Goal: Task Accomplishment & Management: Manage account settings

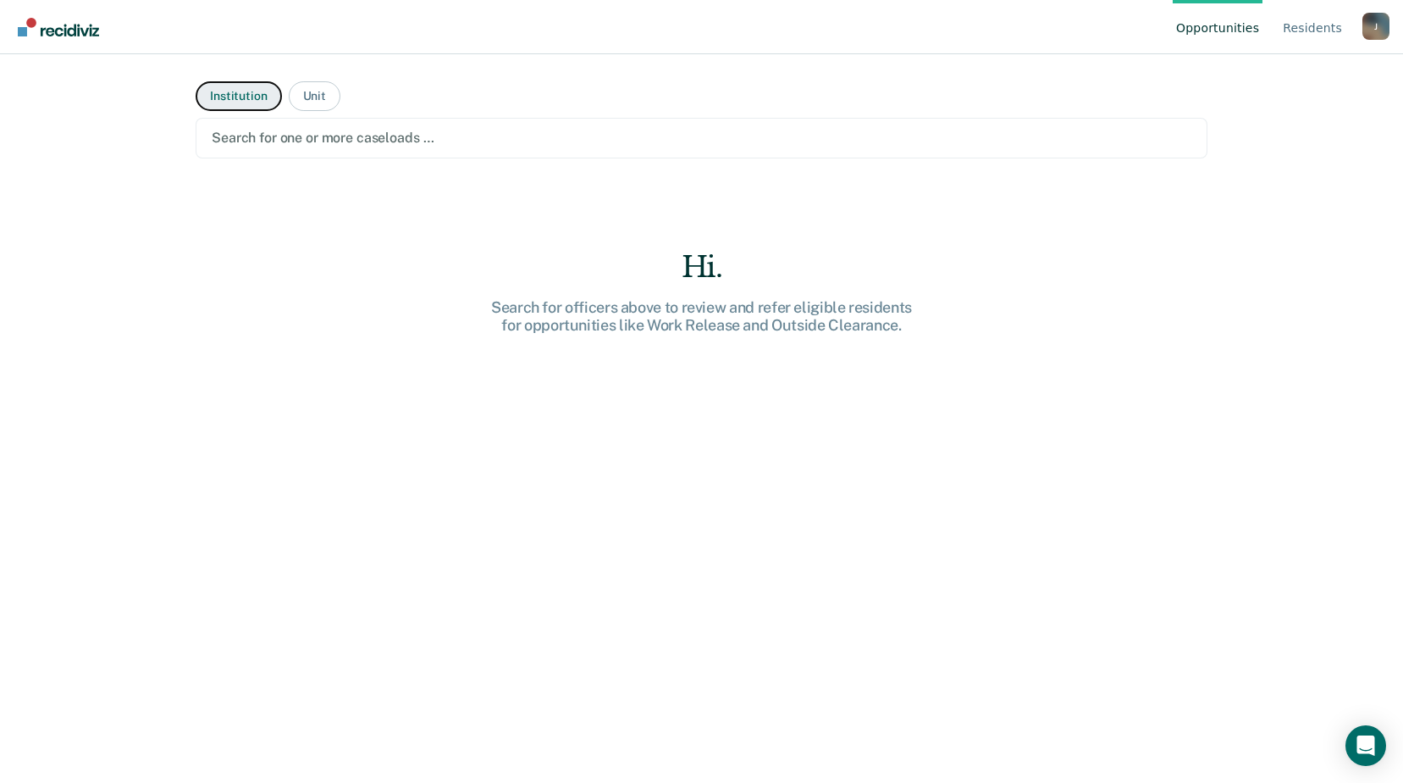
click at [218, 93] on button "Institution" at bounding box center [239, 96] width 86 height 30
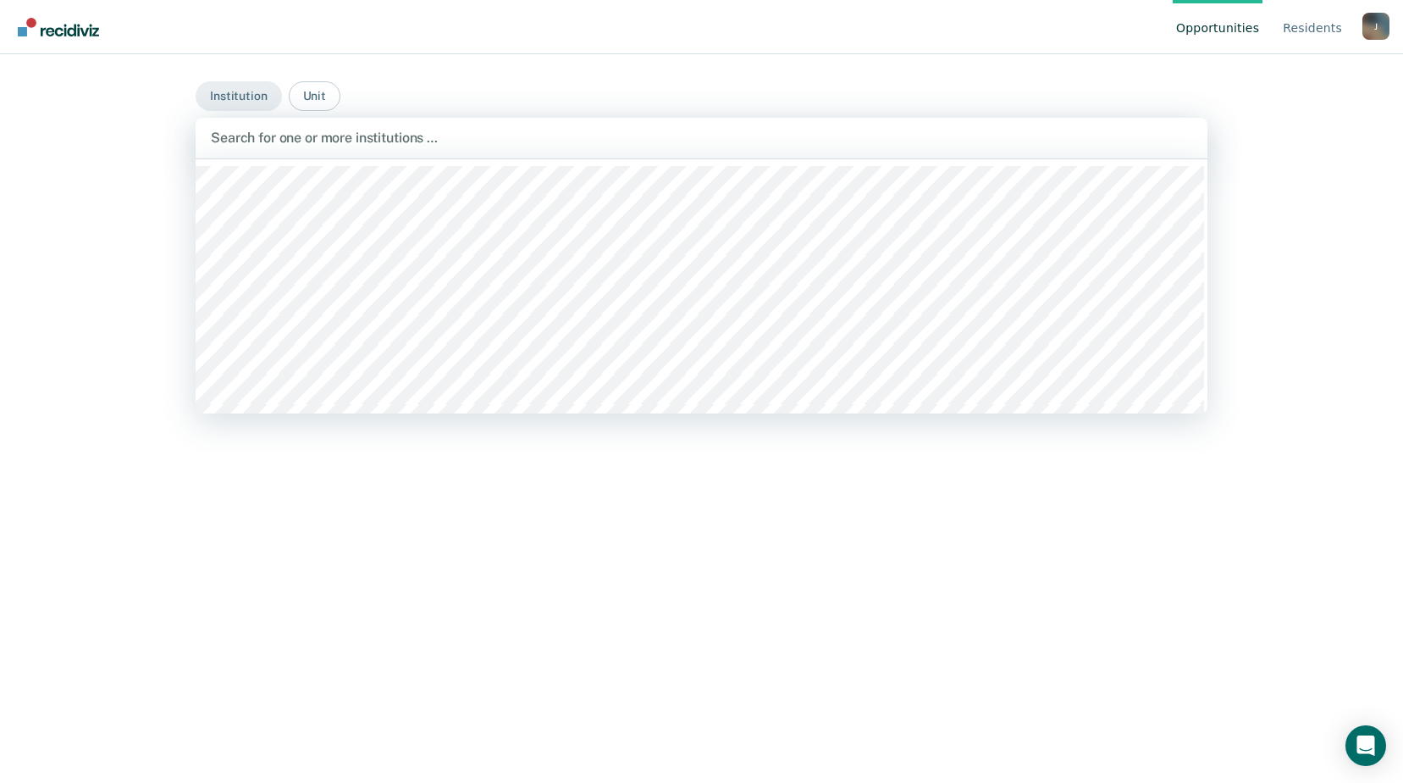
click at [473, 134] on div at bounding box center [702, 137] width 982 height 19
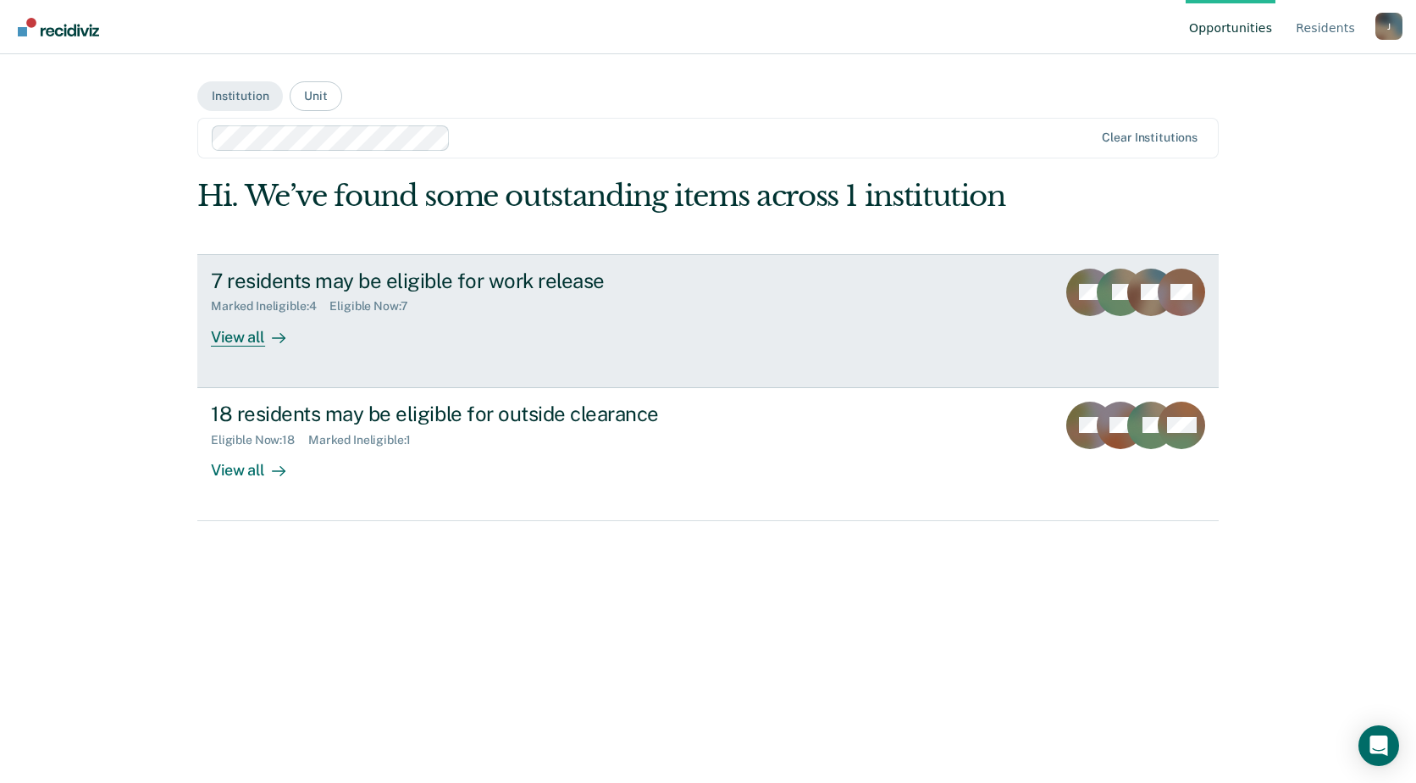
click at [238, 339] on div "View all" at bounding box center [258, 329] width 95 height 33
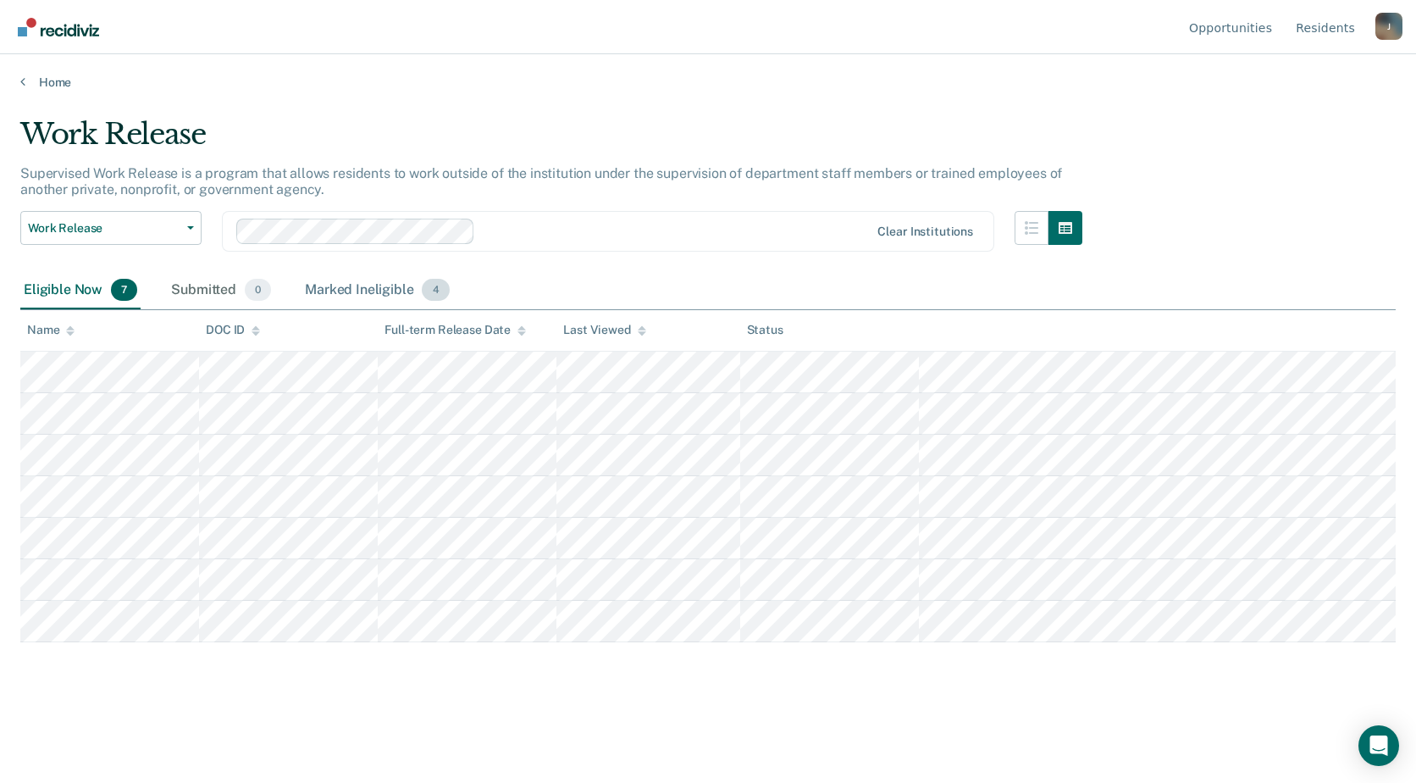
click at [327, 286] on div "Marked Ineligible 4" at bounding box center [377, 290] width 152 height 37
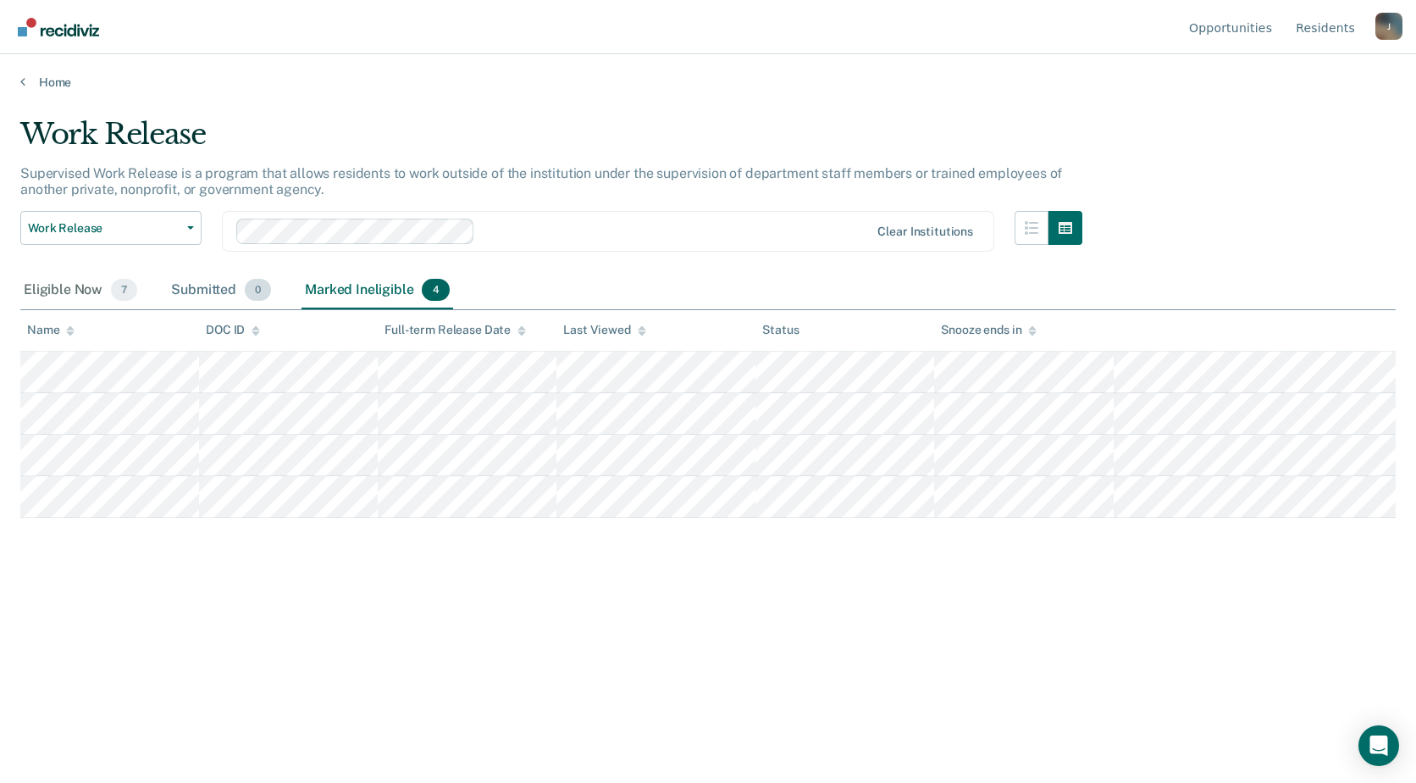
click at [200, 290] on div "Submitted 0" at bounding box center [221, 290] width 107 height 37
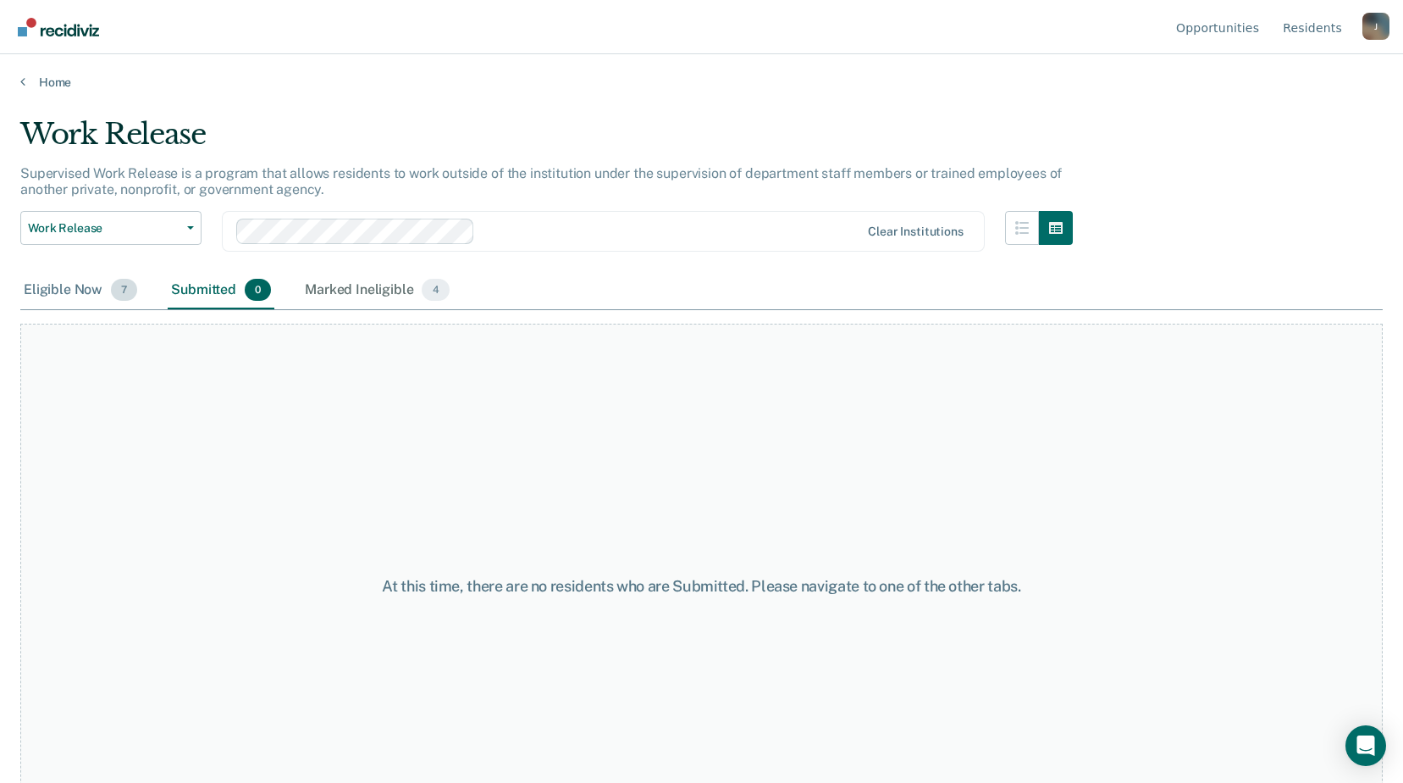
click at [53, 285] on div "Eligible Now 7" at bounding box center [80, 290] width 120 height 37
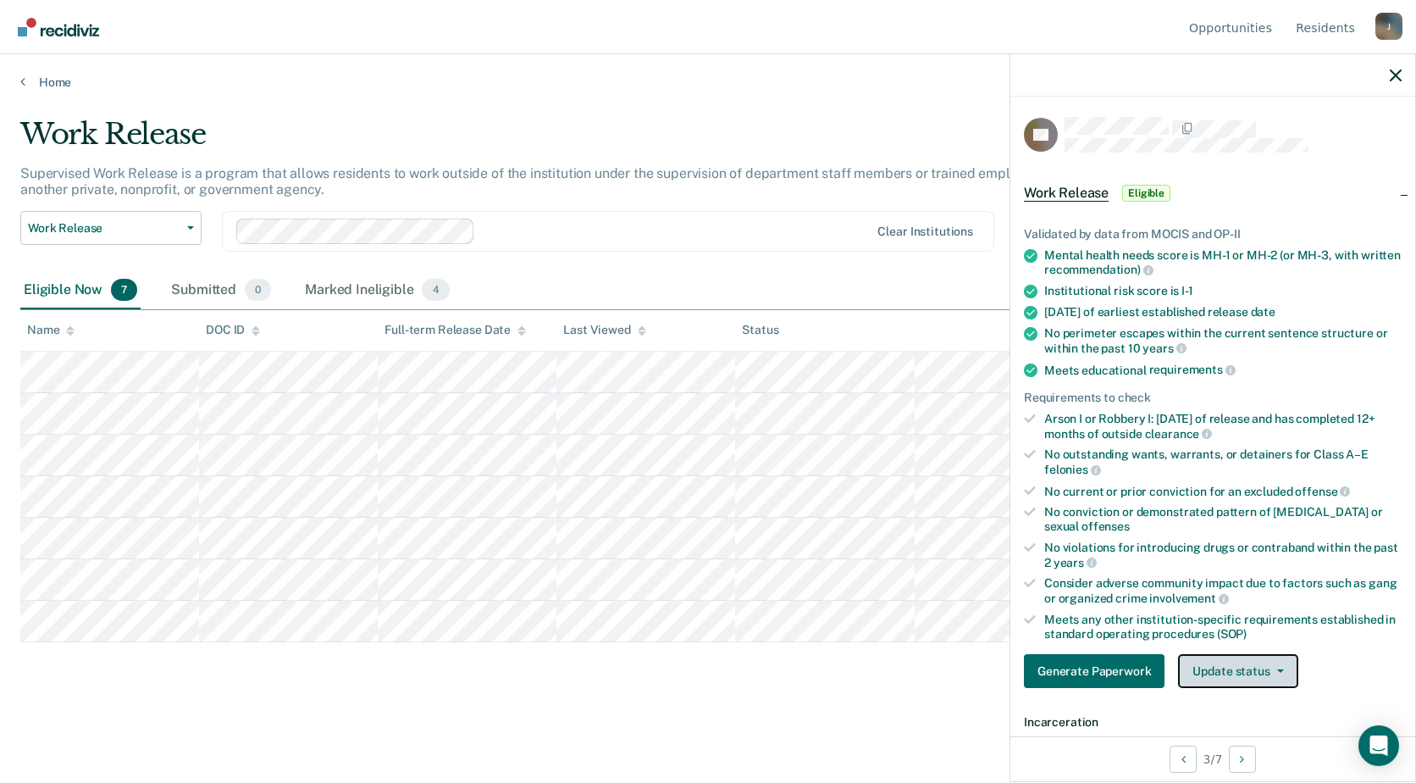
click at [1282, 665] on button "Update status" at bounding box center [1237, 671] width 119 height 34
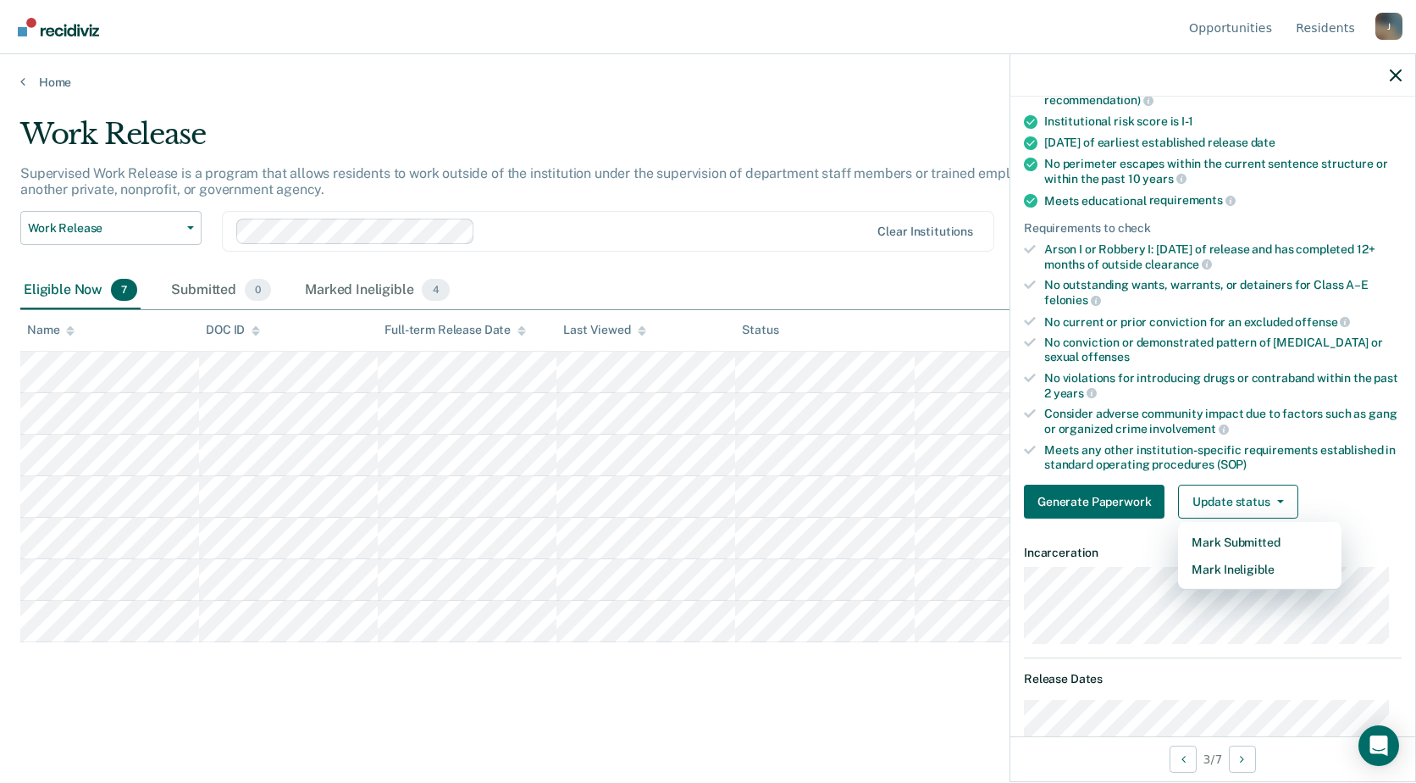
click at [810, 667] on div "Work Release Supervised Work Release is a program that allows residents to work…" at bounding box center [707, 413] width 1375 height 593
click at [926, 655] on div "Work Release Supervised Work Release is a program that allows residents to work…" at bounding box center [707, 386] width 1375 height 539
click at [1395, 77] on icon "button" at bounding box center [1396, 75] width 12 height 12
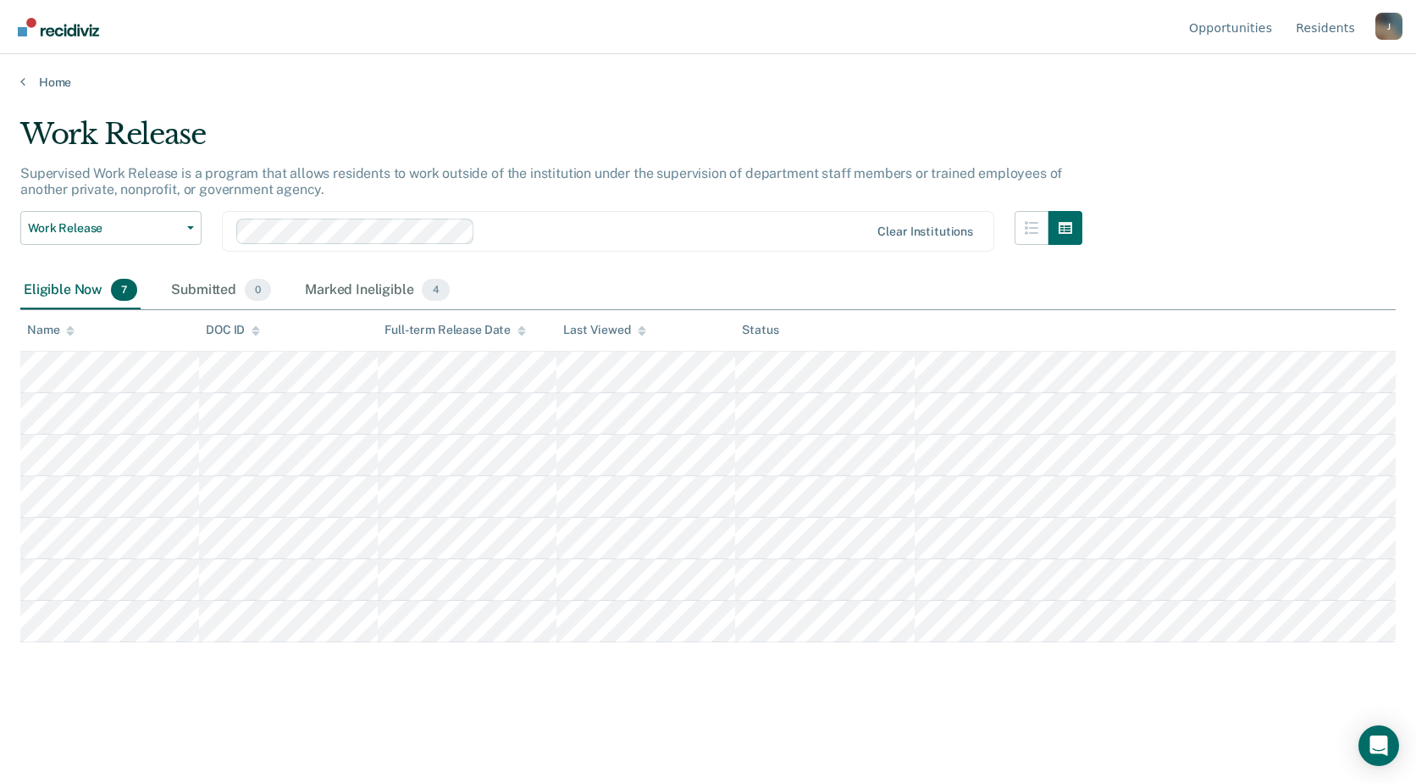
click at [817, 628] on tbody at bounding box center [707, 496] width 1375 height 290
click at [1068, 225] on icon "button" at bounding box center [1066, 228] width 14 height 14
click at [1043, 237] on button "button" at bounding box center [1032, 228] width 34 height 34
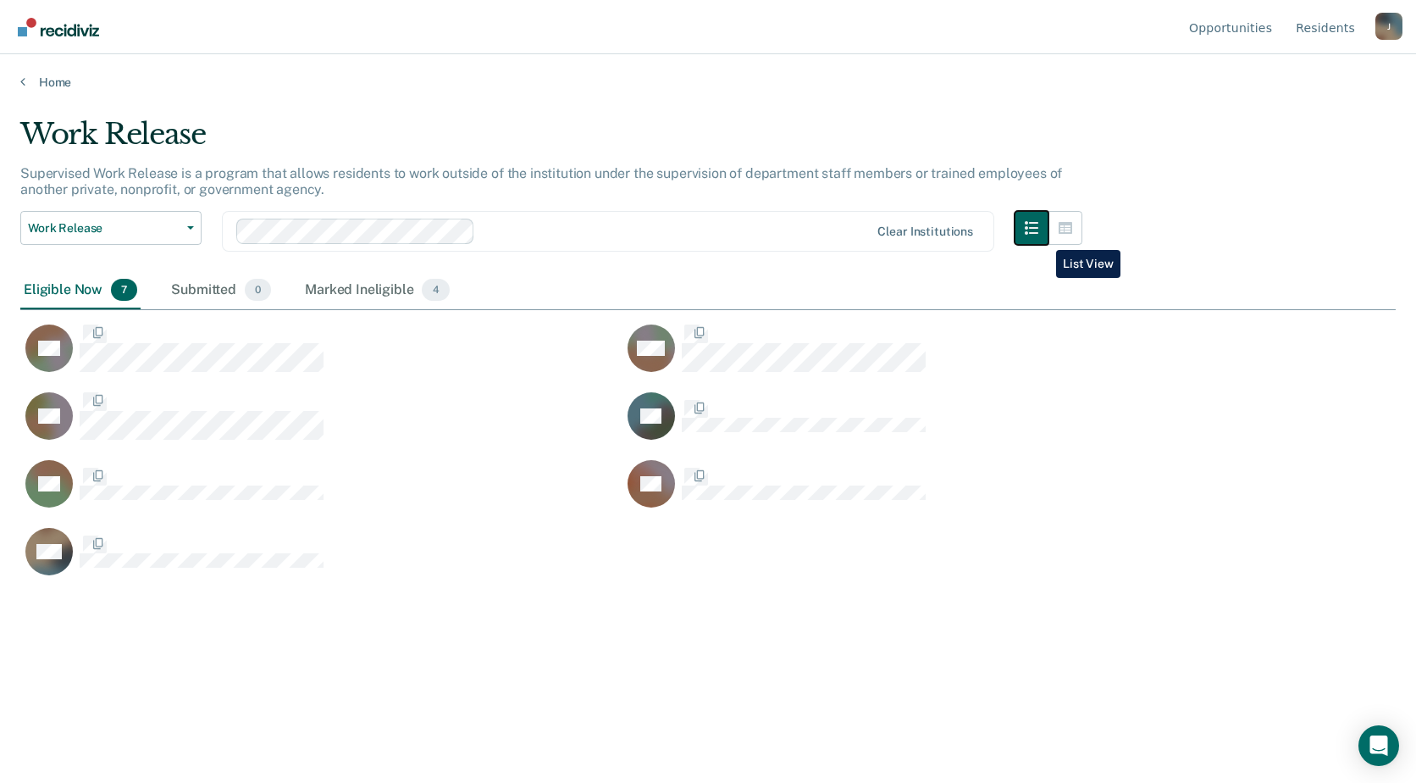
scroll to position [526, 1363]
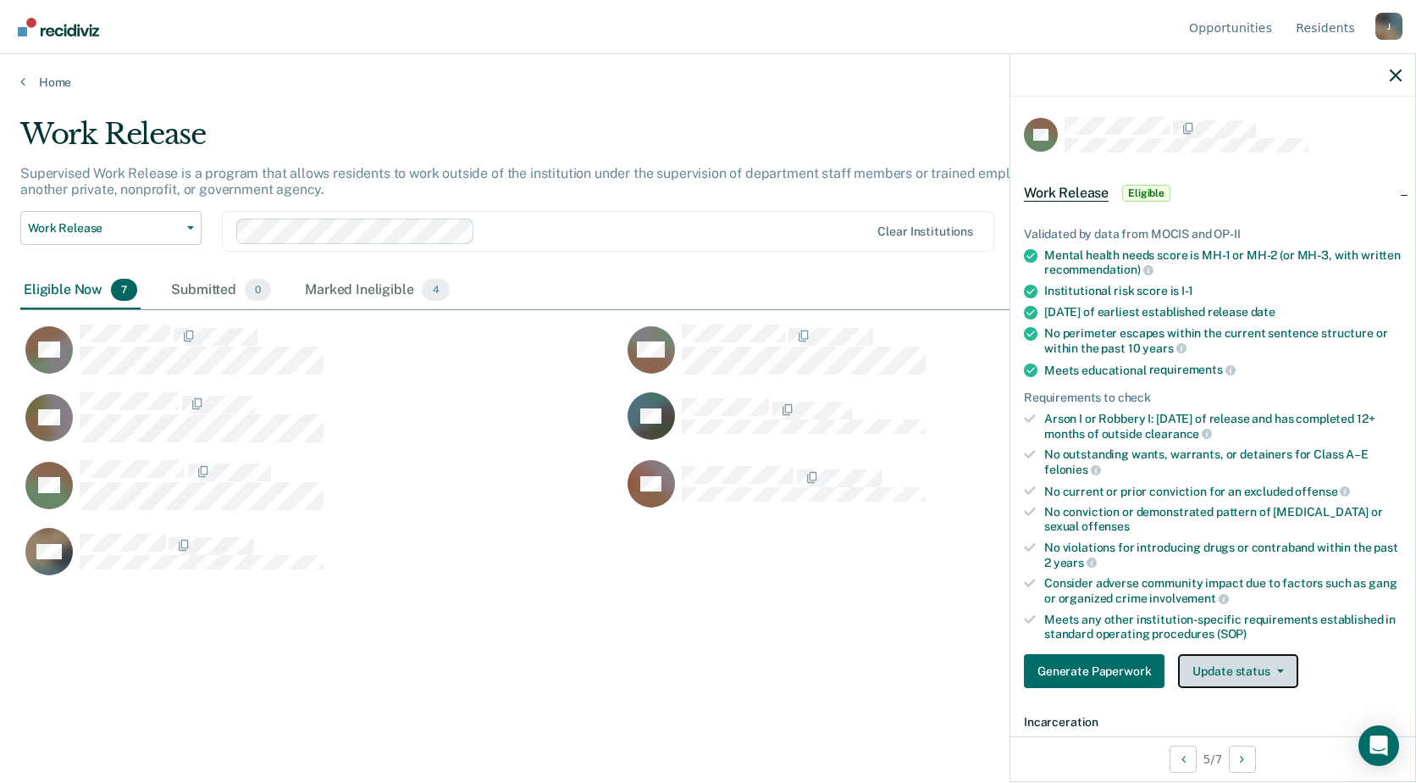
click at [1281, 675] on button "Update status" at bounding box center [1237, 671] width 119 height 34
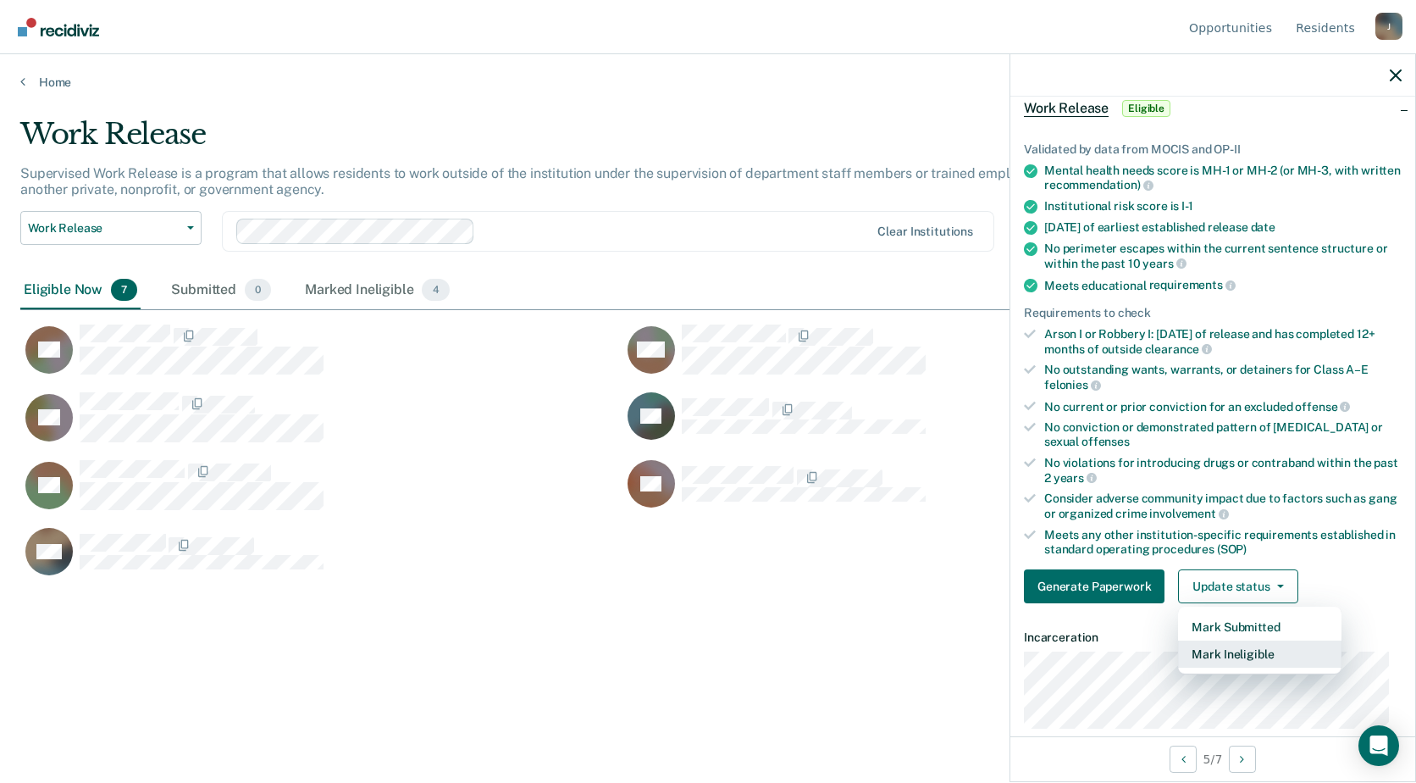
click at [1246, 657] on button "Mark Ineligible" at bounding box center [1259, 653] width 163 height 27
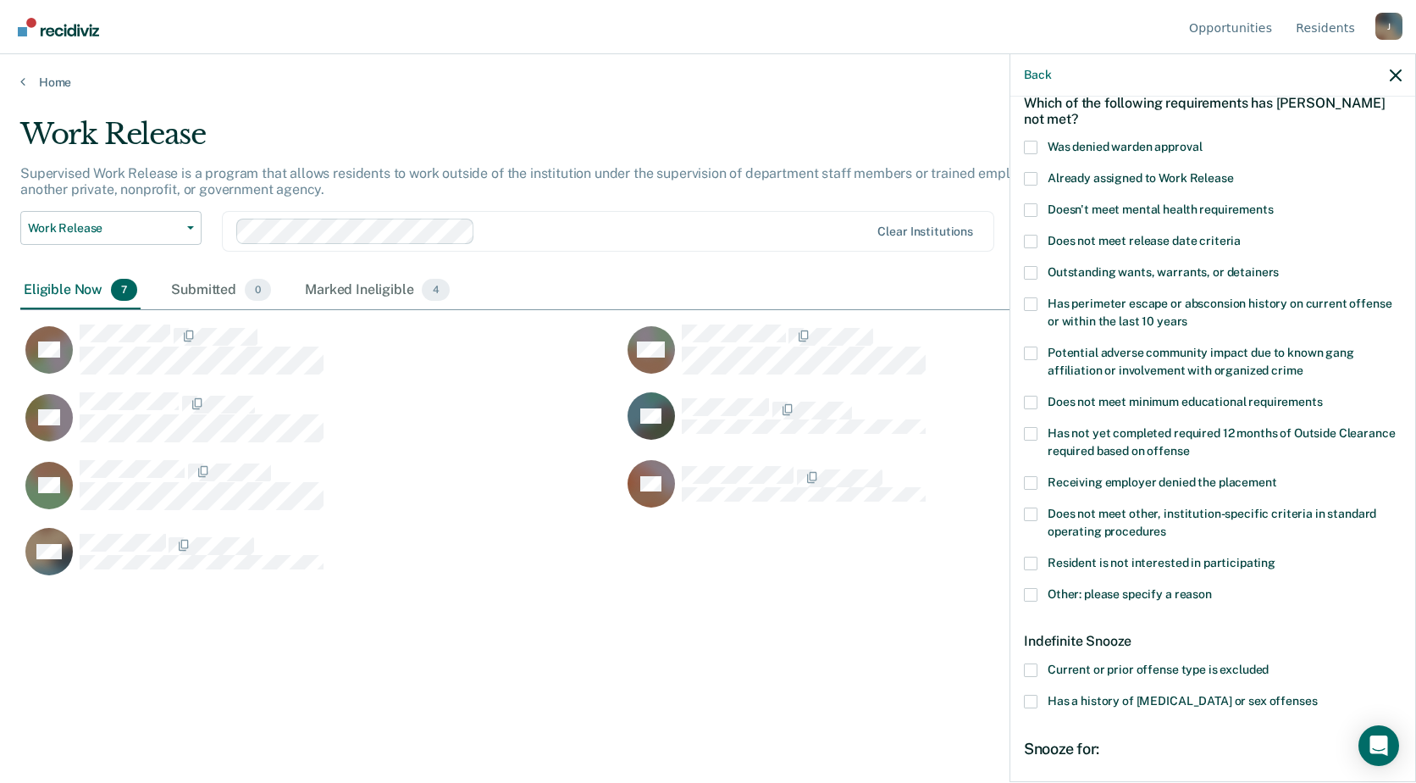
scroll to position [169, 0]
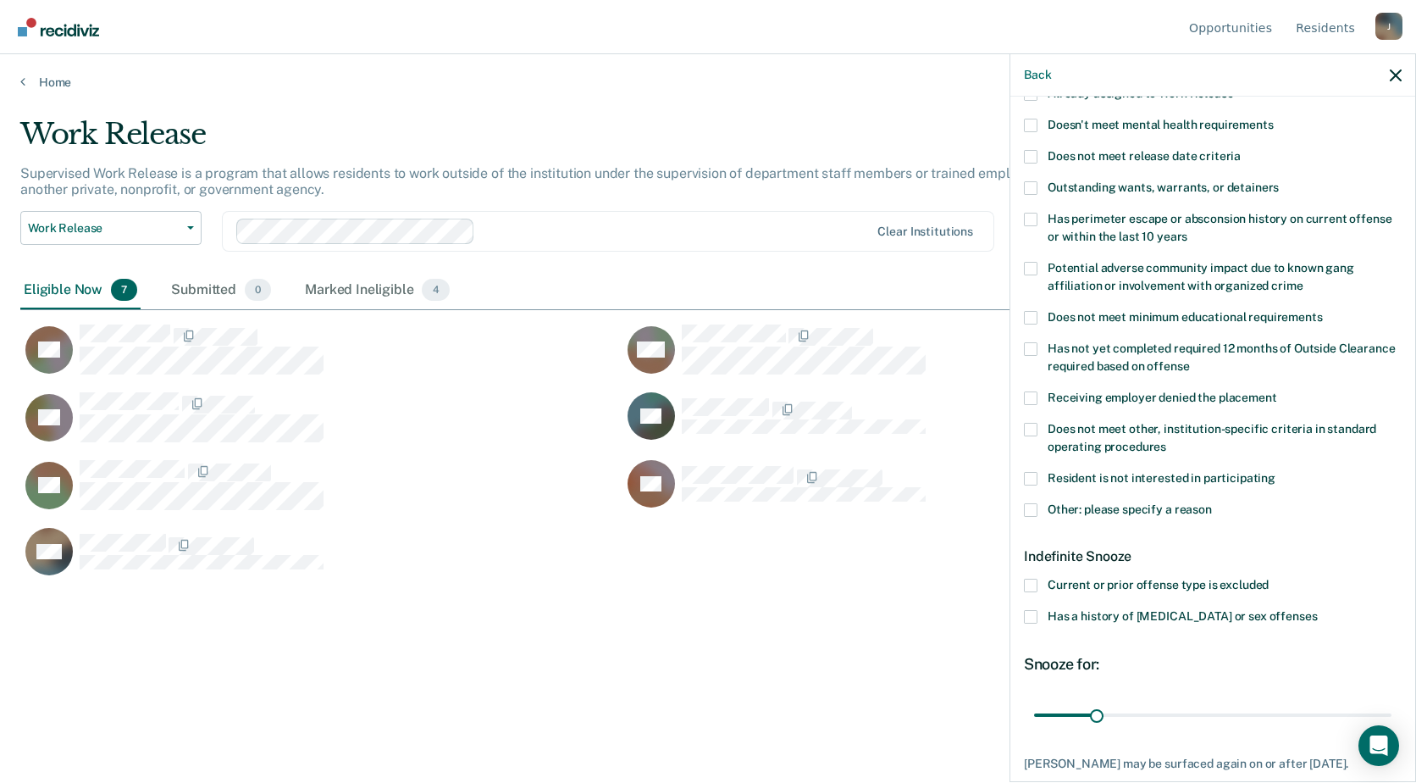
click at [1031, 508] on span at bounding box center [1031, 510] width 14 height 14
click at [1212, 503] on input "Other: please specify a reason" at bounding box center [1212, 503] width 0 height 0
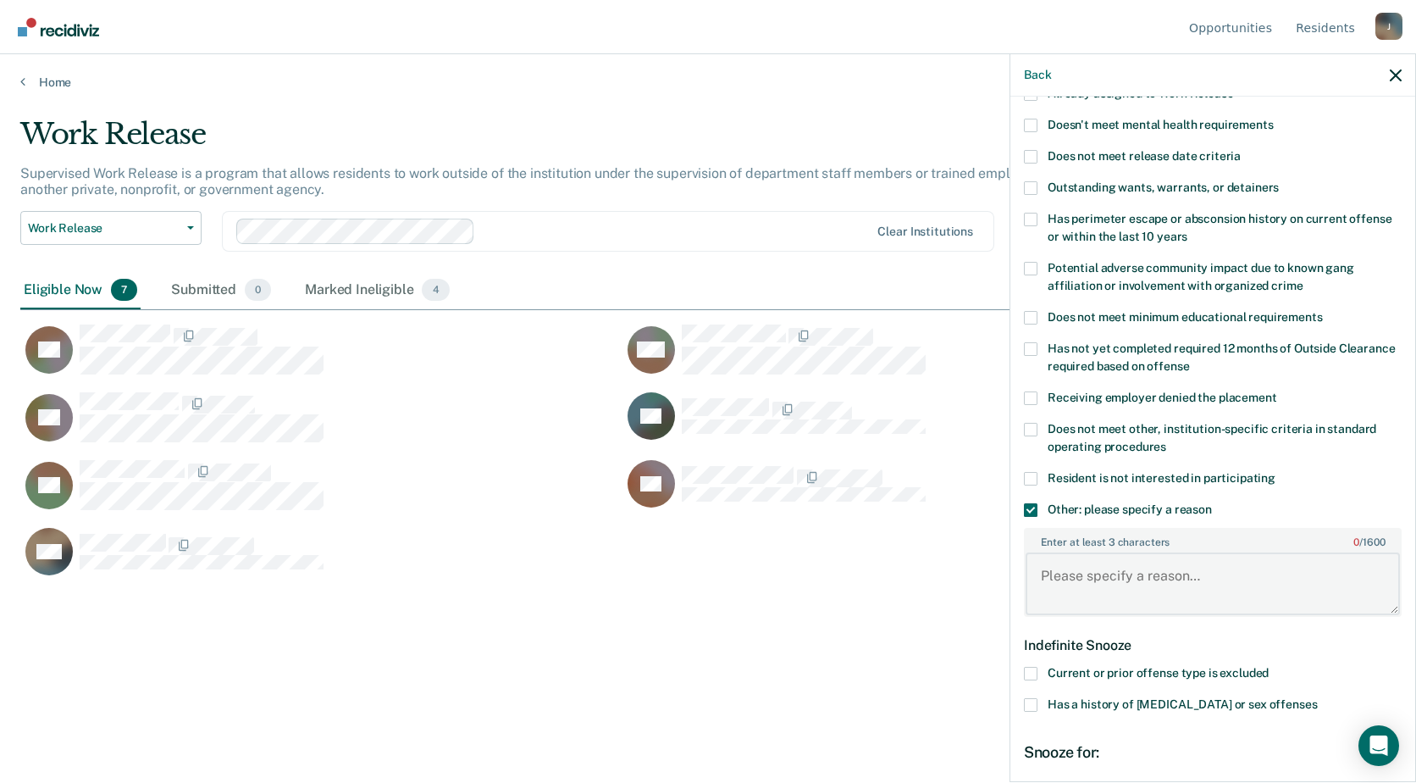
click at [1137, 587] on textarea "Enter at least 3 characters 0 / 1600" at bounding box center [1213, 583] width 374 height 63
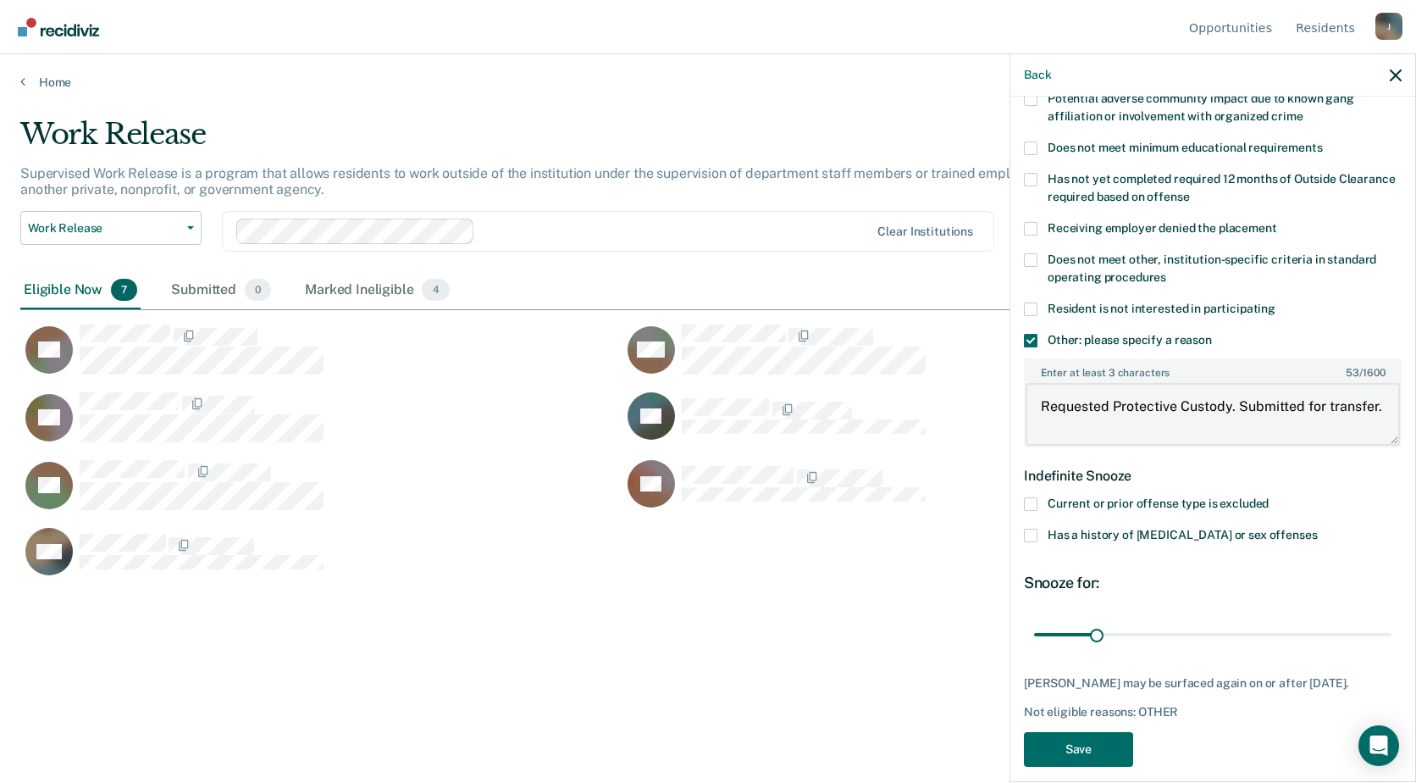
scroll to position [370, 0]
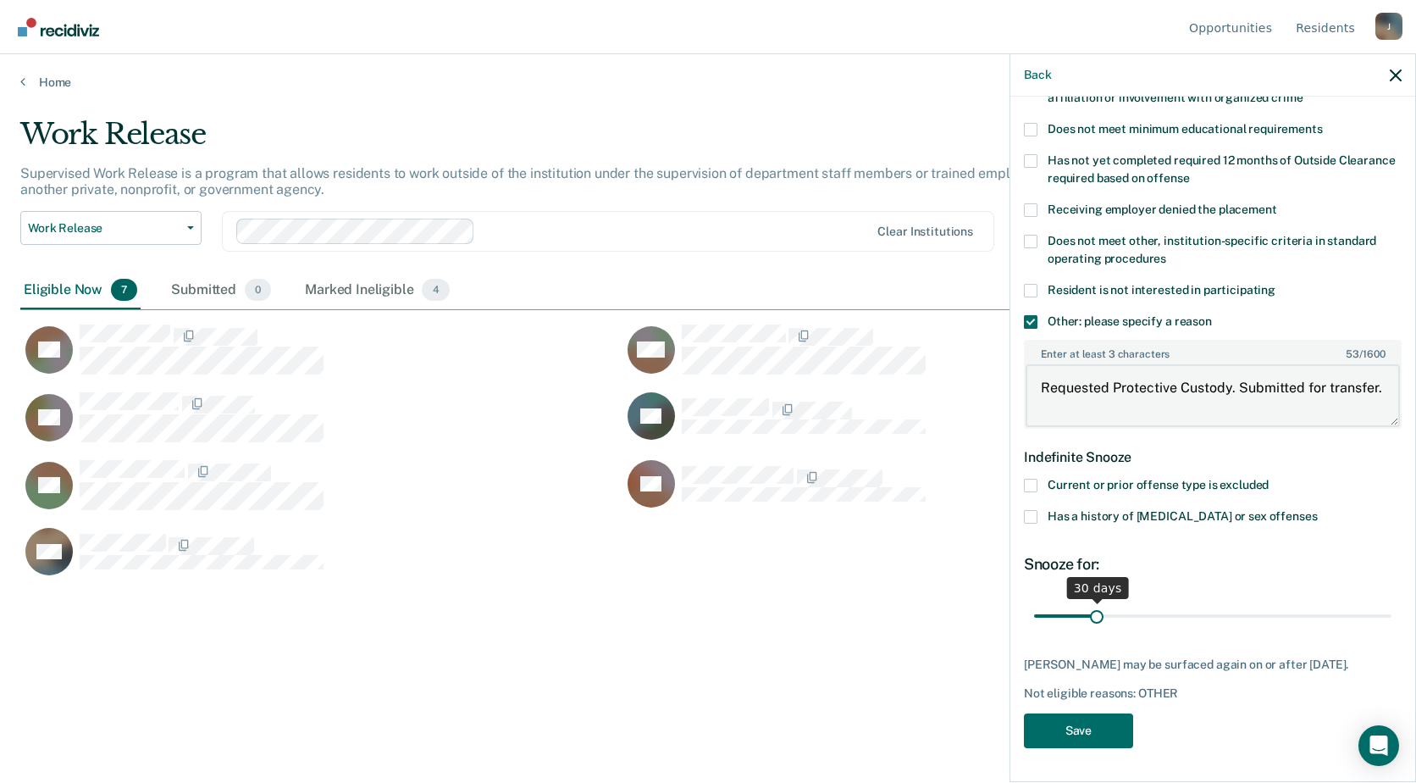
type textarea "Requested Protective Custody. Submitted for transfer."
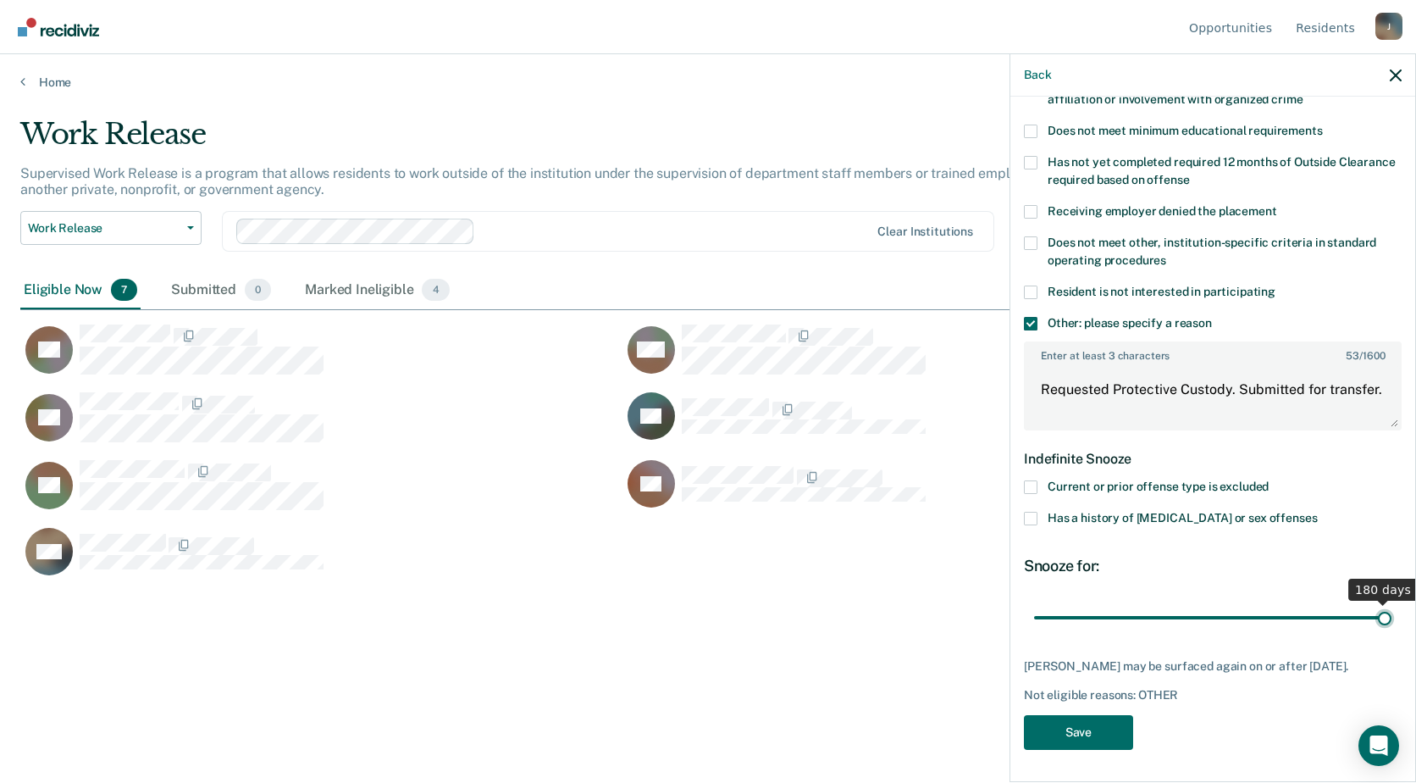
drag, startPoint x: 1094, startPoint y: 597, endPoint x: 1378, endPoint y: 597, distance: 283.7
click at [1378, 602] on input "range" at bounding box center [1212, 617] width 357 height 30
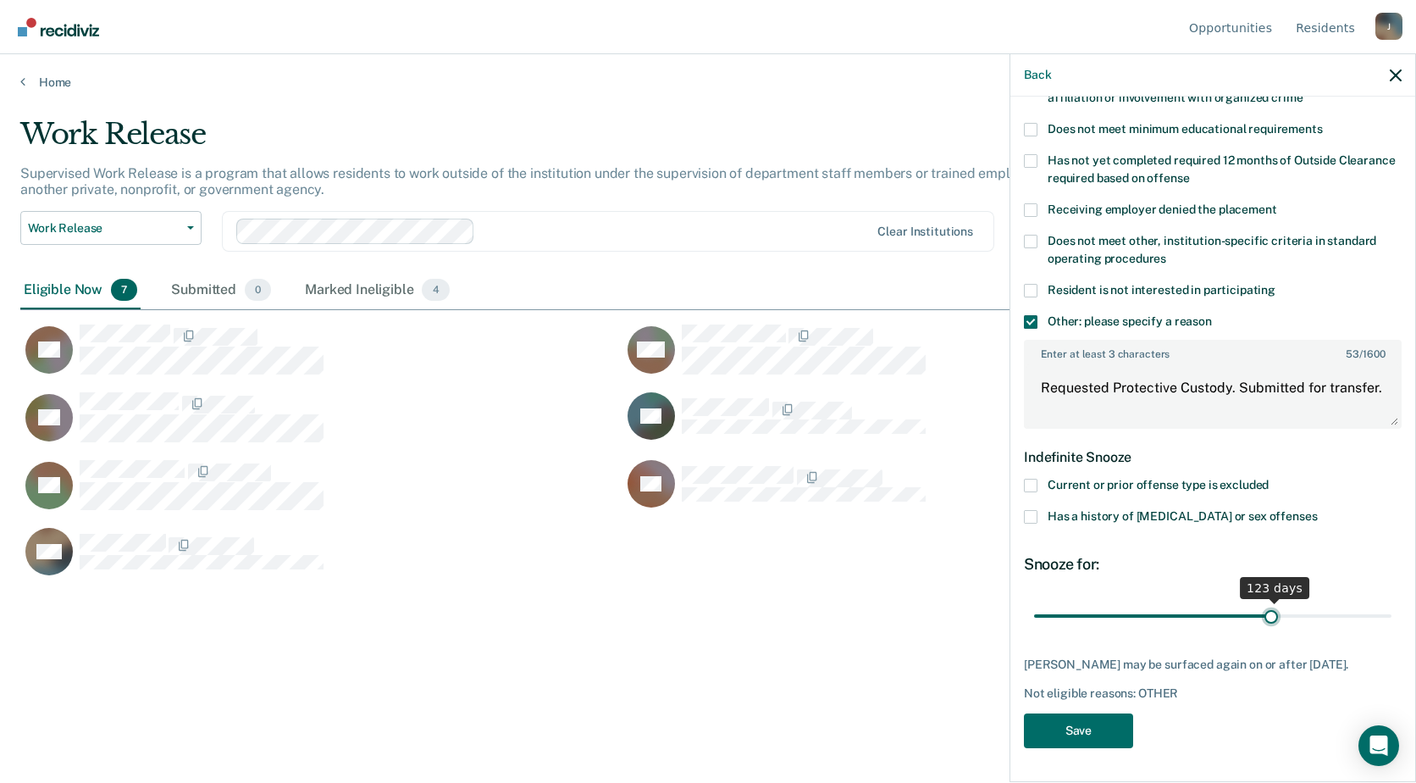
scroll to position [370, 0]
drag, startPoint x: 1370, startPoint y: 618, endPoint x: 1261, endPoint y: 611, distance: 109.5
type input "120"
click at [1261, 611] on input "range" at bounding box center [1212, 615] width 357 height 30
click at [1110, 726] on button "Save" at bounding box center [1078, 730] width 109 height 35
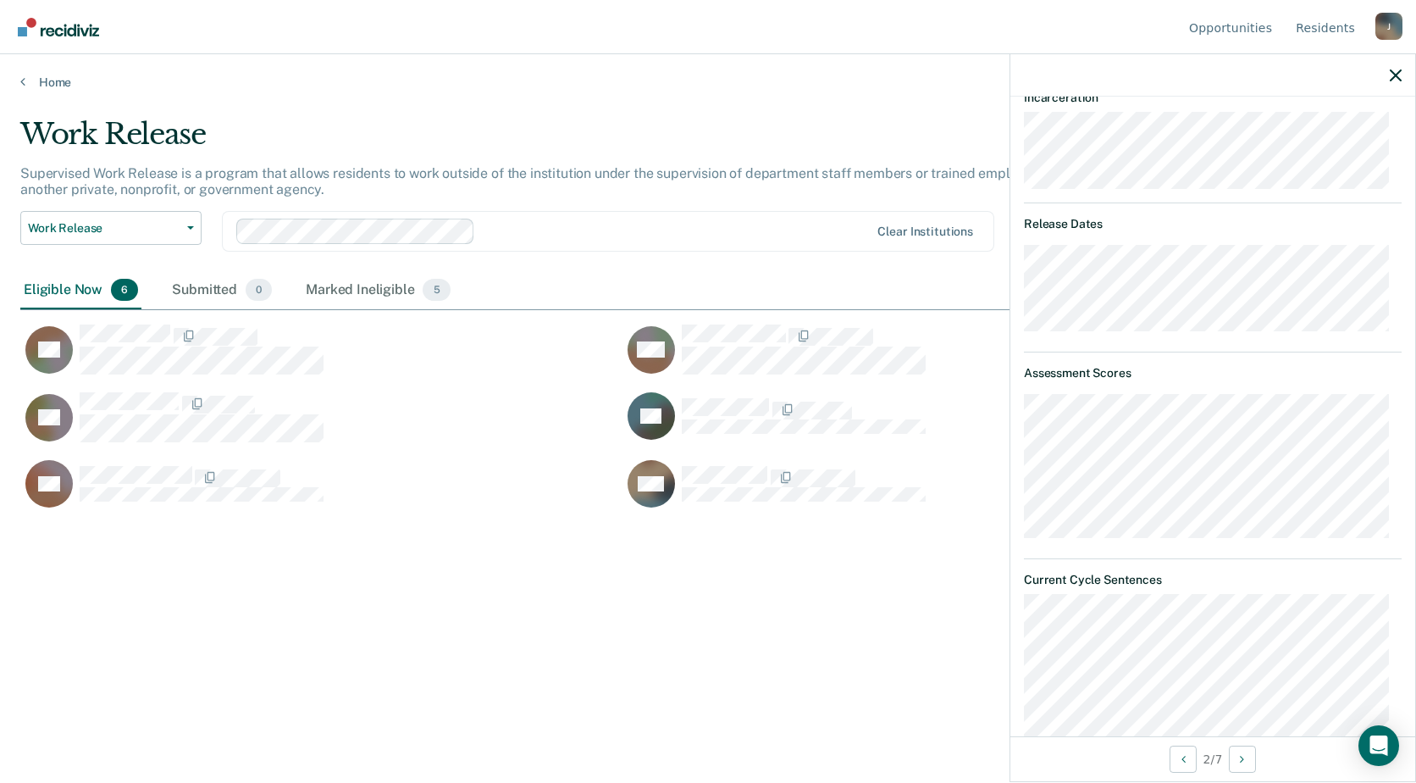
scroll to position [285, 0]
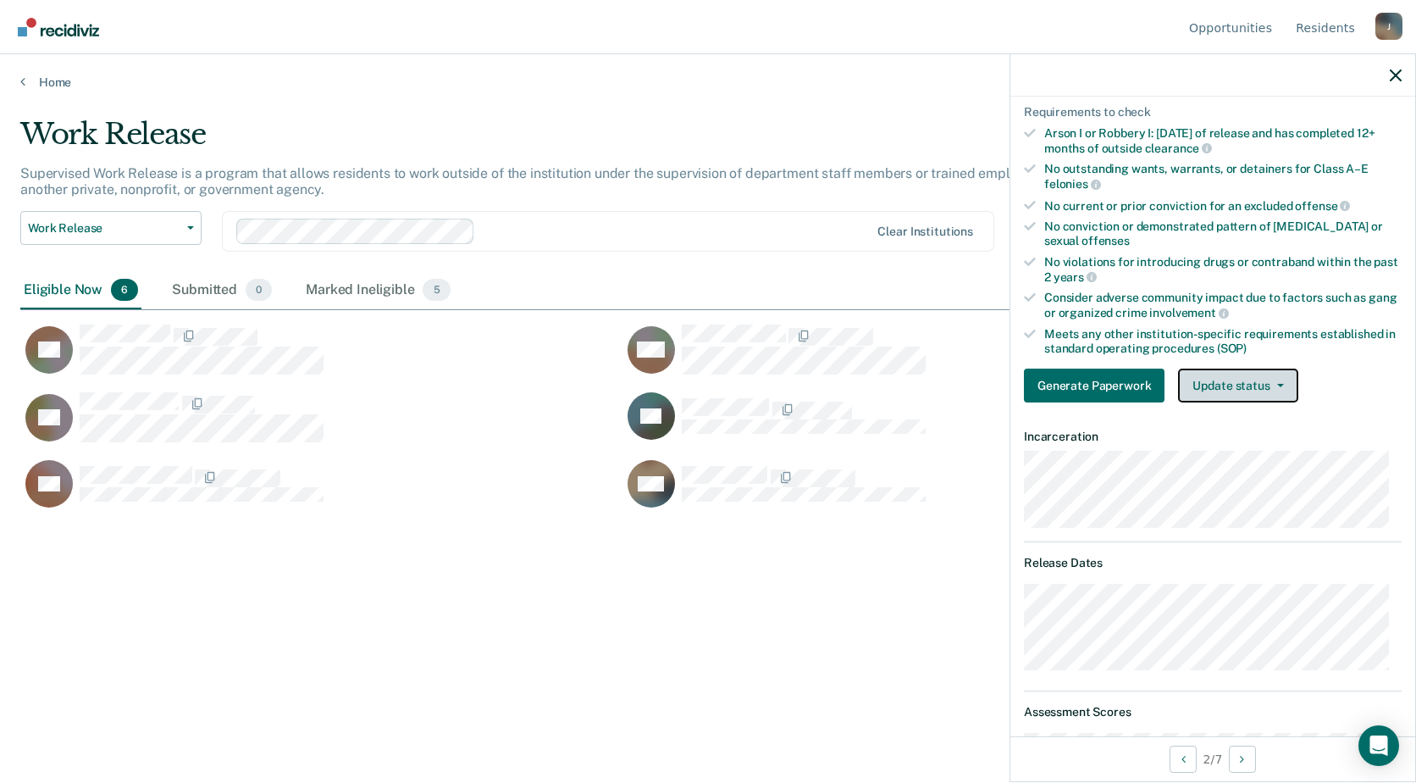
click at [1275, 387] on button "Update status" at bounding box center [1237, 385] width 119 height 34
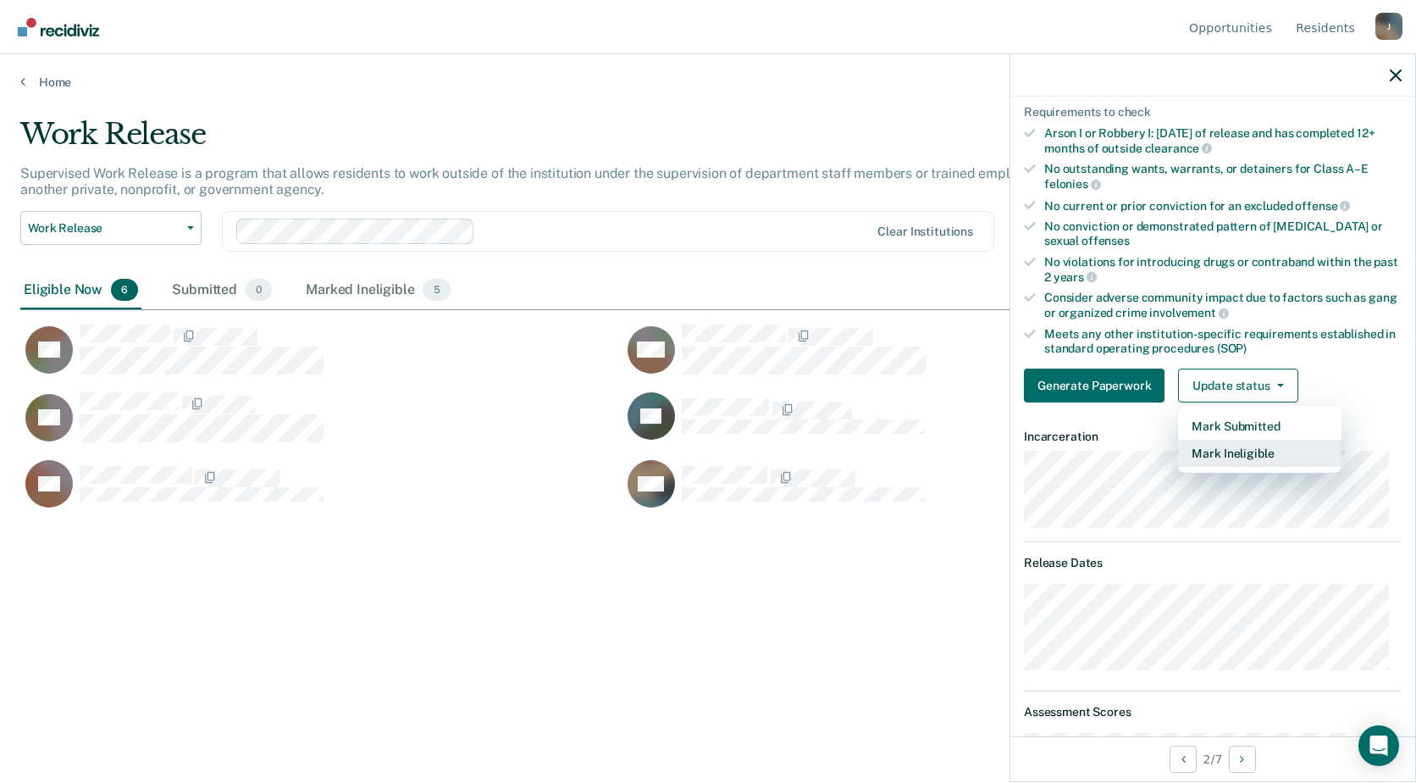
click at [1264, 452] on button "Mark Ineligible" at bounding box center [1259, 453] width 163 height 27
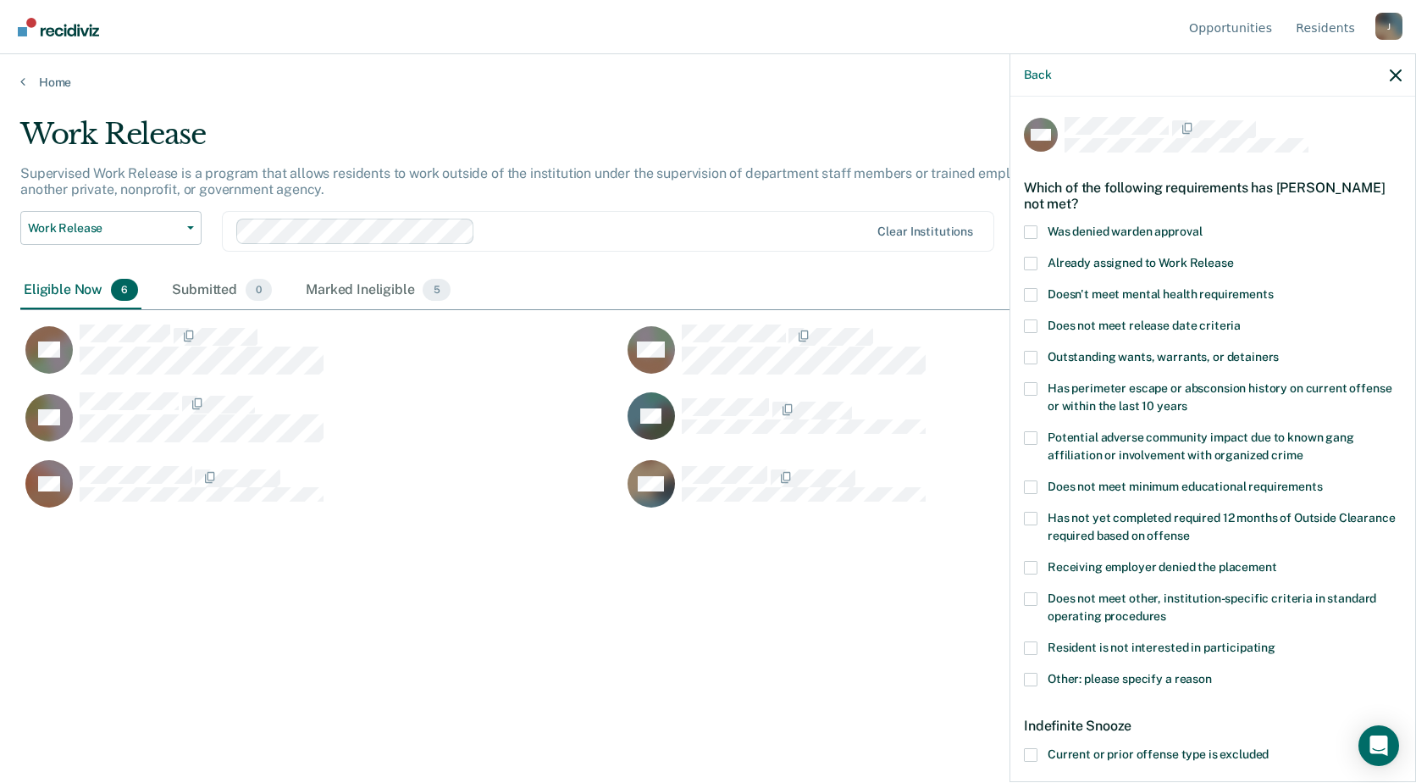
scroll to position [281, 0]
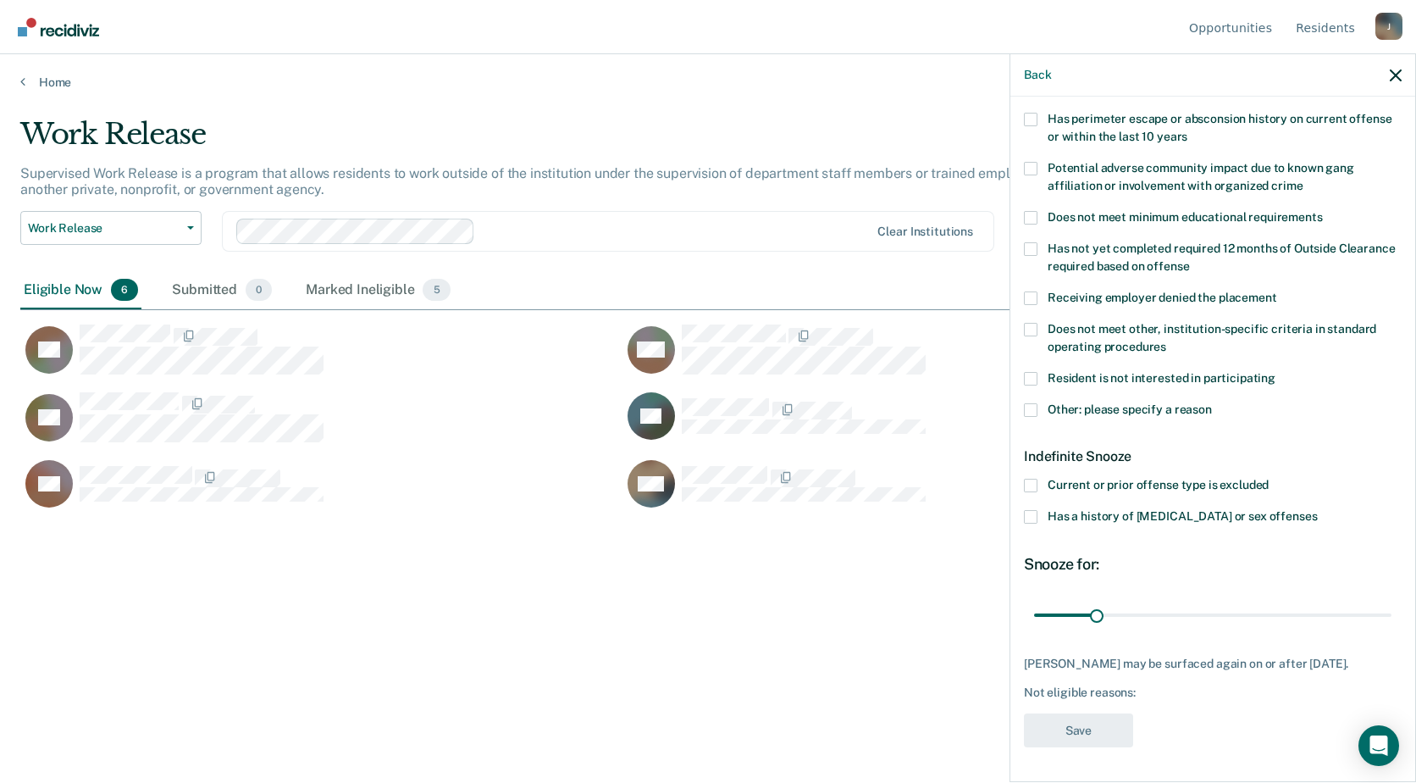
click at [1031, 403] on span at bounding box center [1031, 410] width 14 height 14
click at [1212, 403] on input "Other: please specify a reason" at bounding box center [1212, 403] width 0 height 0
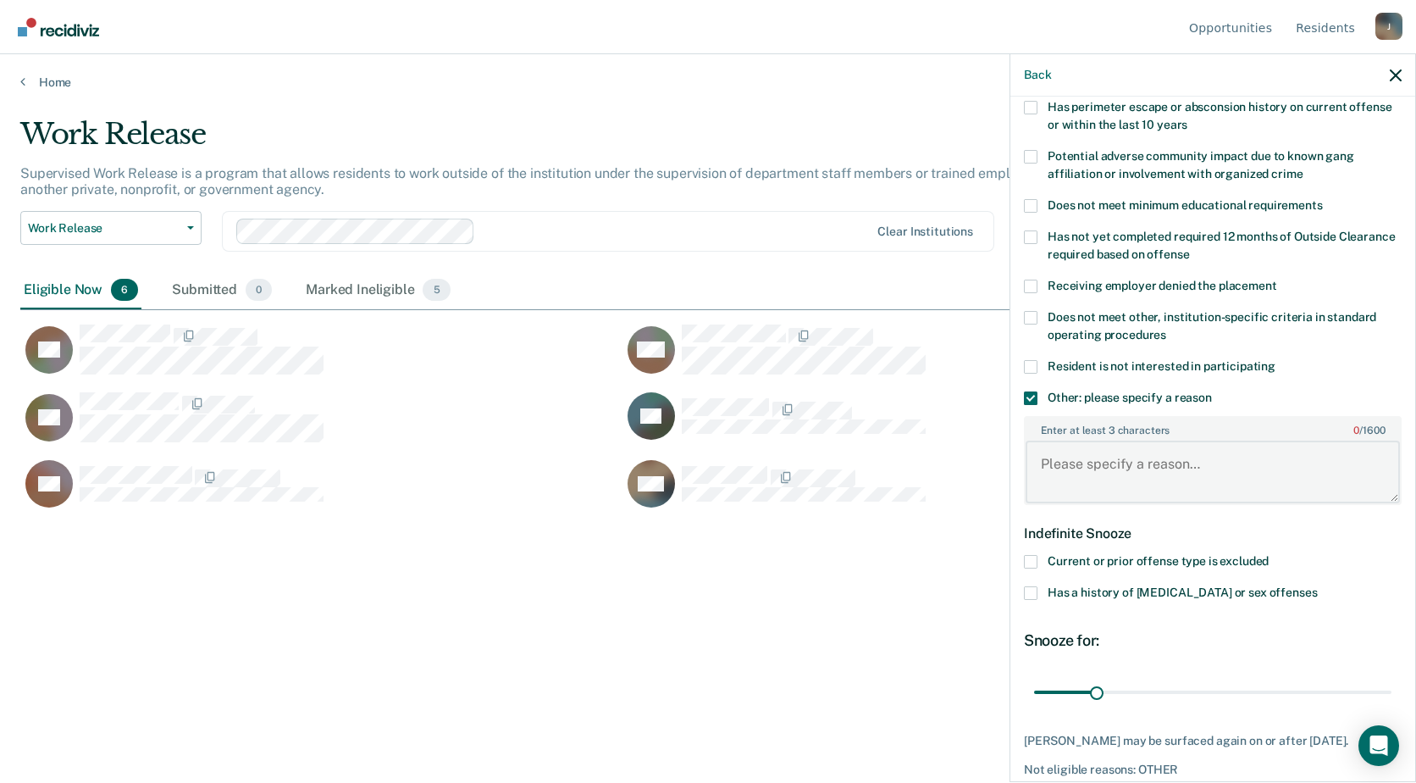
click at [1092, 441] on textarea "Enter at least 3 characters 0 / 1600" at bounding box center [1213, 471] width 374 height 63
type textarea "Adseg assigned. PC needs"
drag, startPoint x: 1095, startPoint y: 691, endPoint x: 1261, endPoint y: 696, distance: 166.1
type input "120"
click at [1261, 696] on input "range" at bounding box center [1212, 692] width 357 height 30
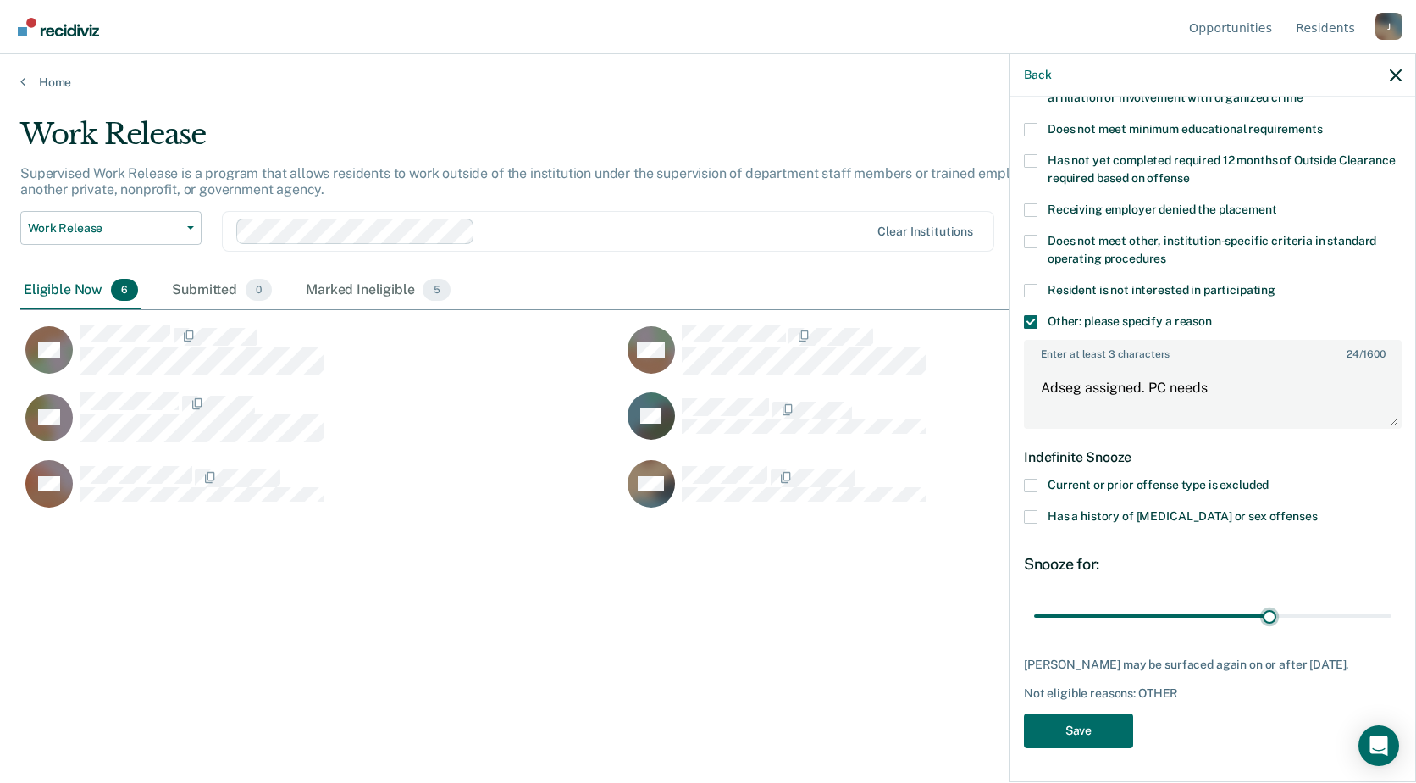
scroll to position [370, 0]
click at [1070, 737] on button "Save" at bounding box center [1078, 730] width 109 height 35
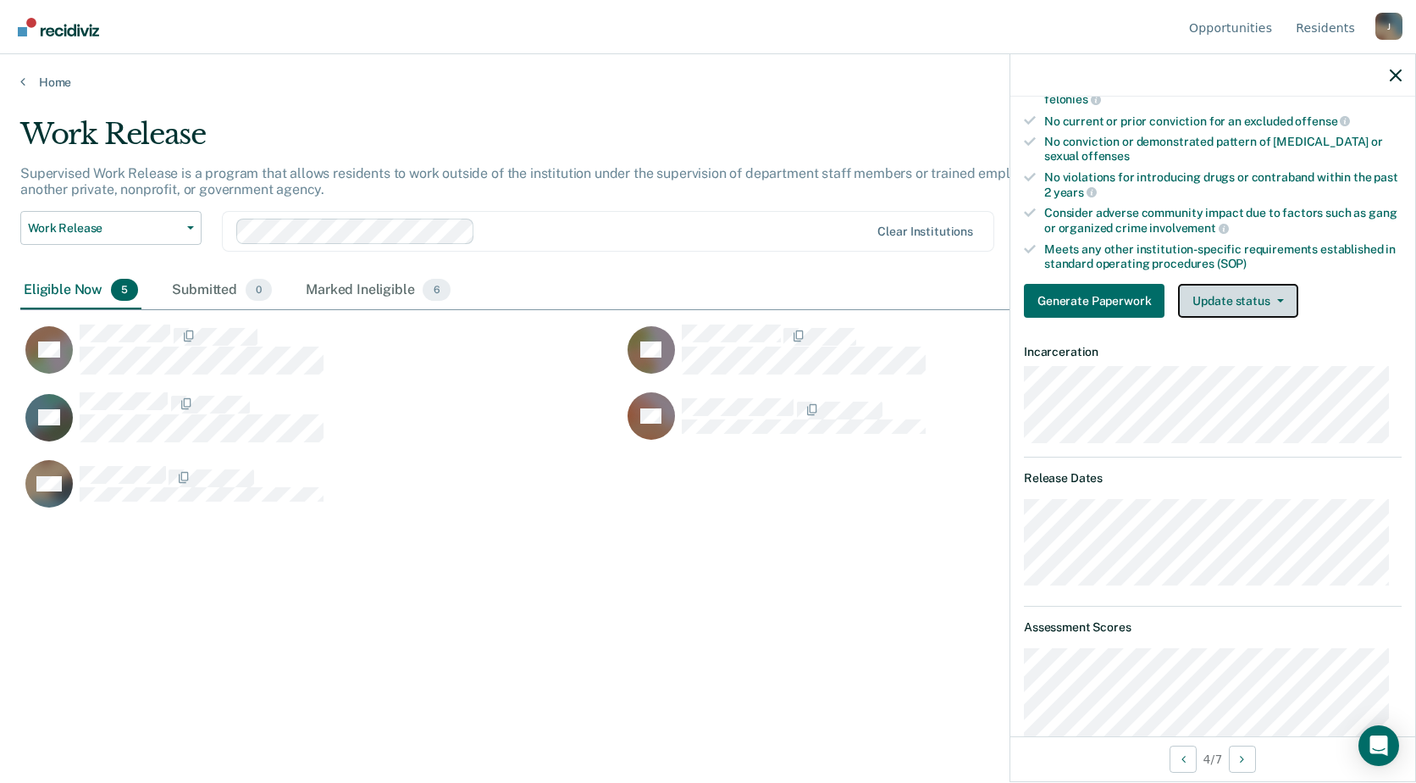
click at [1274, 296] on button "Update status" at bounding box center [1237, 301] width 119 height 34
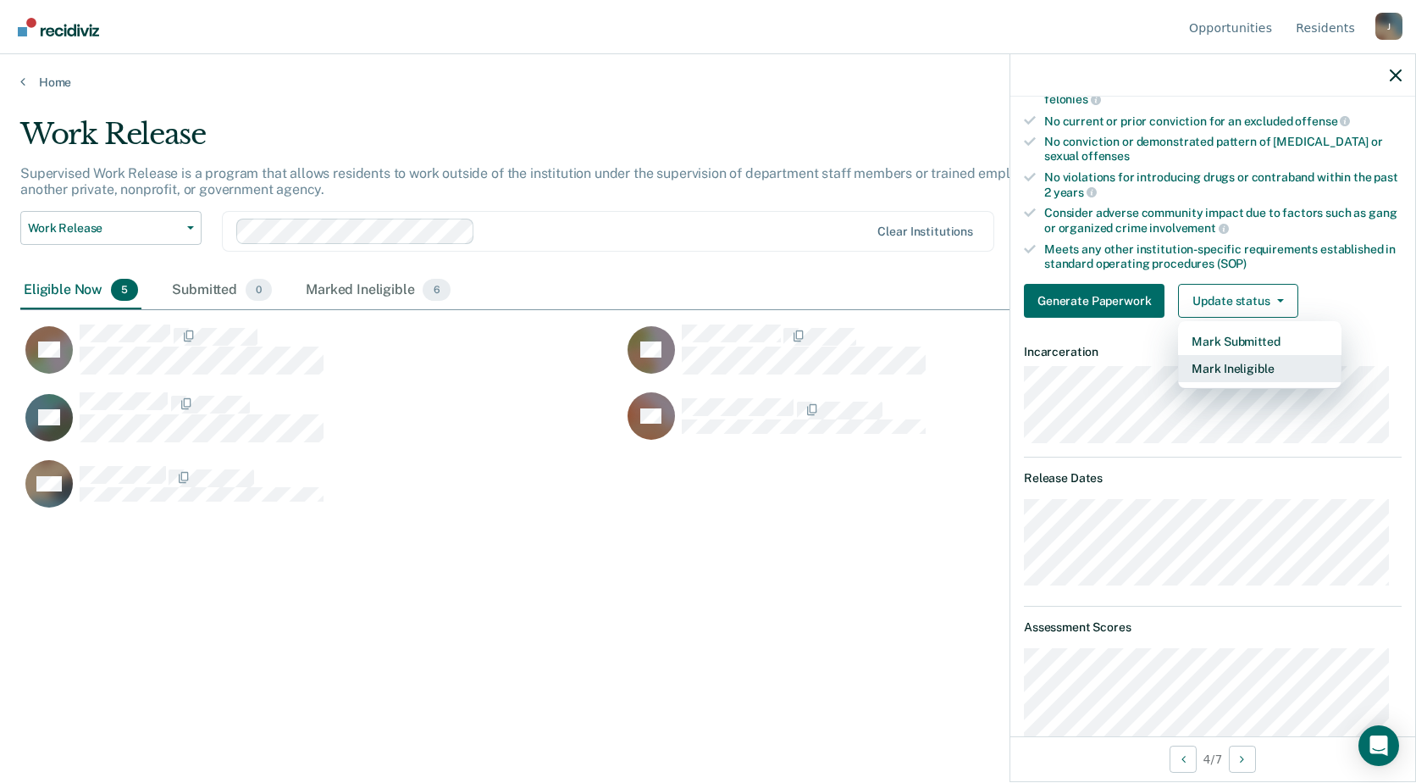
click at [1261, 368] on button "Mark Ineligible" at bounding box center [1259, 368] width 163 height 27
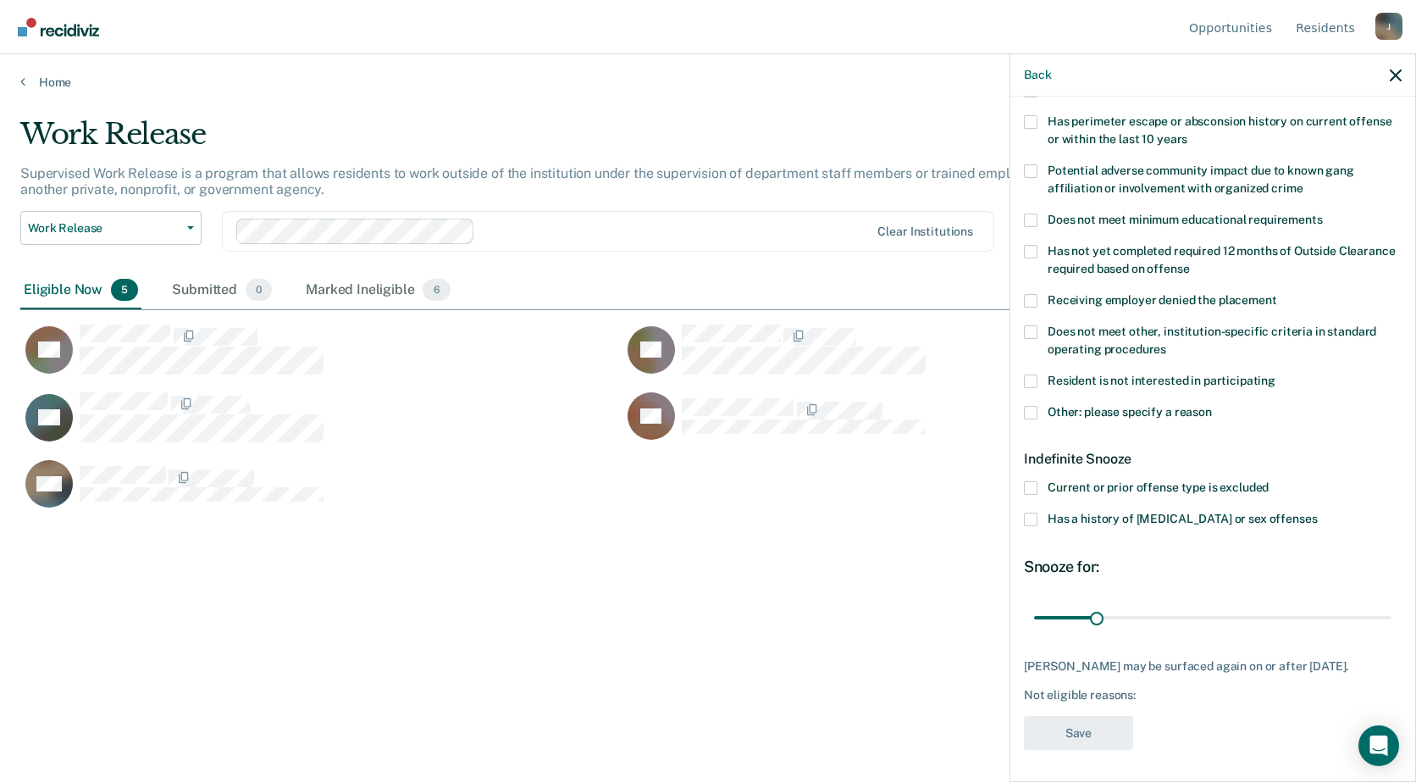
click at [1031, 408] on span at bounding box center [1031, 413] width 14 height 14
click at [1212, 406] on input "Other: please specify a reason" at bounding box center [1212, 406] width 0 height 0
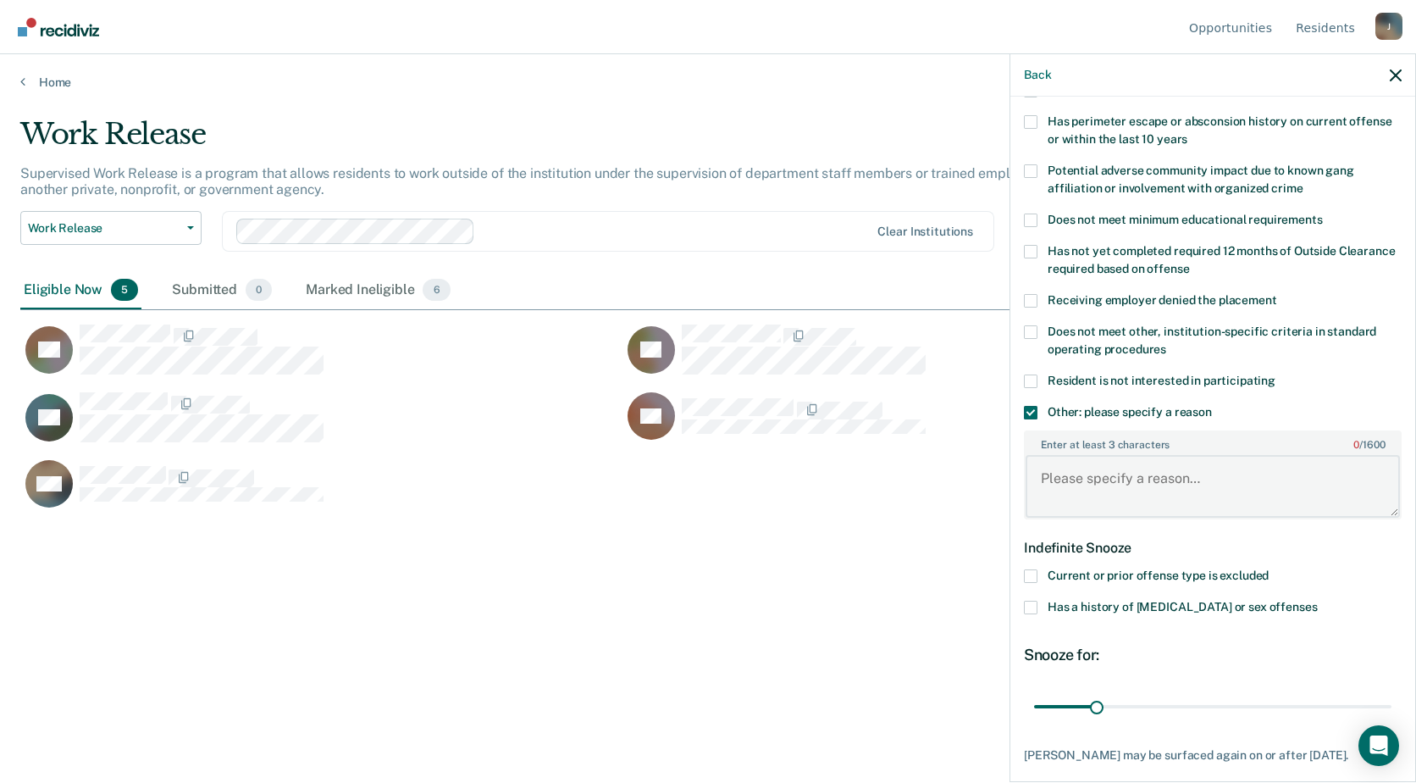
click at [1101, 487] on textarea "Enter at least 3 characters 0 / 1600" at bounding box center [1213, 486] width 374 height 63
type textarea "Adseg assigned. PC needs."
drag, startPoint x: 1093, startPoint y: 700, endPoint x: 1262, endPoint y: 709, distance: 168.7
type input "120"
click at [1262, 709] on input "range" at bounding box center [1212, 706] width 357 height 30
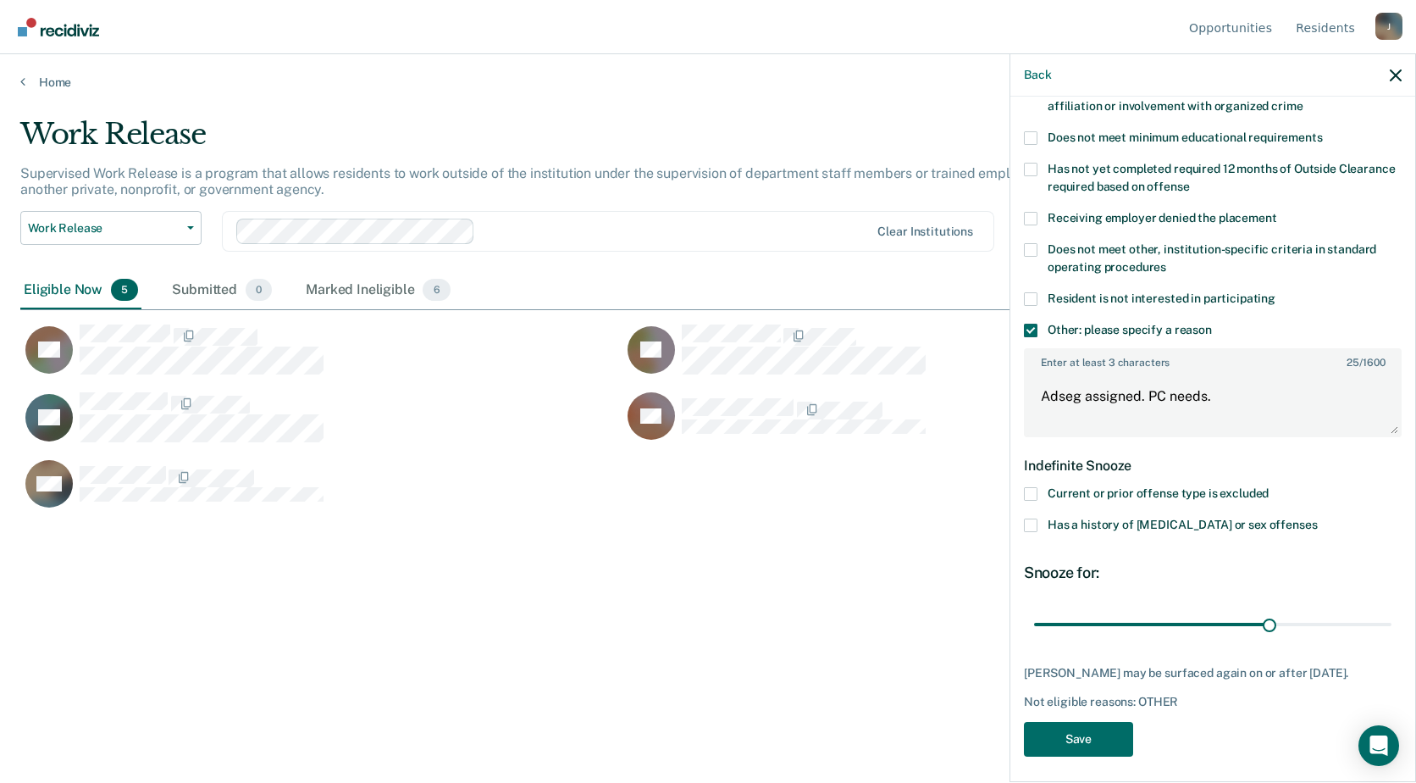
scroll to position [356, 0]
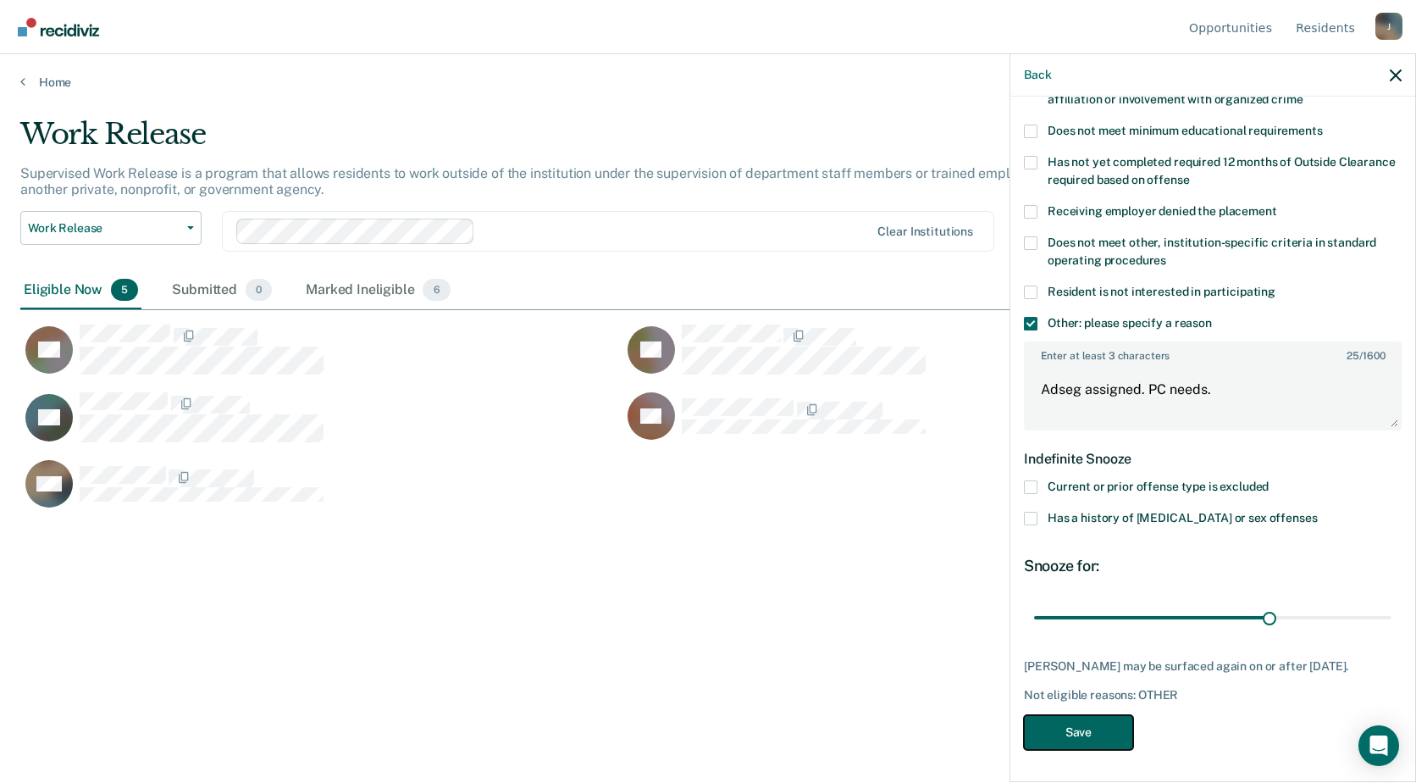
click at [1109, 722] on button "Save" at bounding box center [1078, 732] width 109 height 35
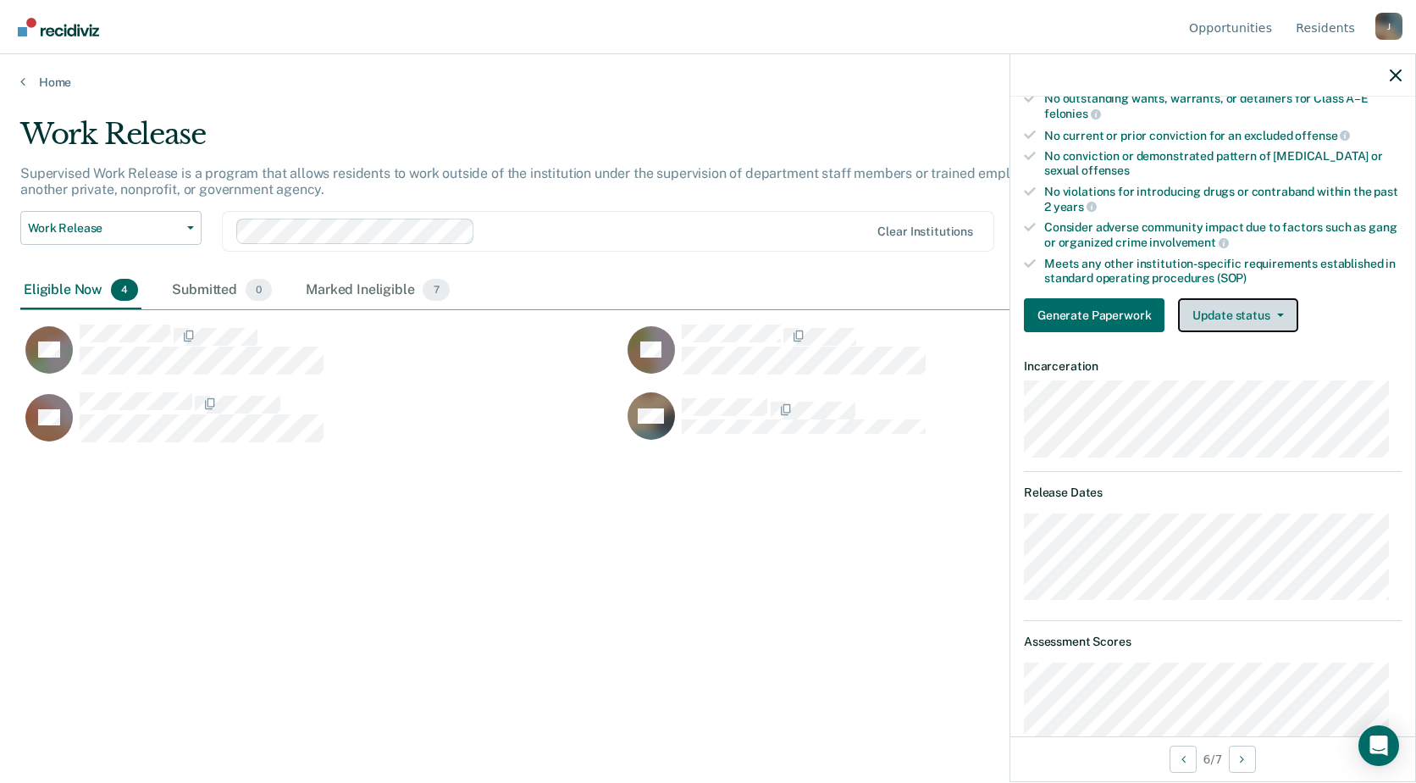
click at [1220, 318] on button "Update status" at bounding box center [1237, 315] width 119 height 34
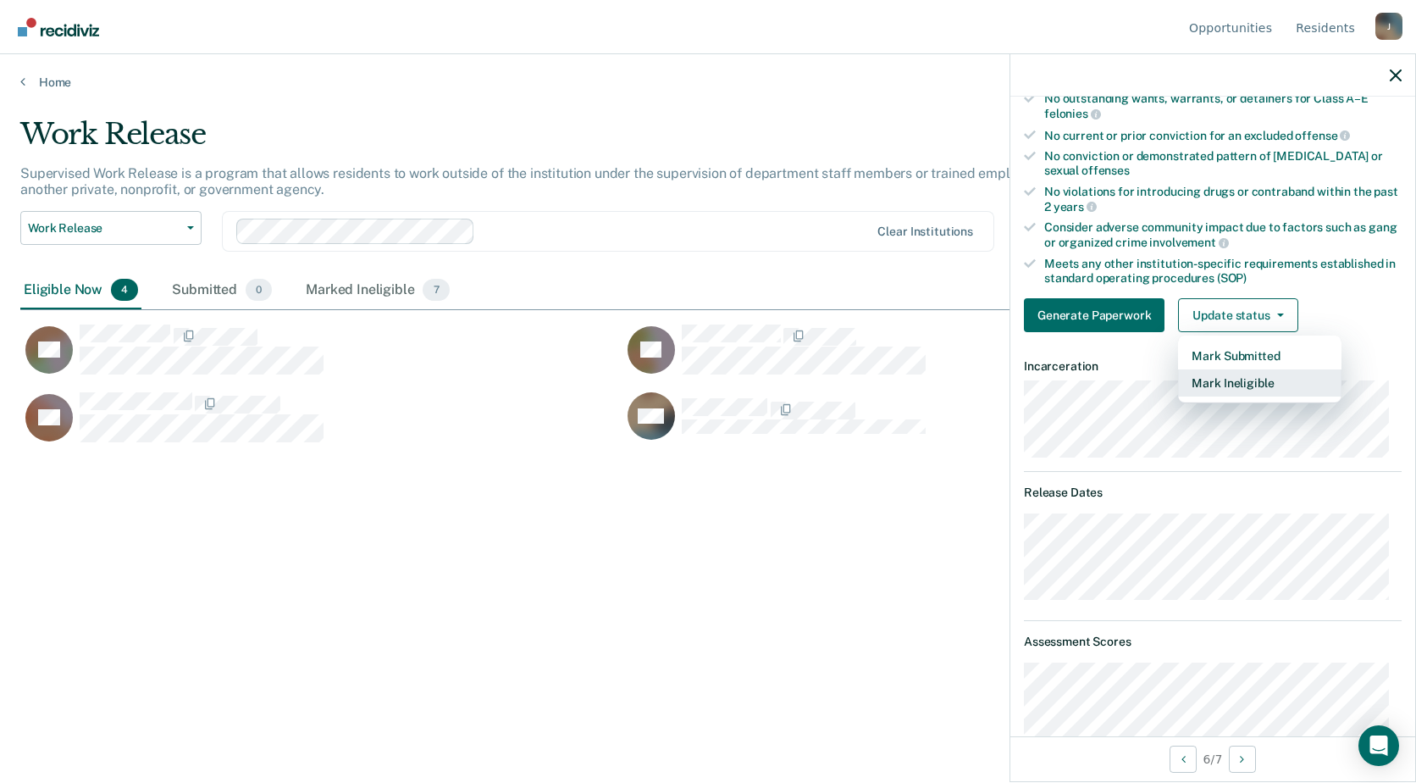
click at [1240, 379] on button "Mark Ineligible" at bounding box center [1259, 382] width 163 height 27
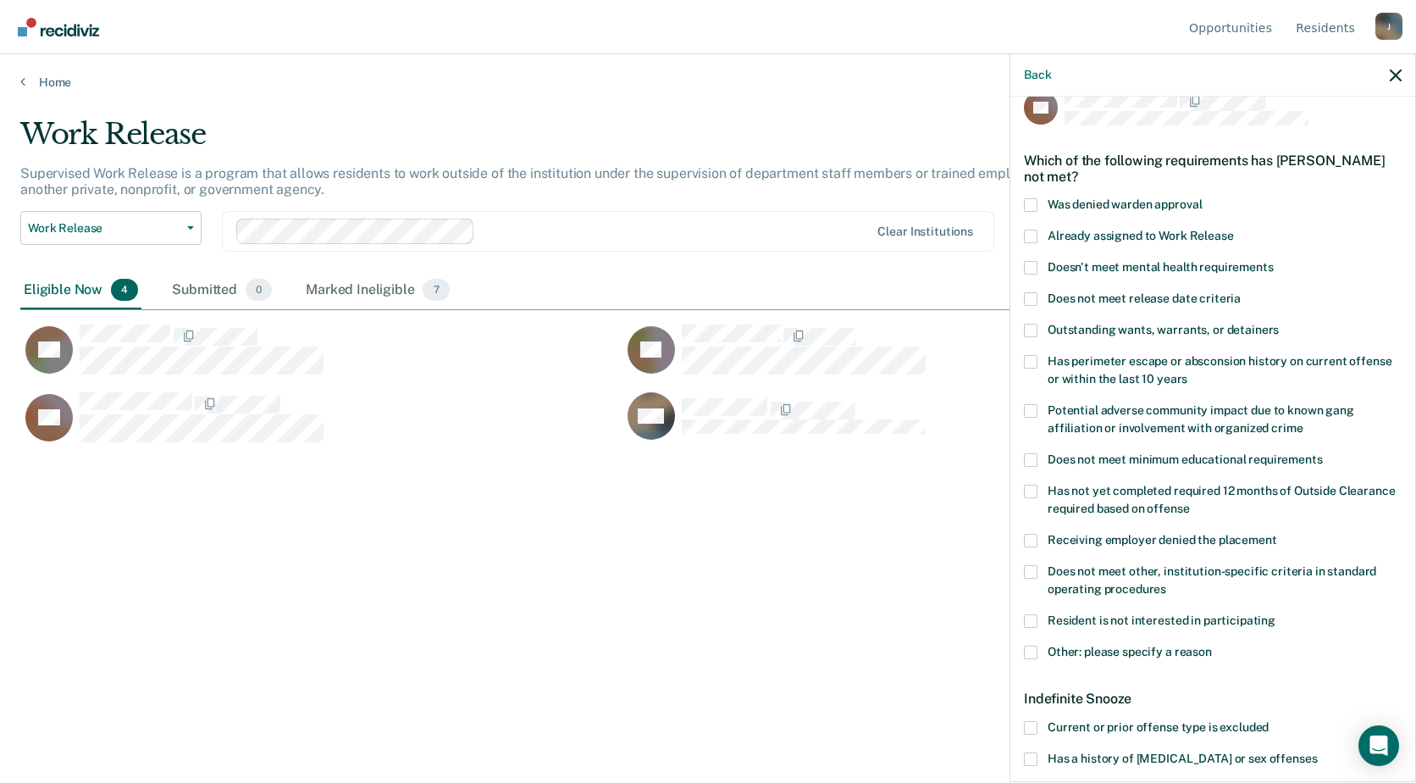
scroll to position [0, 0]
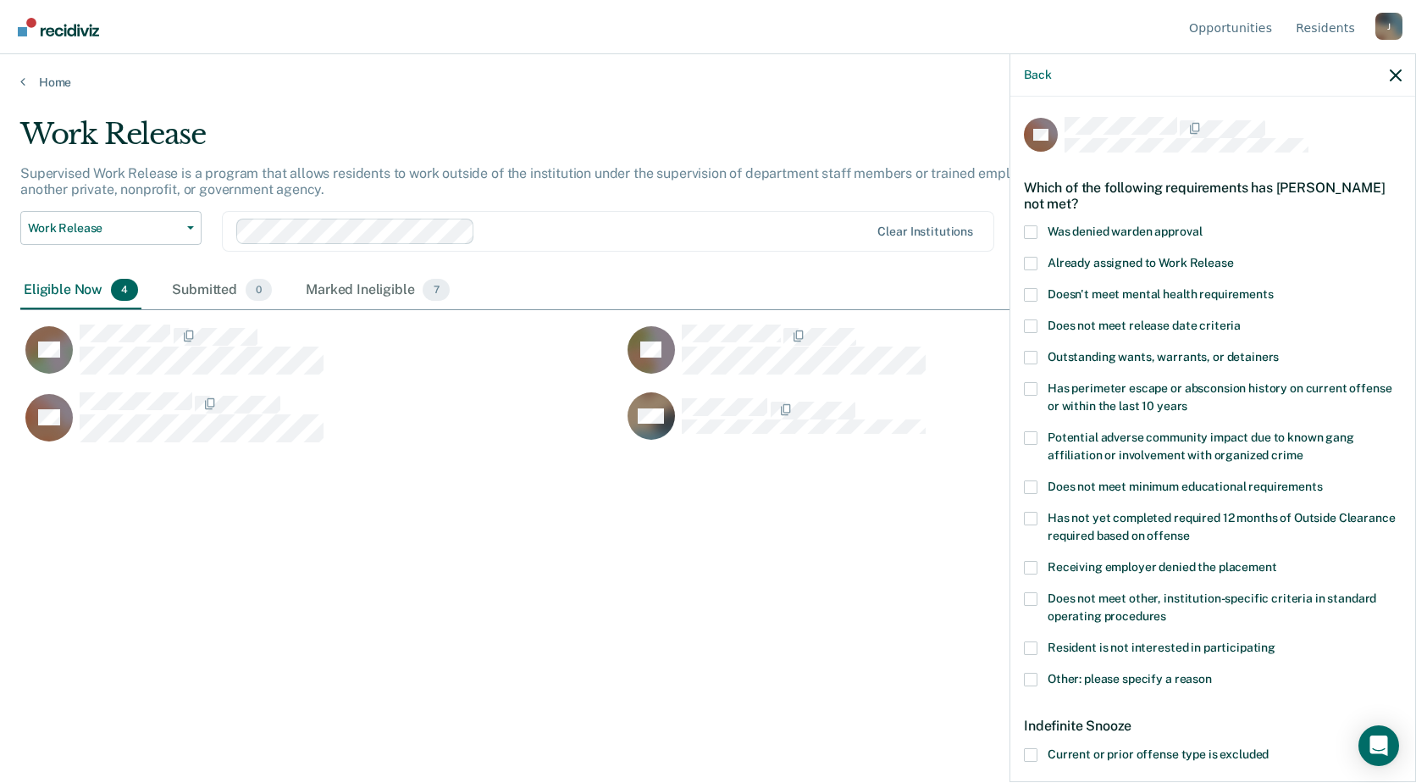
click at [1037, 677] on span at bounding box center [1031, 679] width 14 height 14
click at [1212, 672] on input "Other: please specify a reason" at bounding box center [1212, 672] width 0 height 0
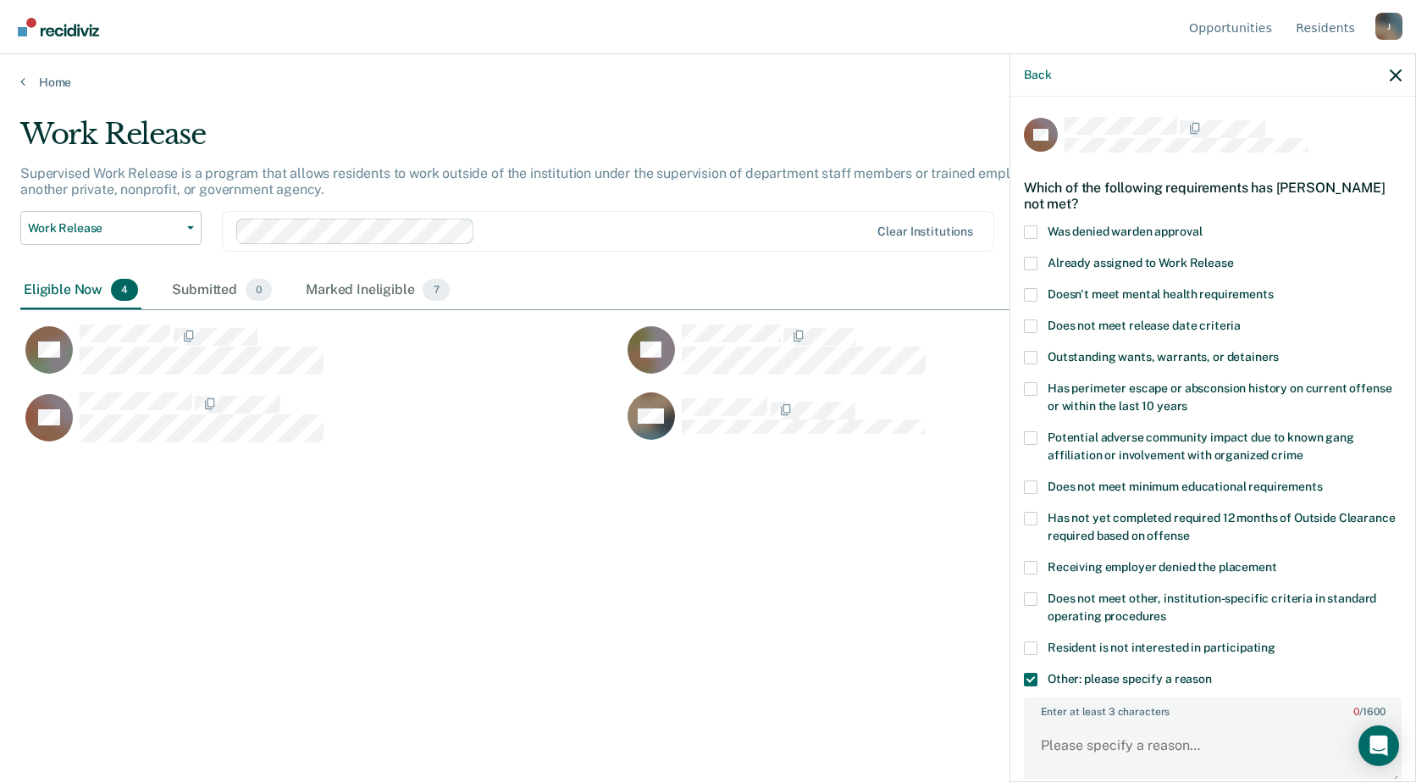
scroll to position [85, 0]
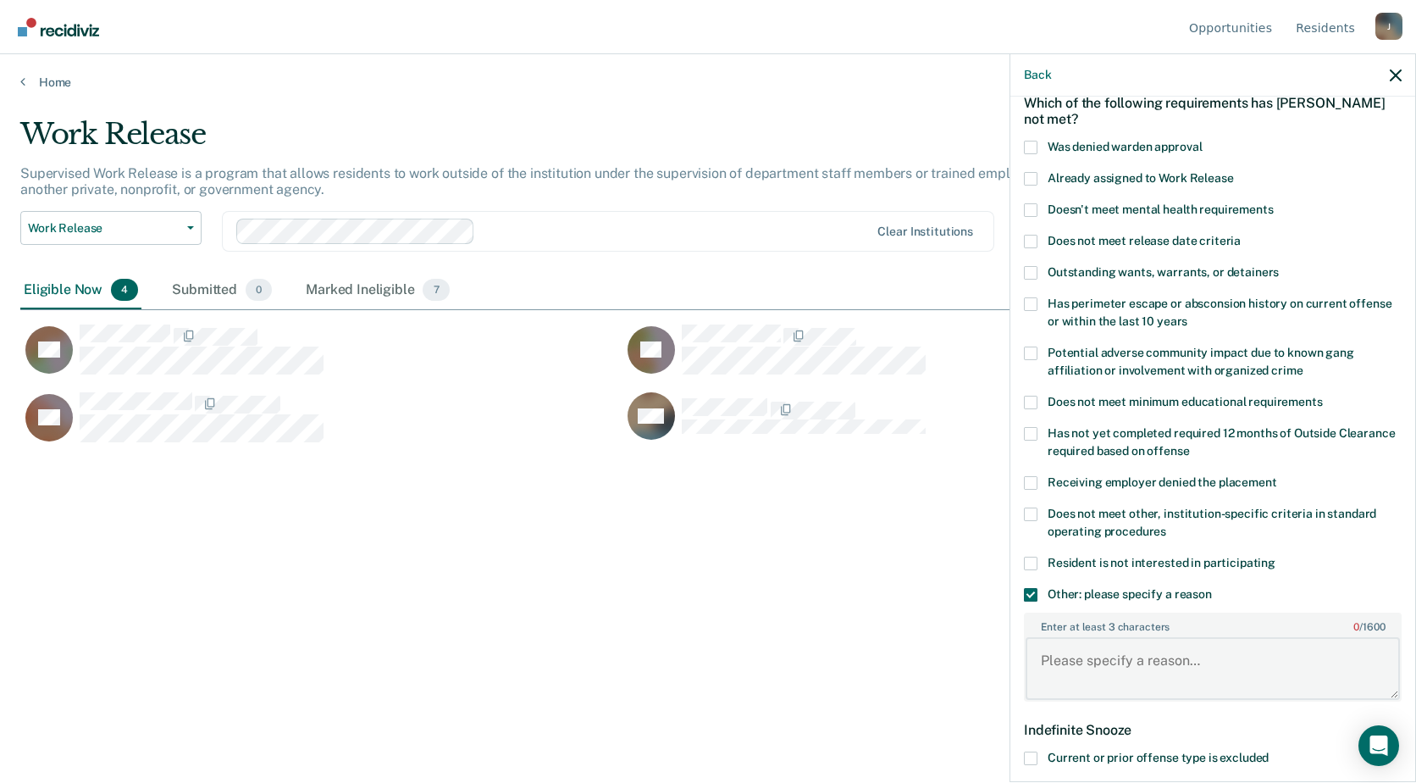
click at [1088, 657] on textarea "Enter at least 3 characters 0 / 1600" at bounding box center [1213, 668] width 374 height 63
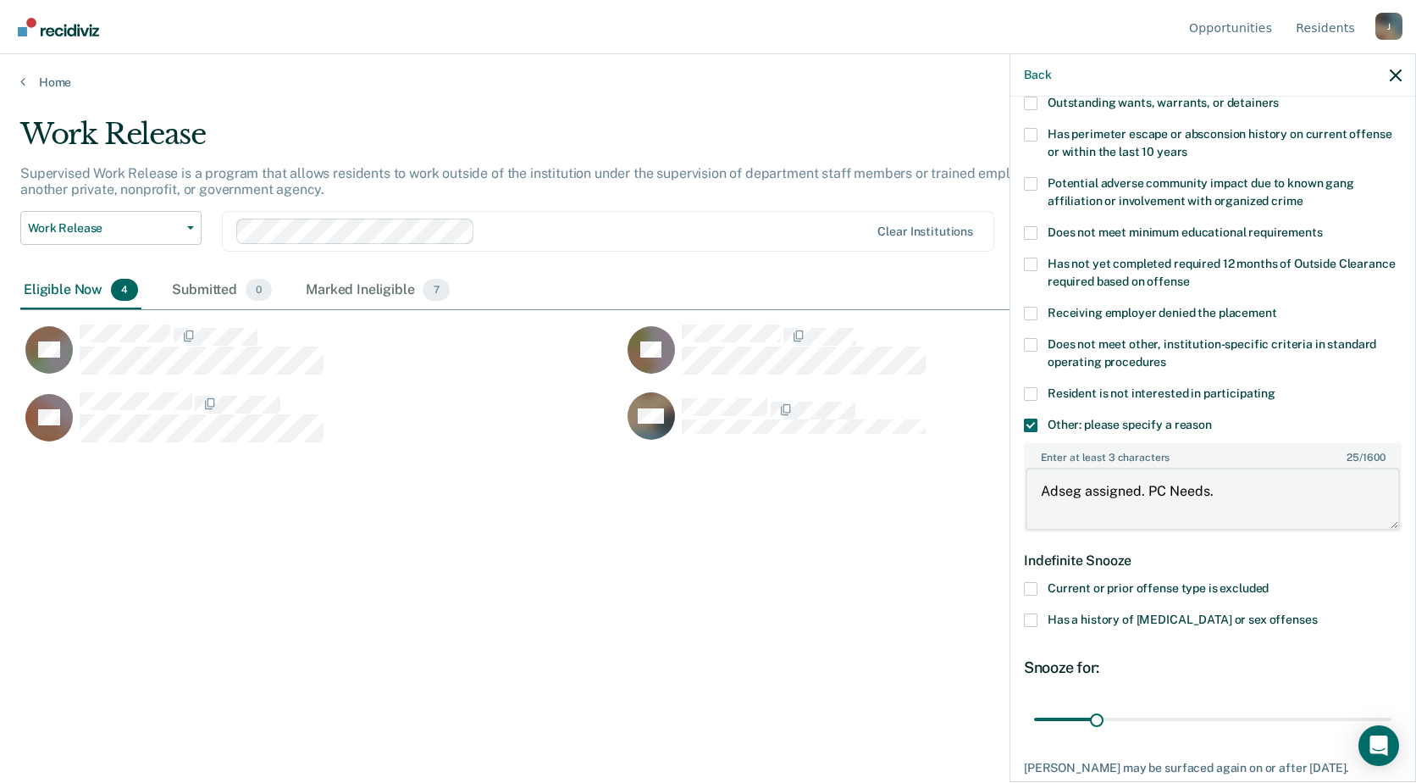
scroll to position [339, 0]
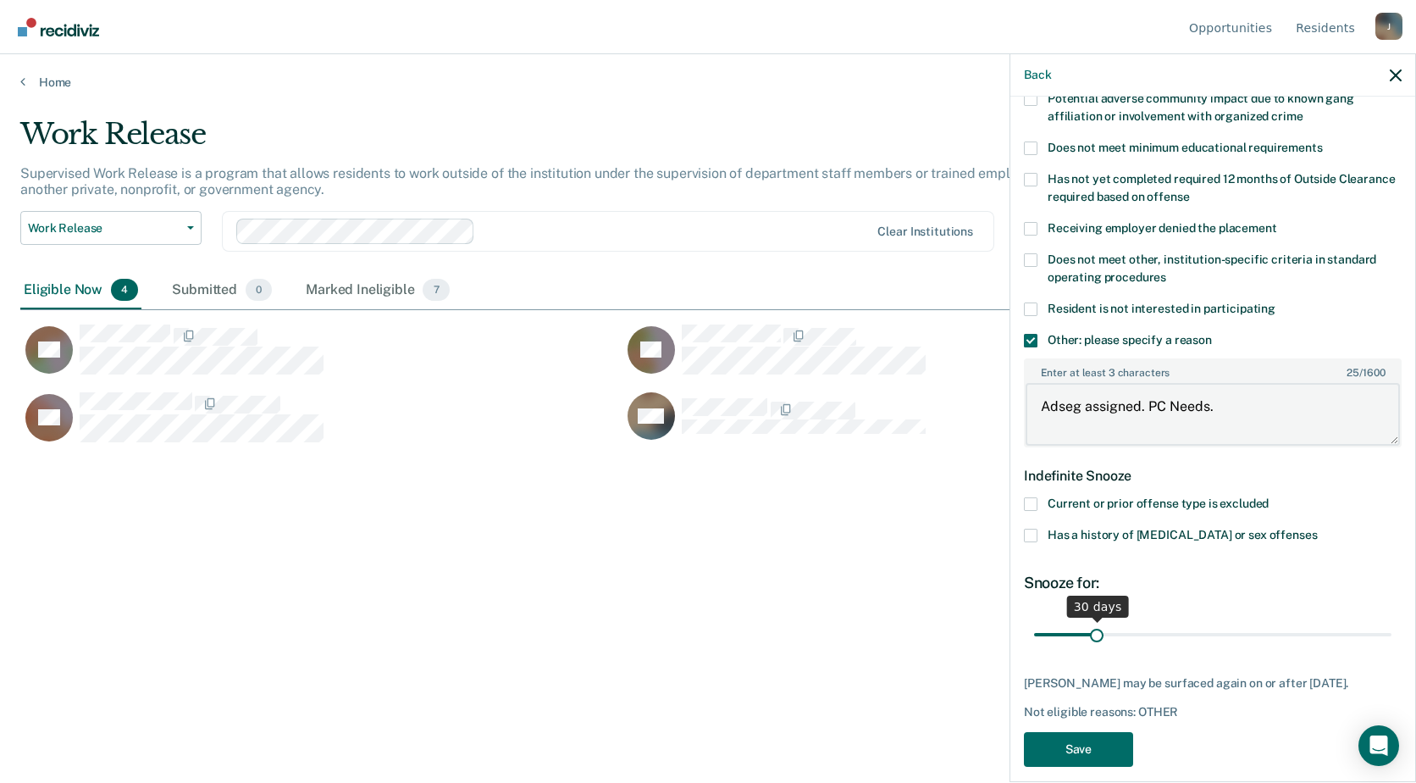
type textarea "Adseg assigned. PC Needs."
drag, startPoint x: 1094, startPoint y: 633, endPoint x: 1260, endPoint y: 645, distance: 166.4
type input "120"
click at [1260, 645] on input "range" at bounding box center [1212, 634] width 357 height 30
click at [1105, 753] on button "Save" at bounding box center [1078, 749] width 109 height 35
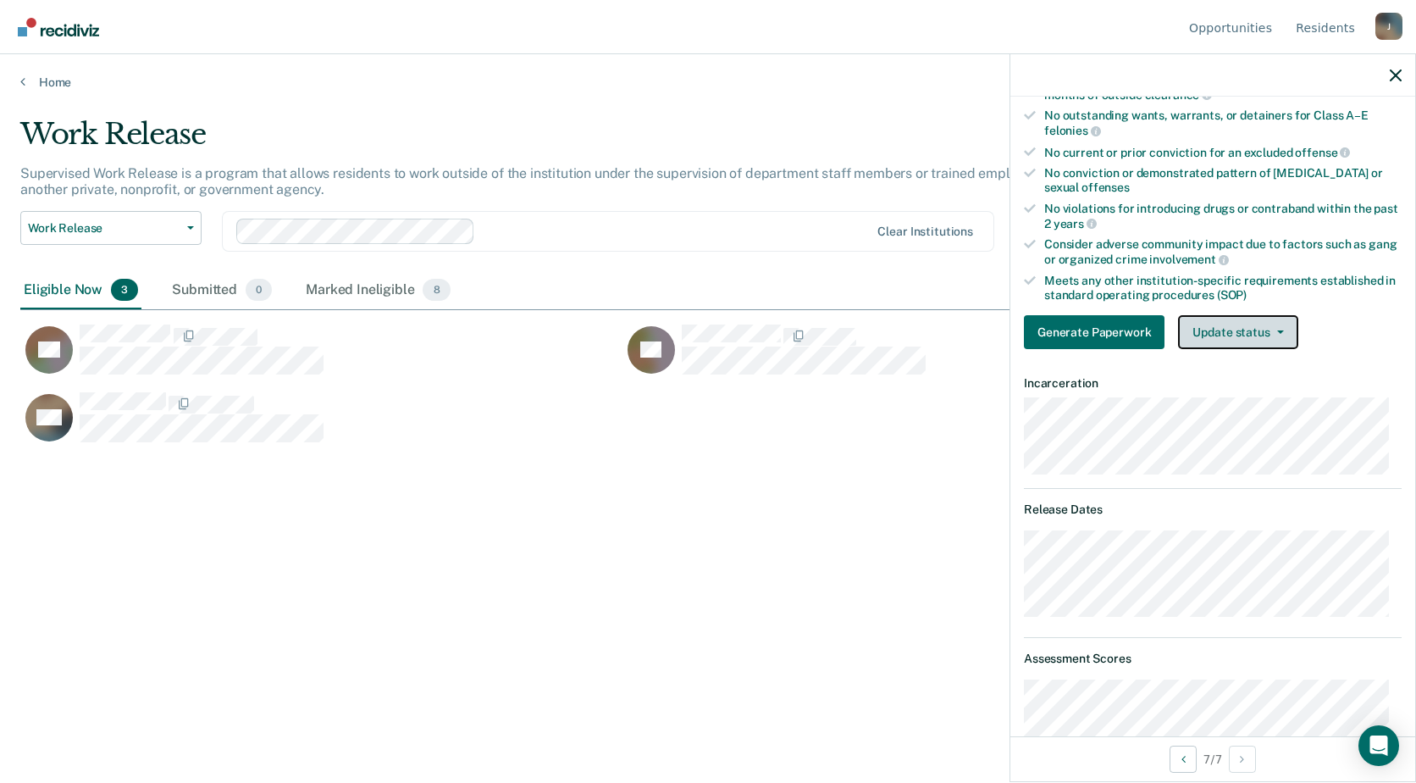
click at [1277, 335] on button "Update status" at bounding box center [1237, 332] width 119 height 34
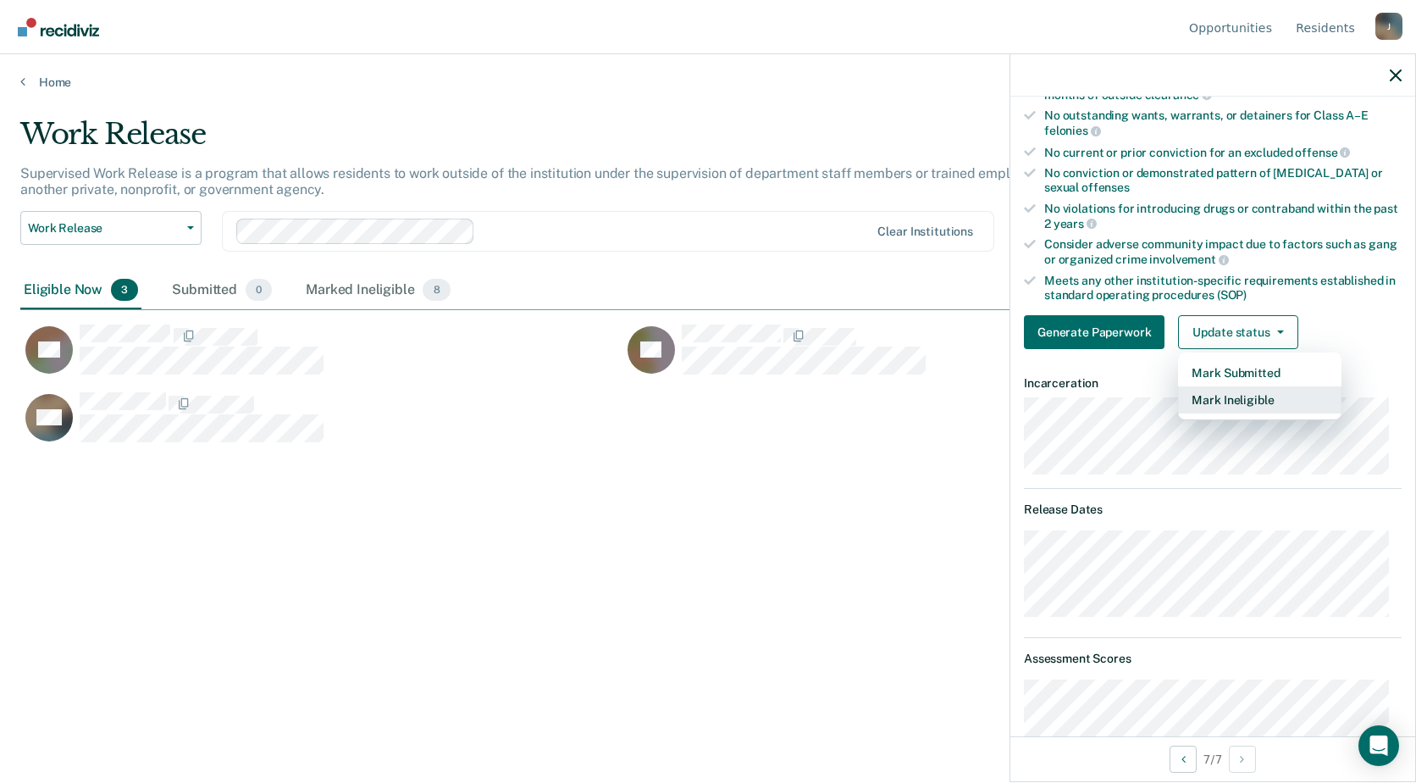
click at [1236, 399] on button "Mark Ineligible" at bounding box center [1259, 399] width 163 height 27
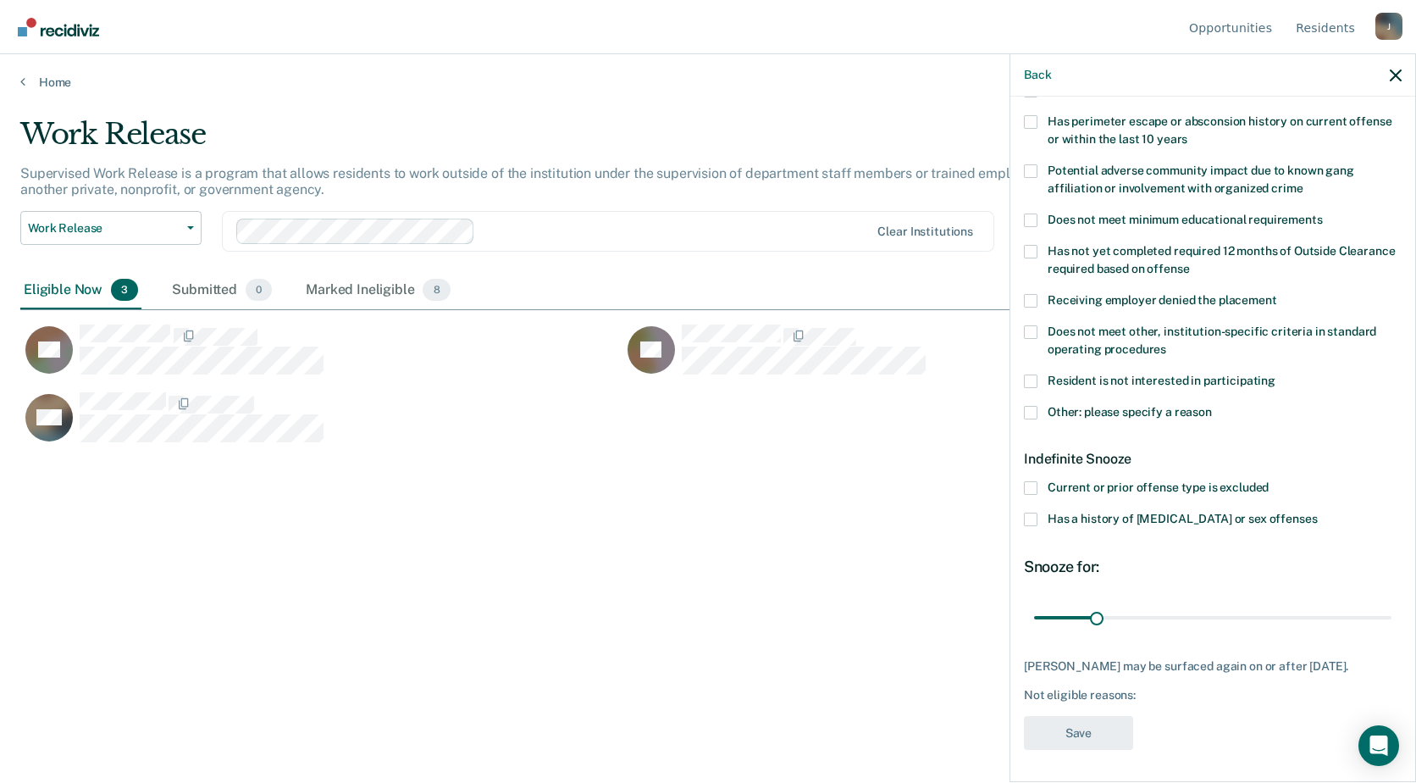
click at [1037, 412] on label "Other: please specify a reason" at bounding box center [1213, 415] width 378 height 18
click at [1212, 406] on input "Other: please specify a reason" at bounding box center [1212, 406] width 0 height 0
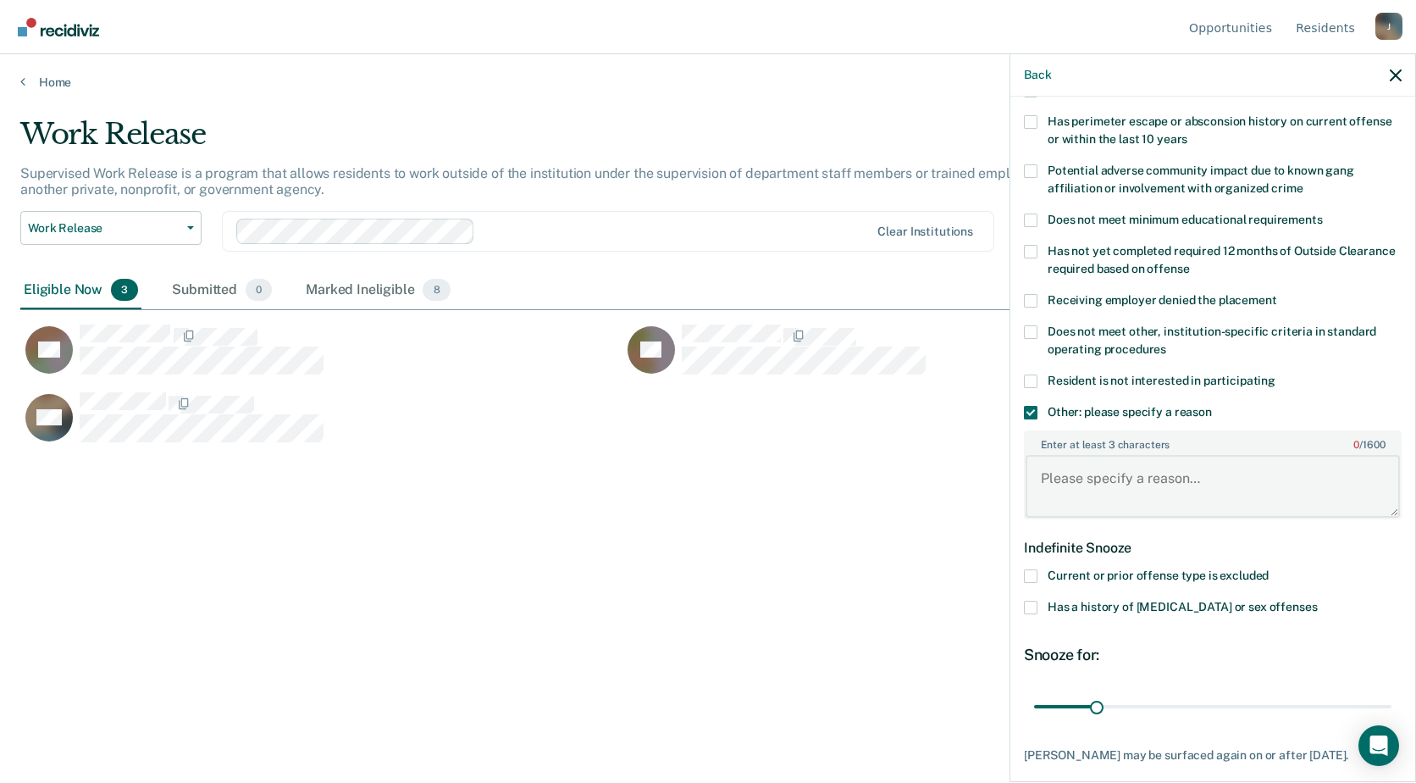
click at [1104, 472] on textarea "Enter at least 3 characters 0 / 1600" at bounding box center [1213, 486] width 374 height 63
type textarea "a"
type textarea "Adseg assigned. PC needs."
drag, startPoint x: 1095, startPoint y: 701, endPoint x: 1261, endPoint y: 706, distance: 166.1
type input "120"
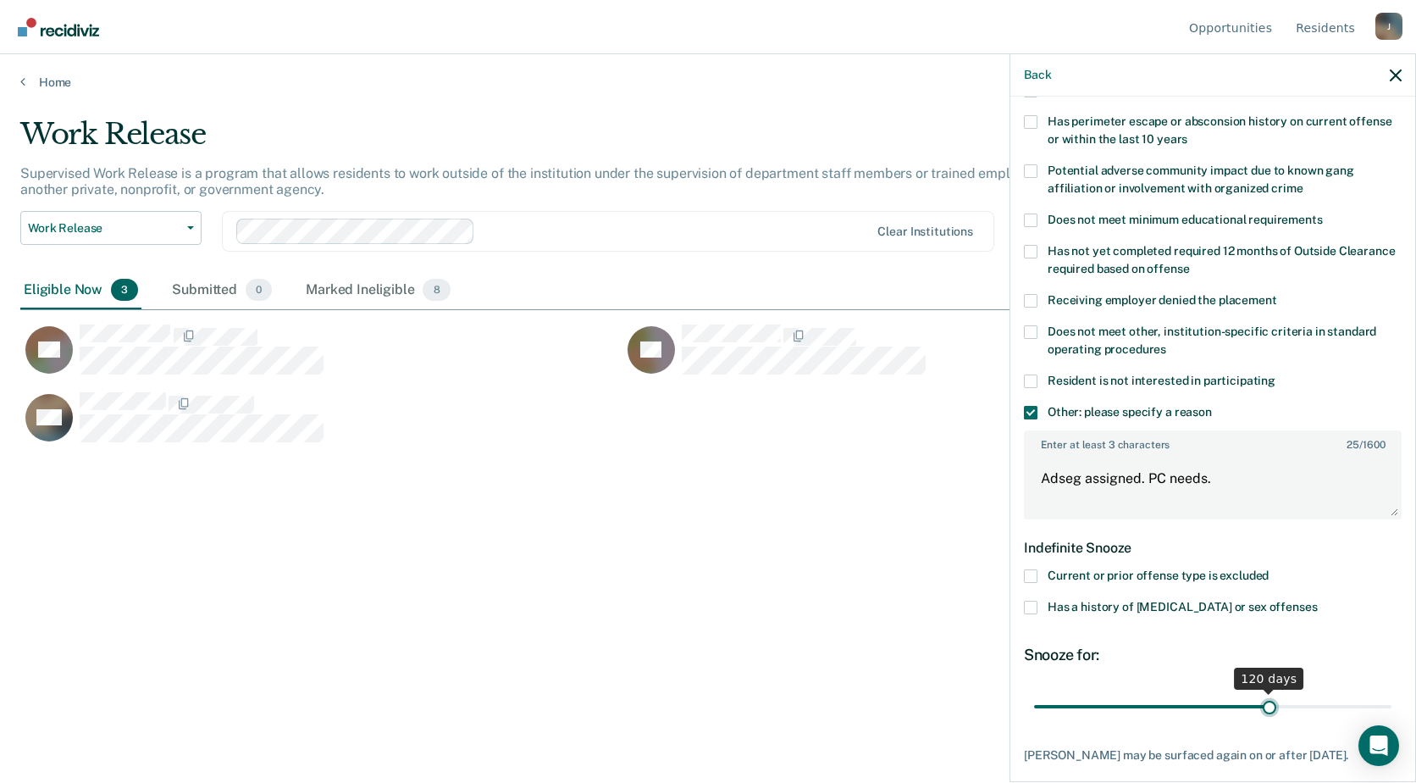
click at [1261, 706] on input "range" at bounding box center [1212, 706] width 357 height 30
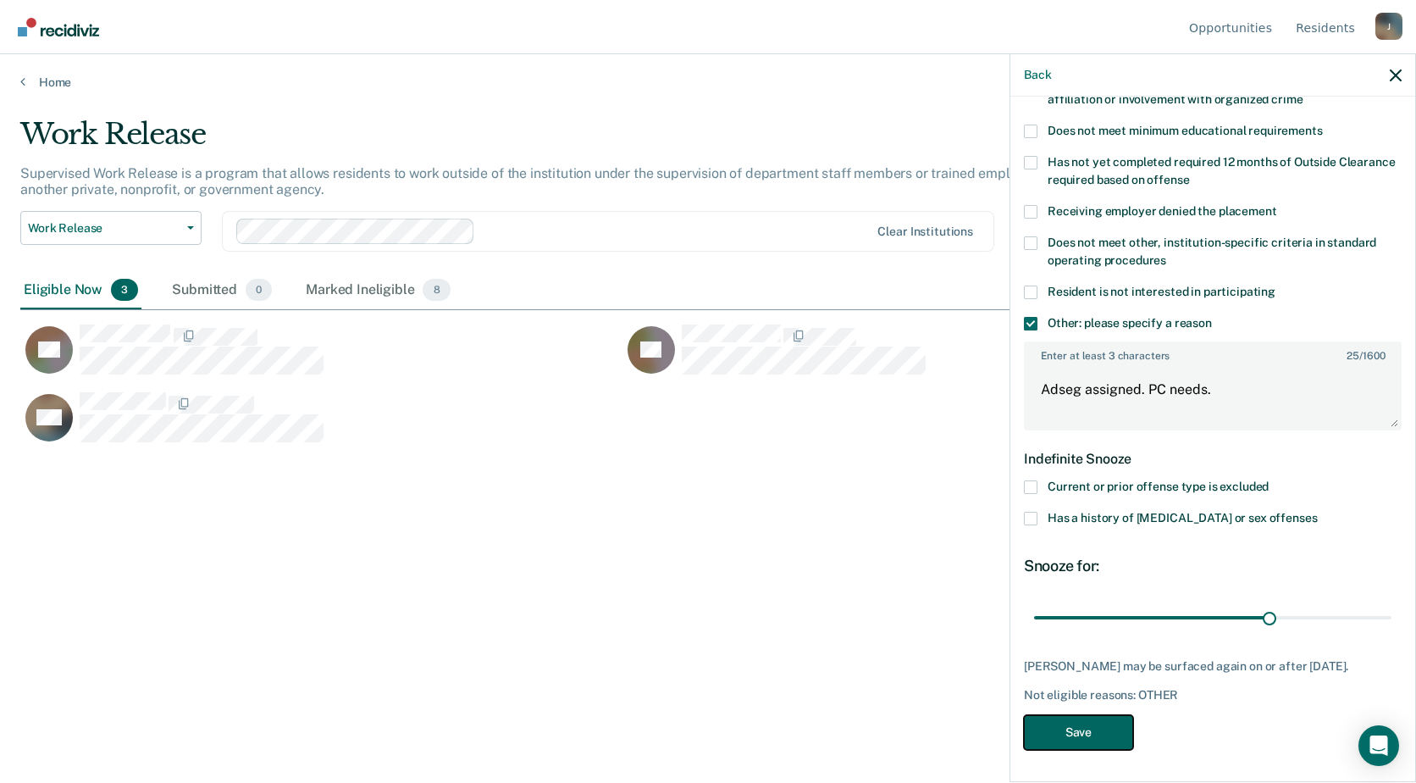
click at [1098, 725] on button "Save" at bounding box center [1078, 732] width 109 height 35
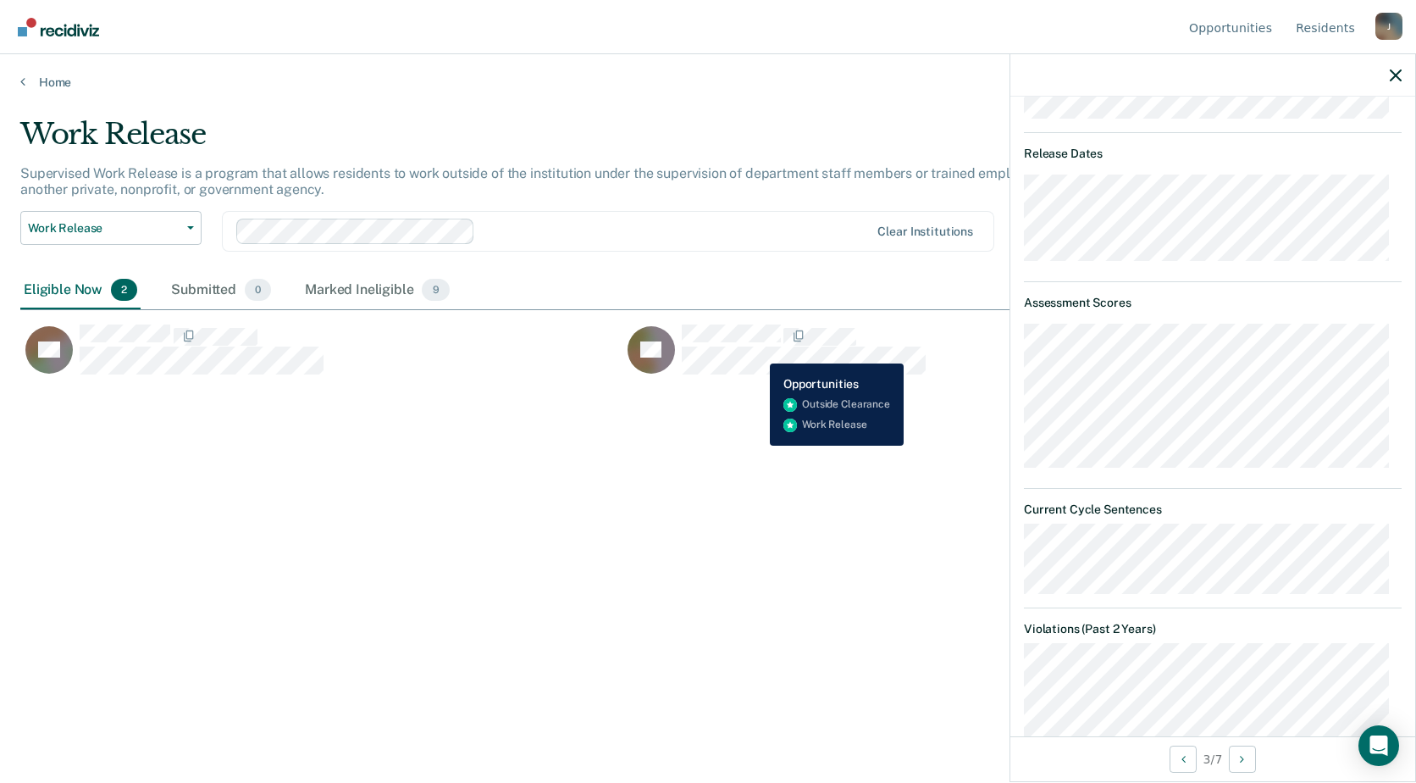
scroll to position [527, 0]
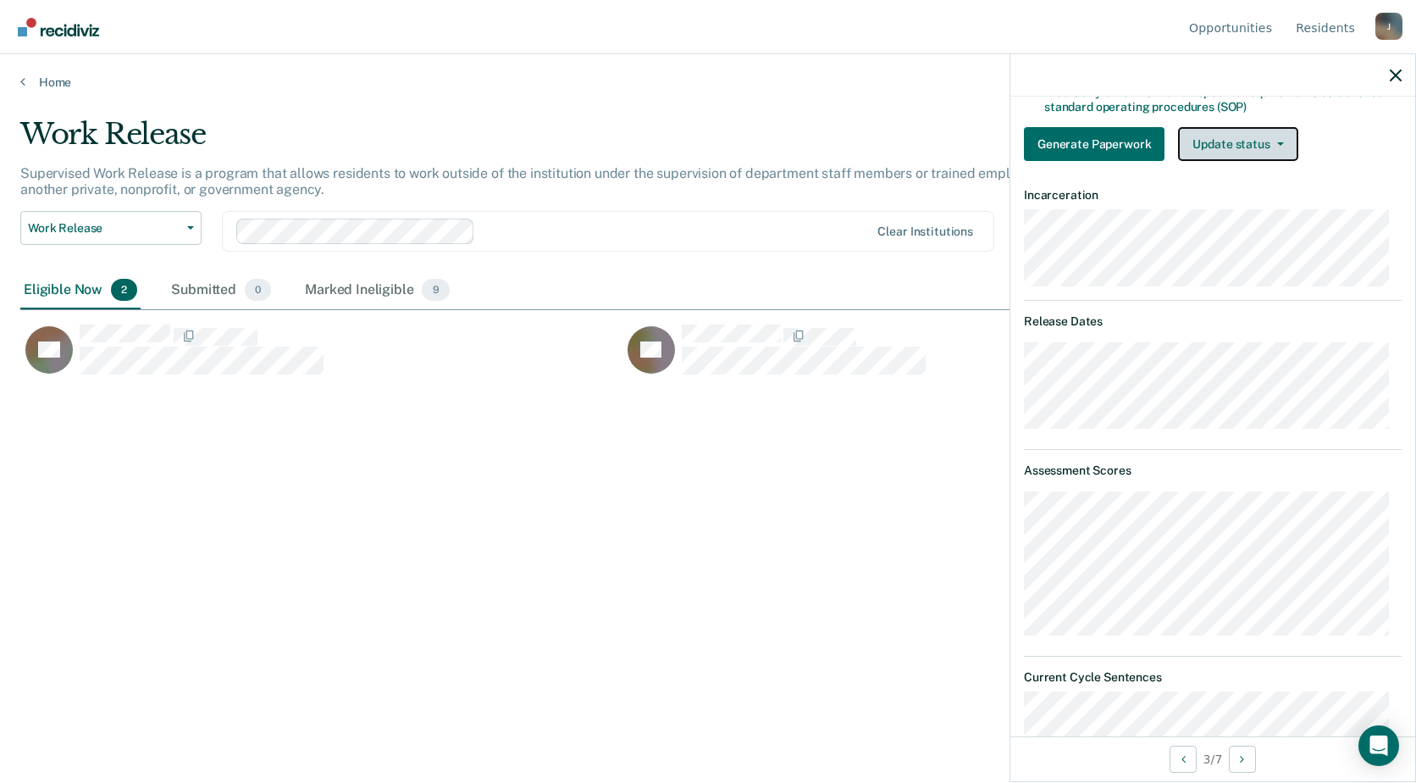
click at [1270, 142] on span "button" at bounding box center [1277, 143] width 14 height 3
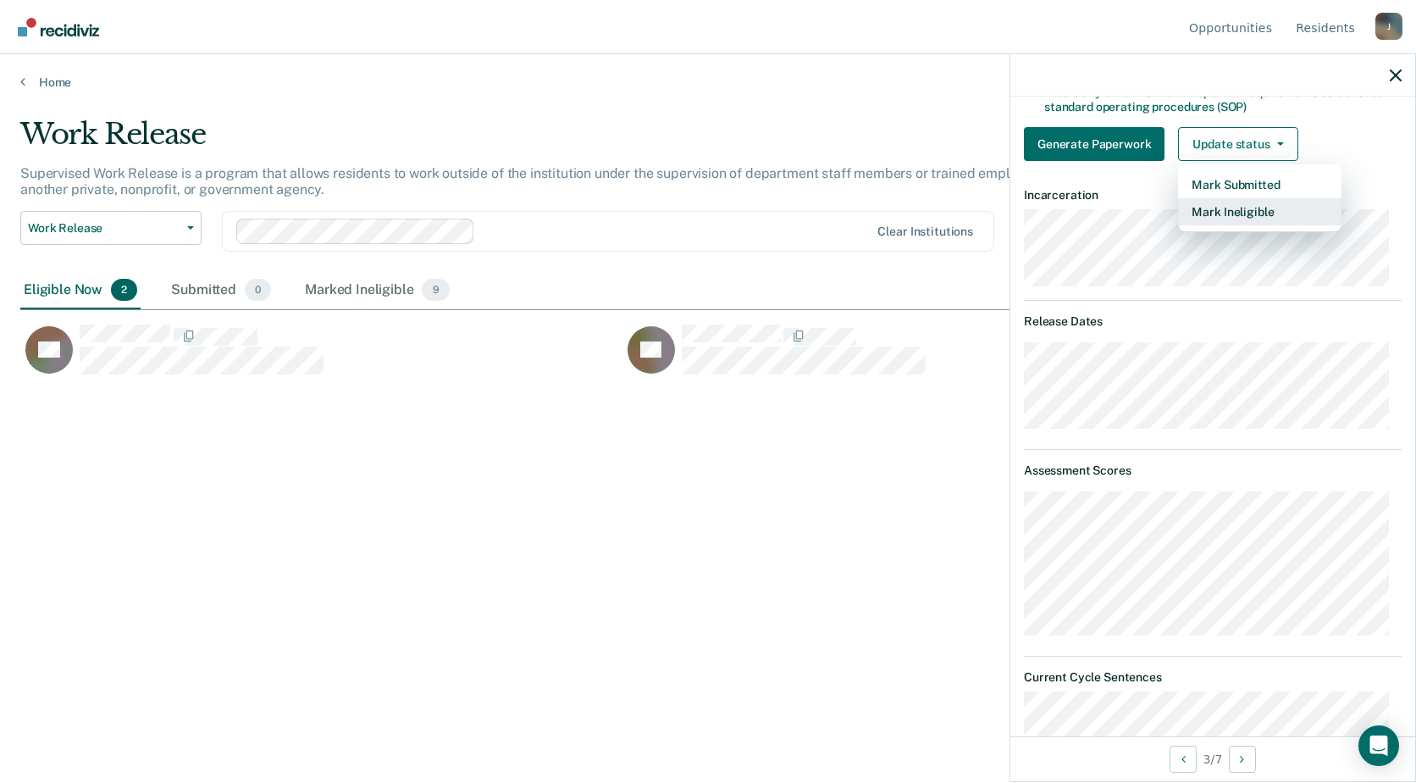
click at [1257, 204] on button "Mark Ineligible" at bounding box center [1259, 211] width 163 height 27
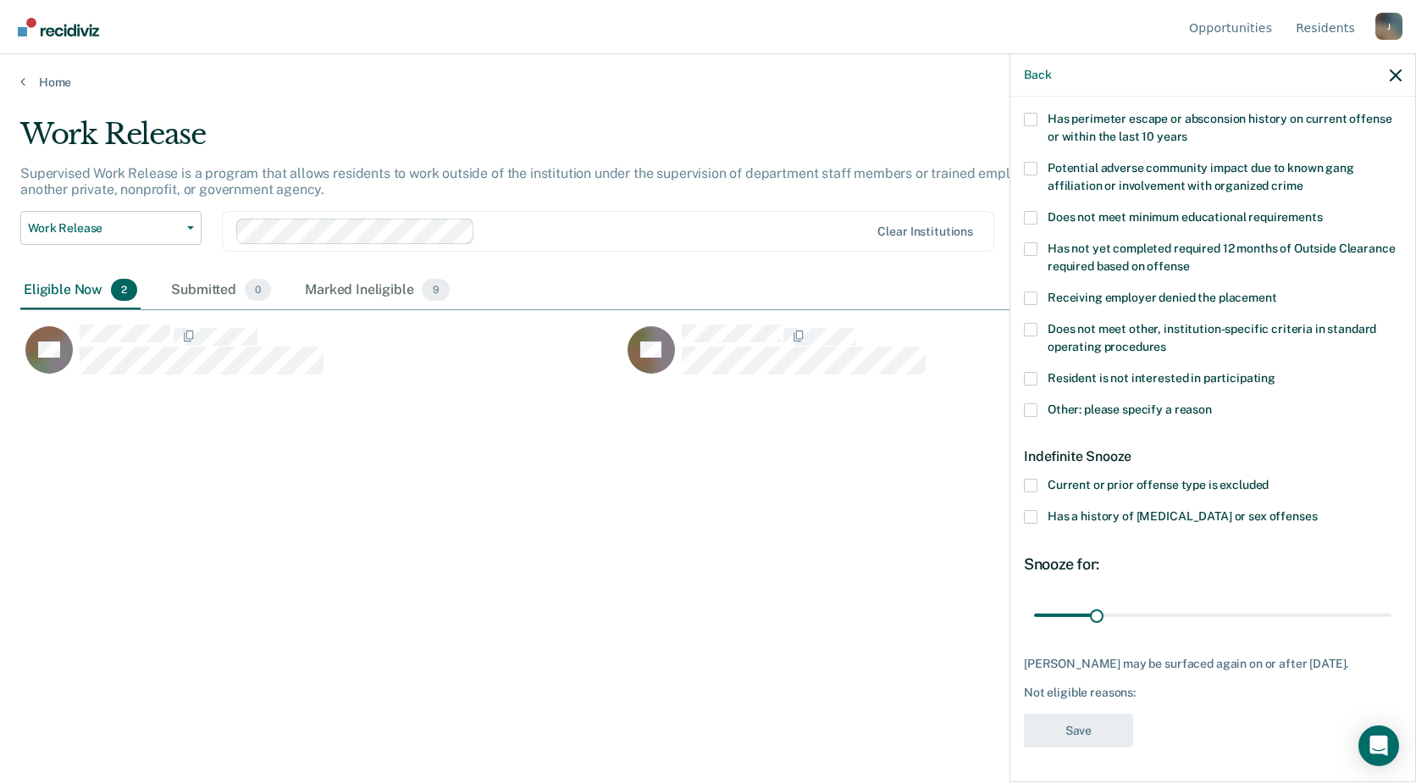
scroll to position [281, 0]
click at [1036, 403] on span at bounding box center [1031, 410] width 14 height 14
click at [1212, 403] on input "Other: please specify a reason" at bounding box center [1212, 403] width 0 height 0
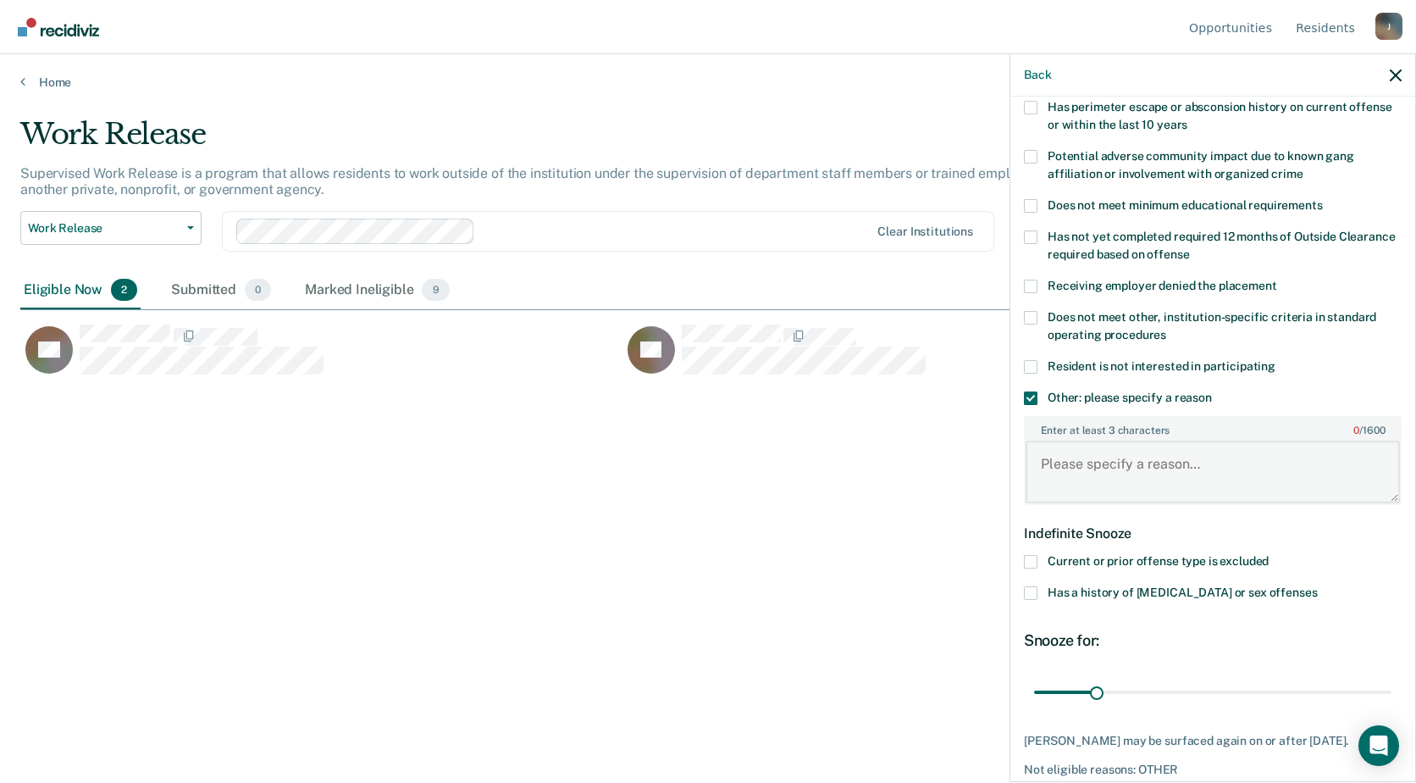
click at [1095, 480] on textarea "Enter at least 3 characters 0 / 1600" at bounding box center [1213, 471] width 374 height 63
type textarea "Adseg assigned. PC needs."
drag, startPoint x: 1093, startPoint y: 689, endPoint x: 1262, endPoint y: 694, distance: 168.6
type input "120"
click at [1262, 694] on input "range" at bounding box center [1212, 692] width 357 height 30
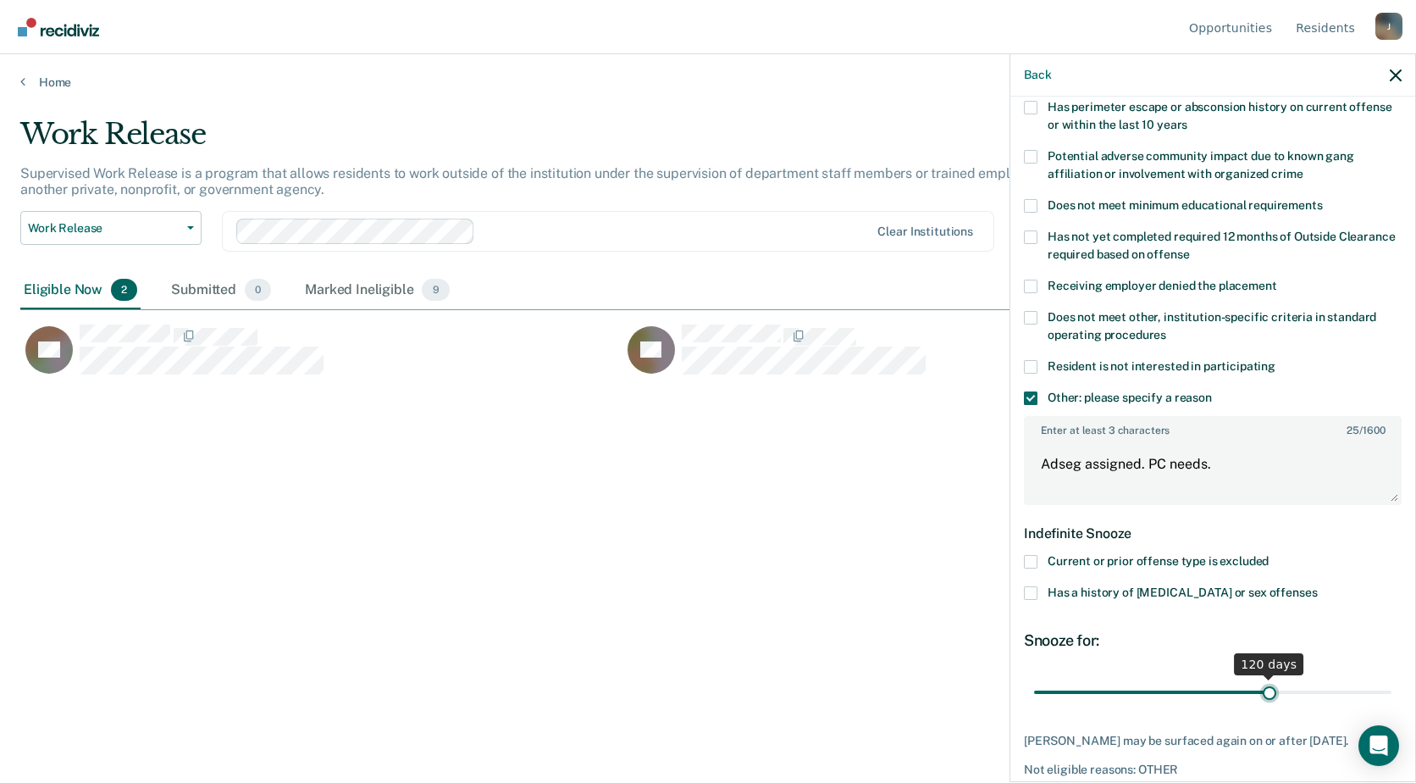
scroll to position [356, 0]
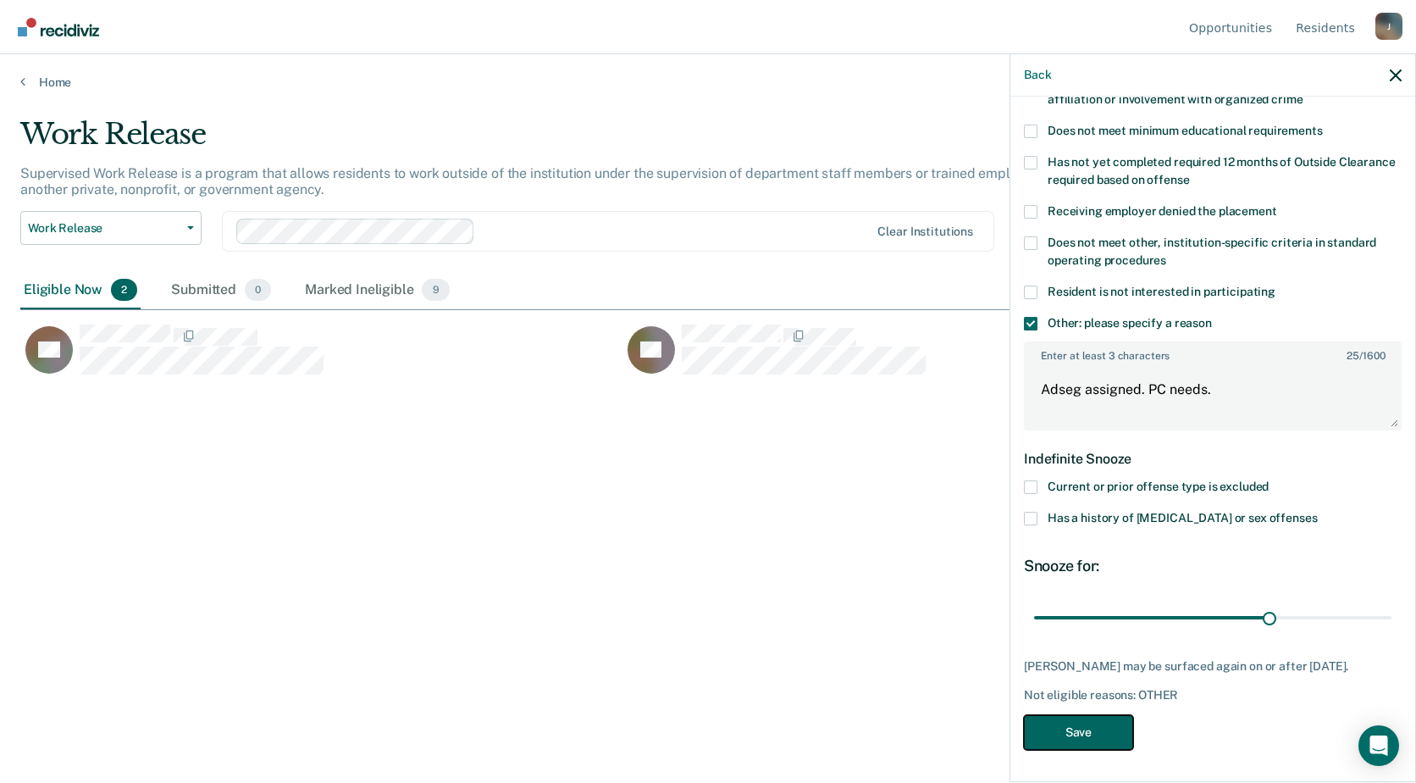
click at [1065, 732] on button "Save" at bounding box center [1078, 732] width 109 height 35
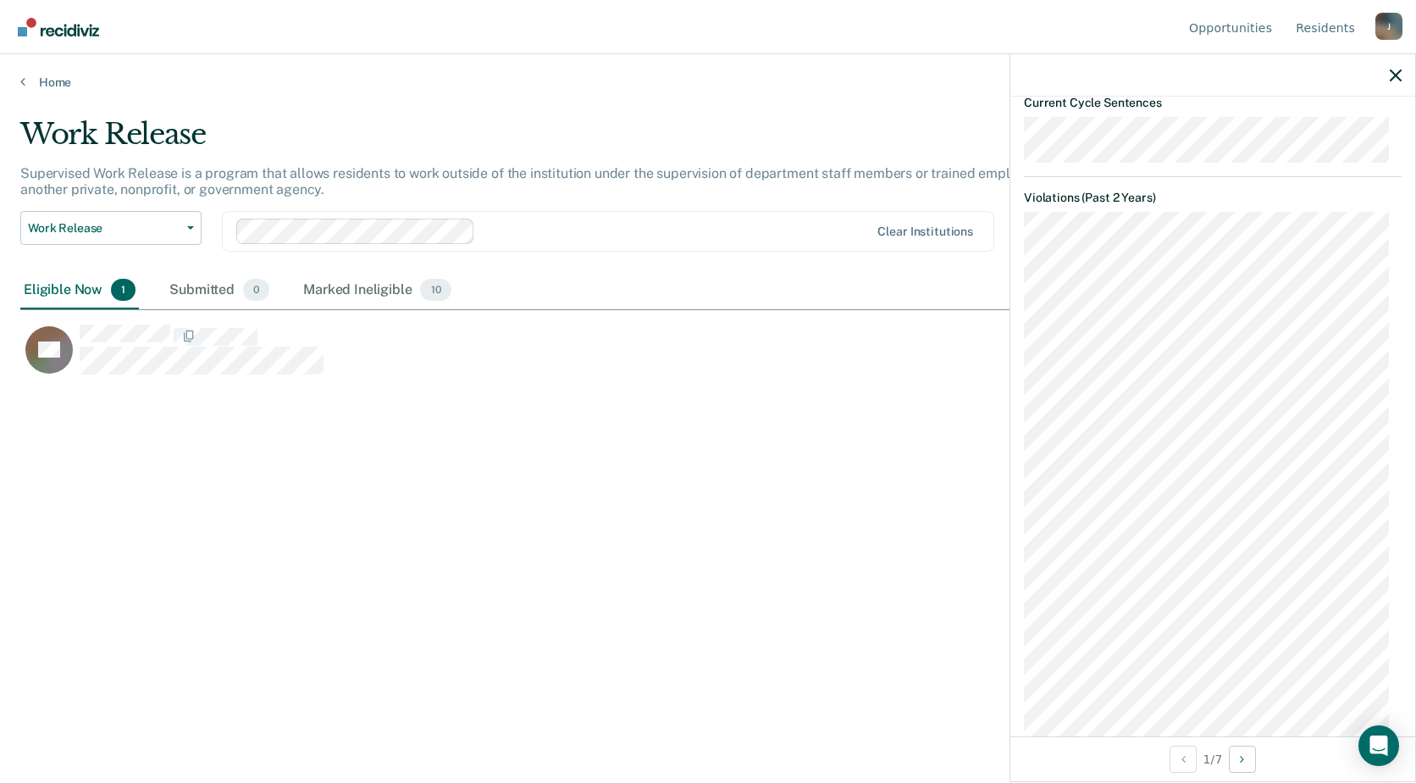
scroll to position [1515, 0]
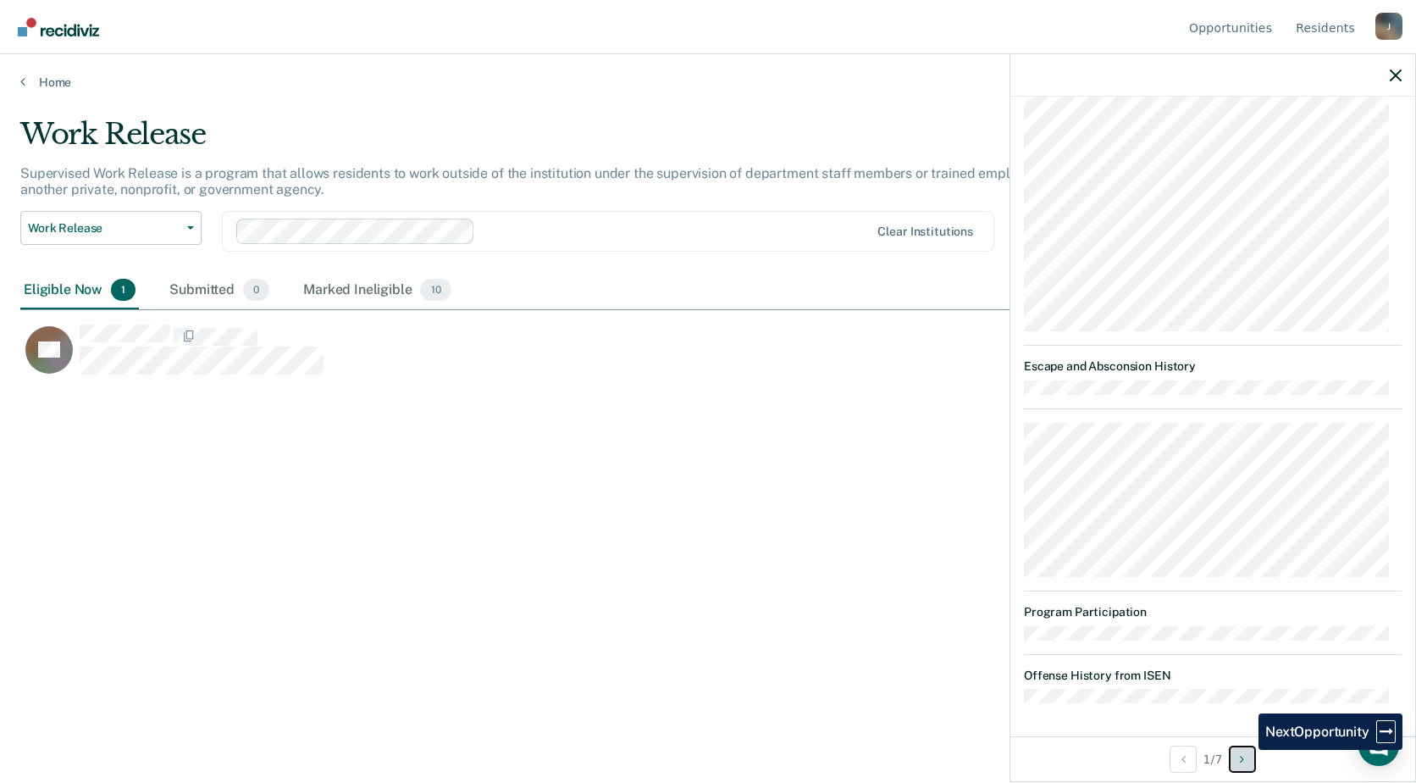
click at [1246, 749] on button "Next Opportunity" at bounding box center [1242, 758] width 27 height 27
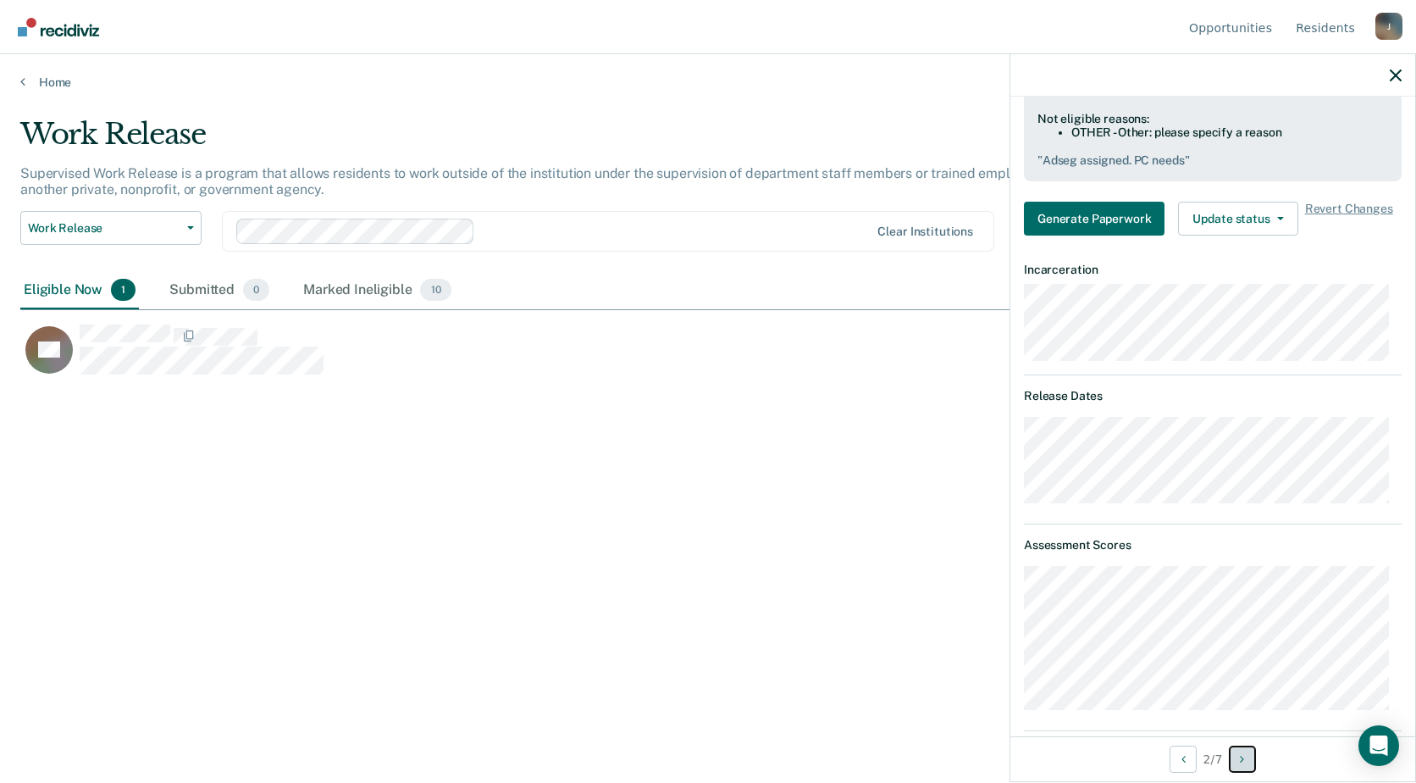
scroll to position [535, 0]
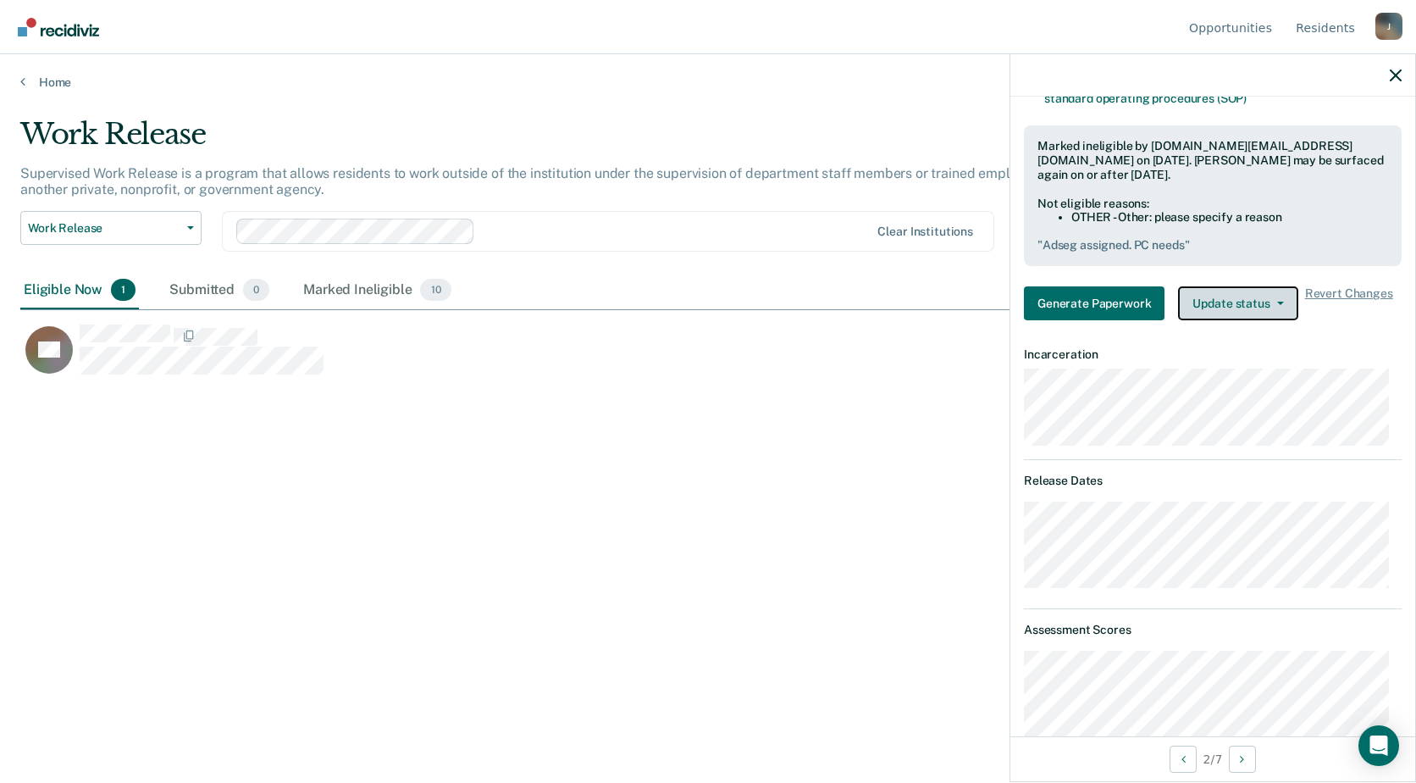
click at [1260, 302] on button "Update status" at bounding box center [1237, 303] width 119 height 34
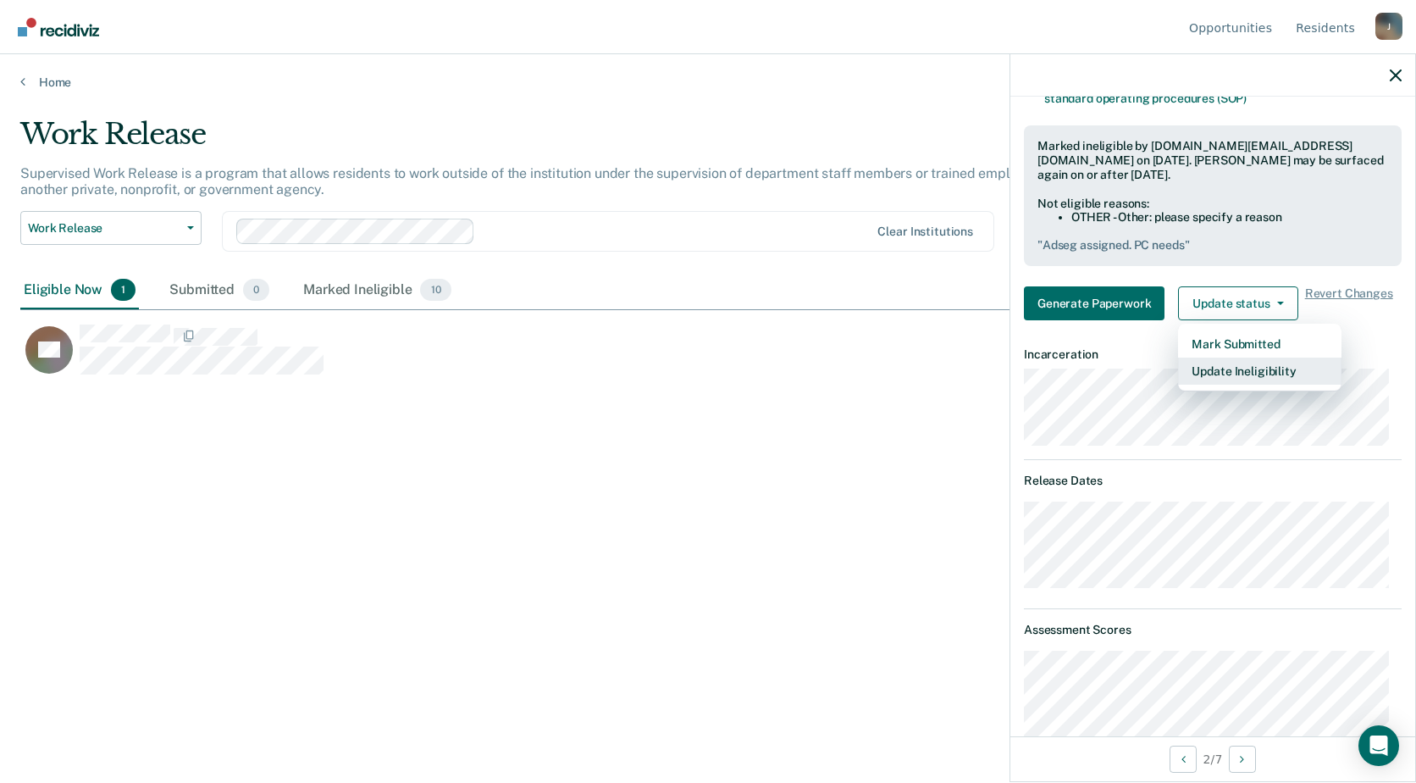
click at [1264, 369] on button "Update Ineligibility" at bounding box center [1259, 370] width 163 height 27
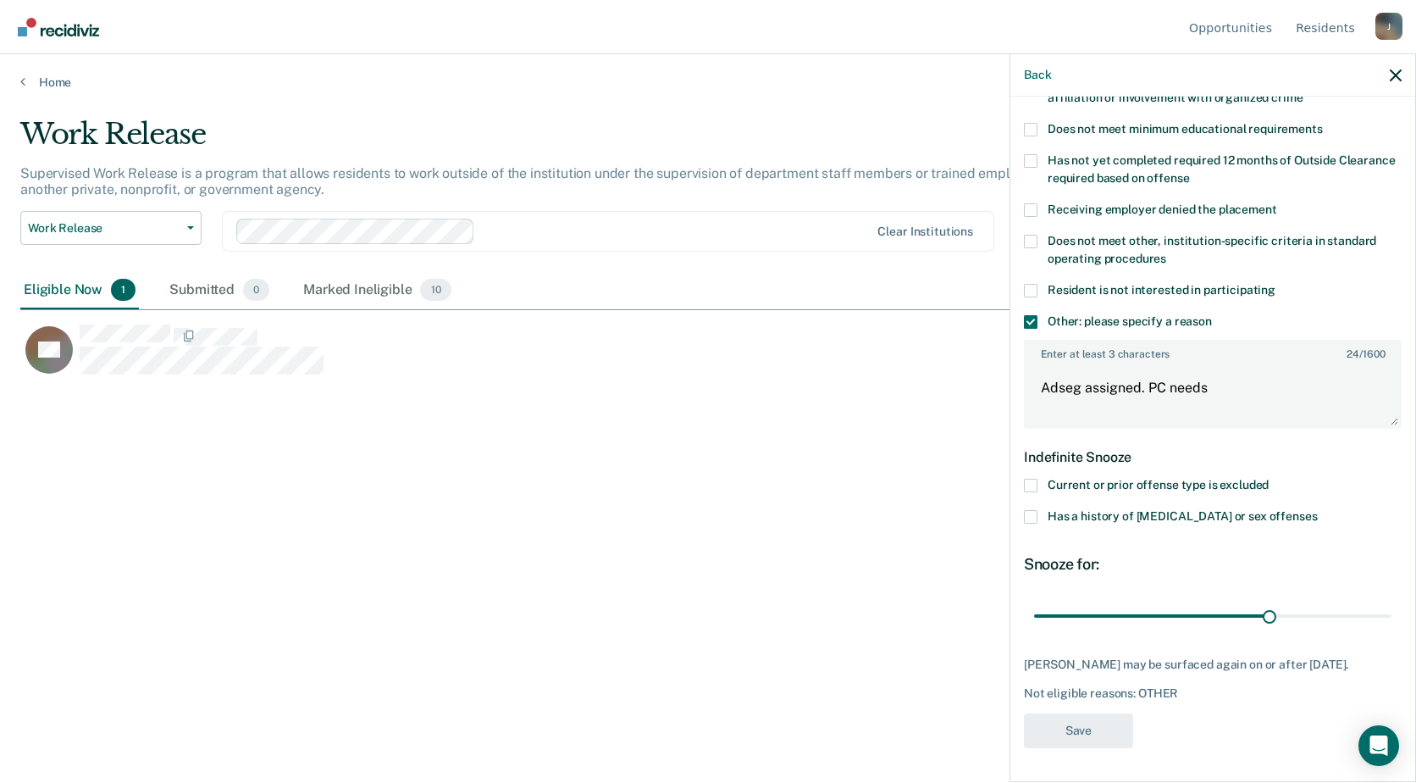
scroll to position [0, 0]
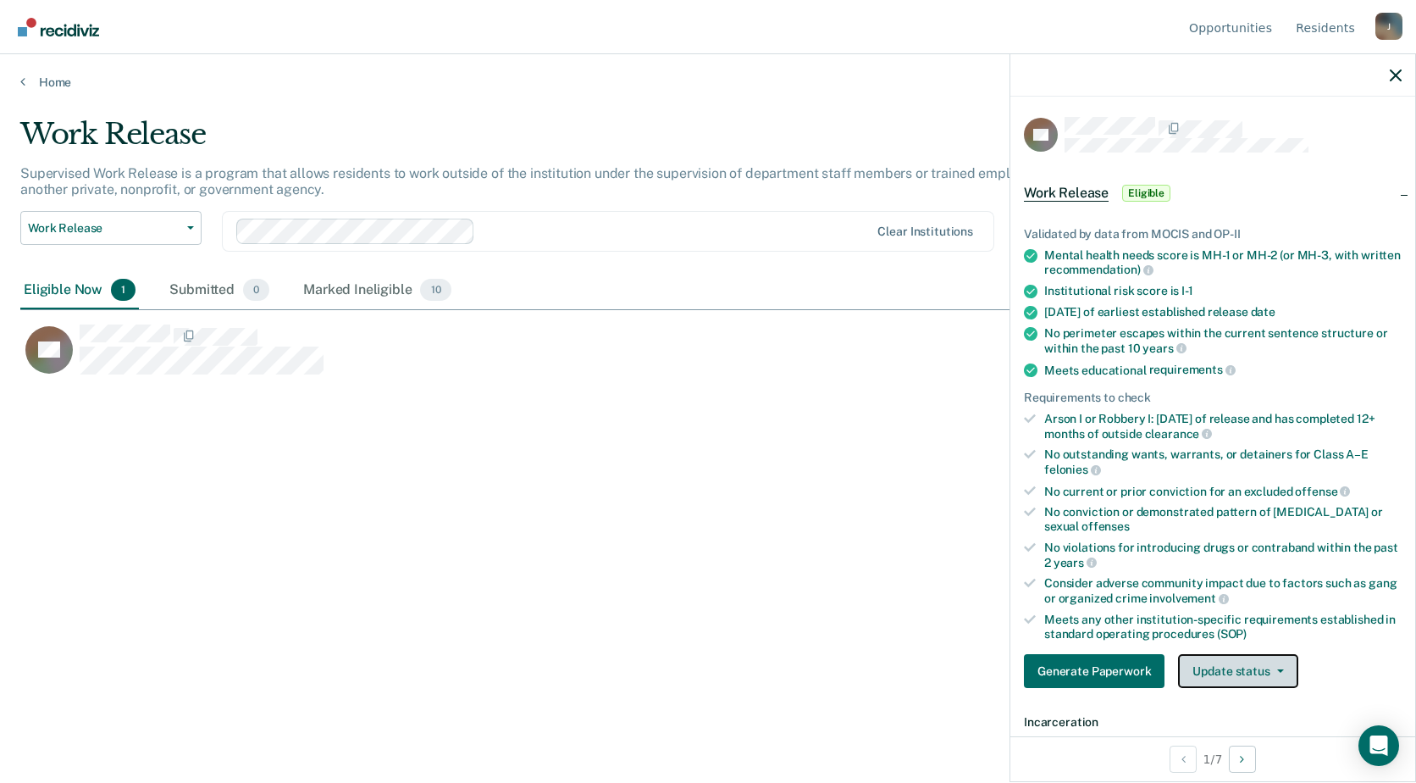
click at [1277, 669] on icon "button" at bounding box center [1280, 670] width 7 height 3
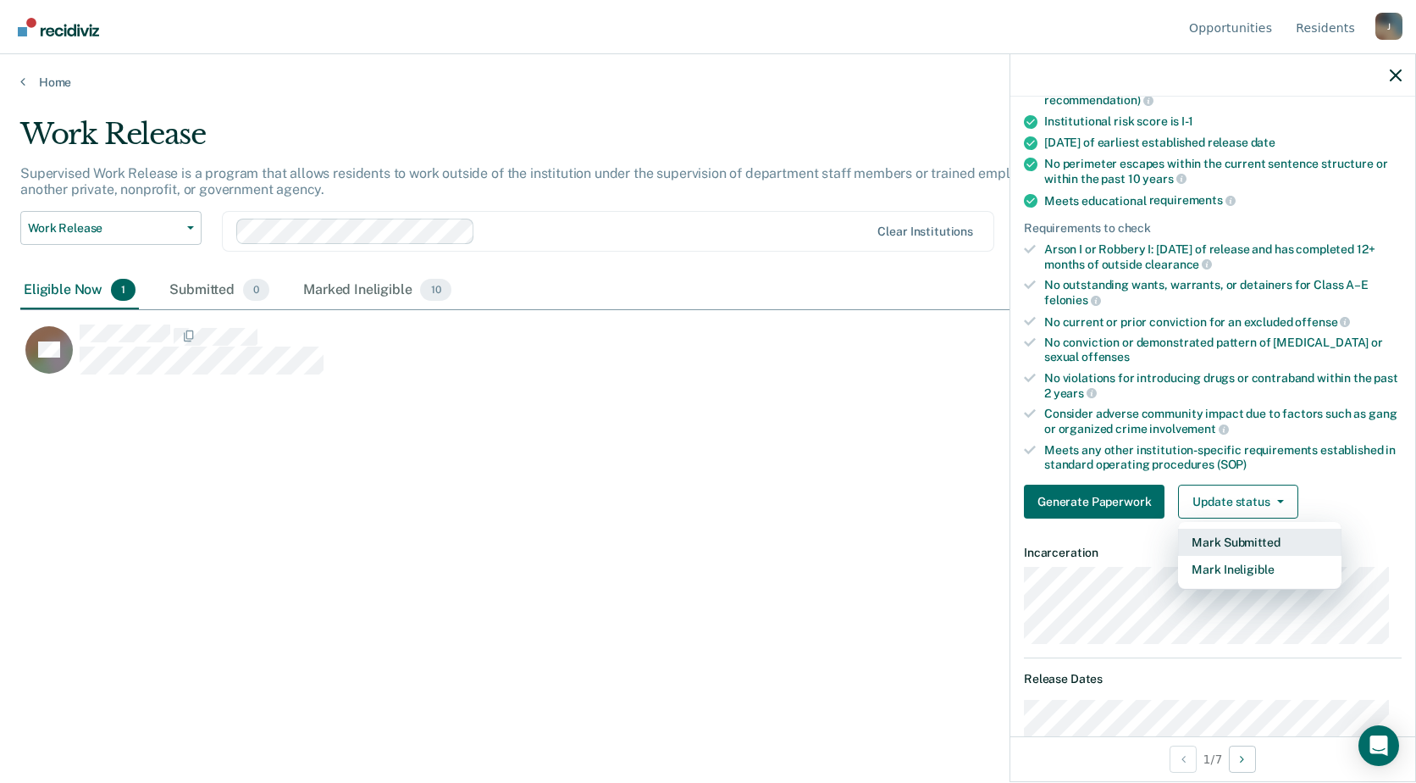
scroll to position [254, 0]
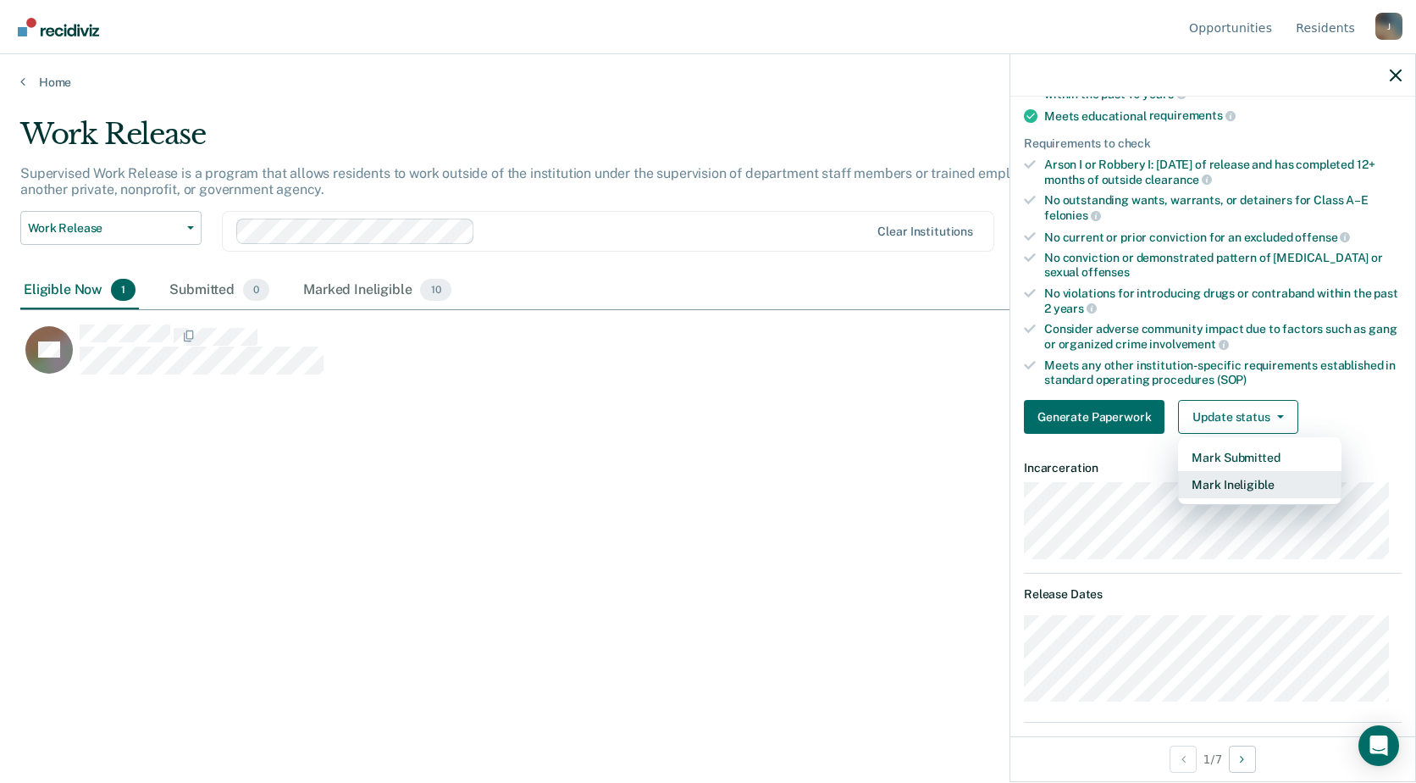
click at [1208, 482] on button "Mark Ineligible" at bounding box center [1259, 484] width 163 height 27
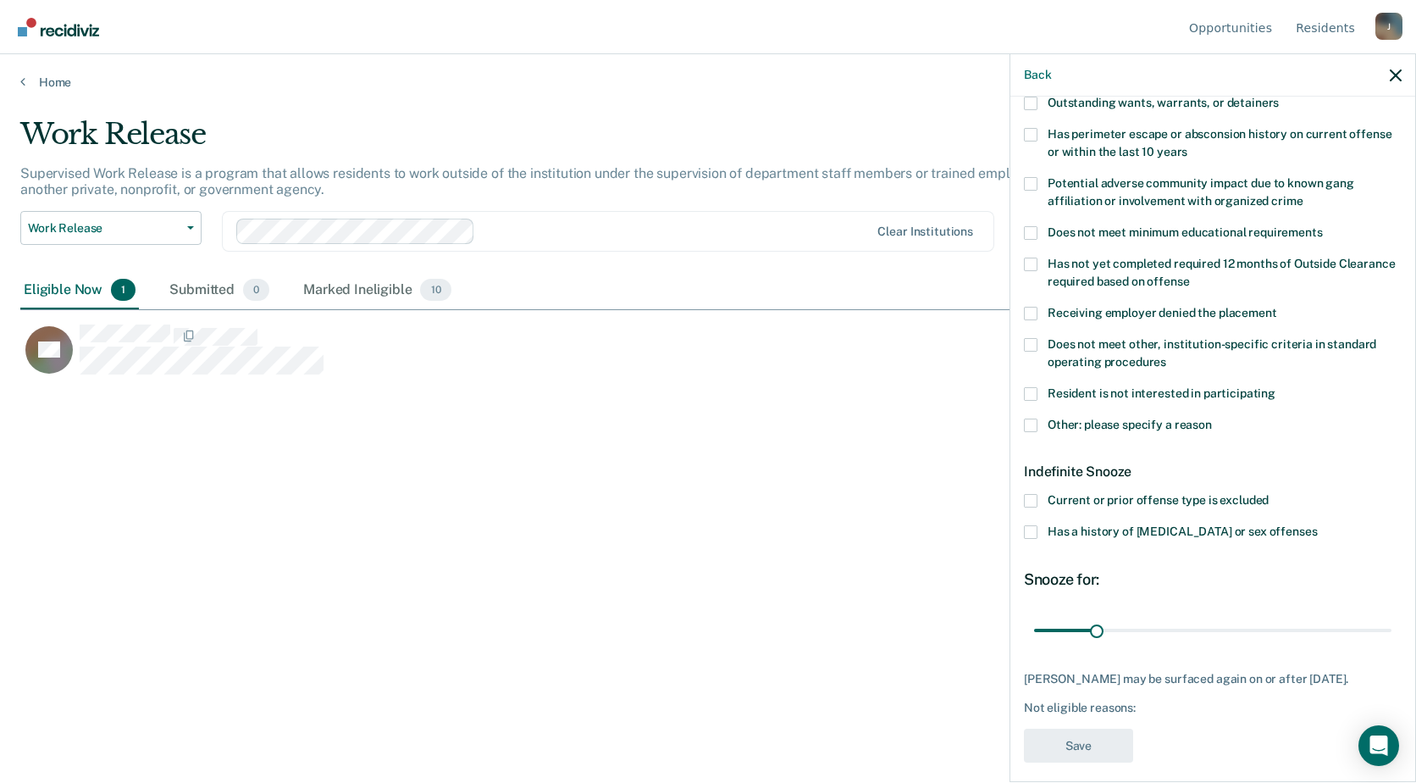
scroll to position [267, 0]
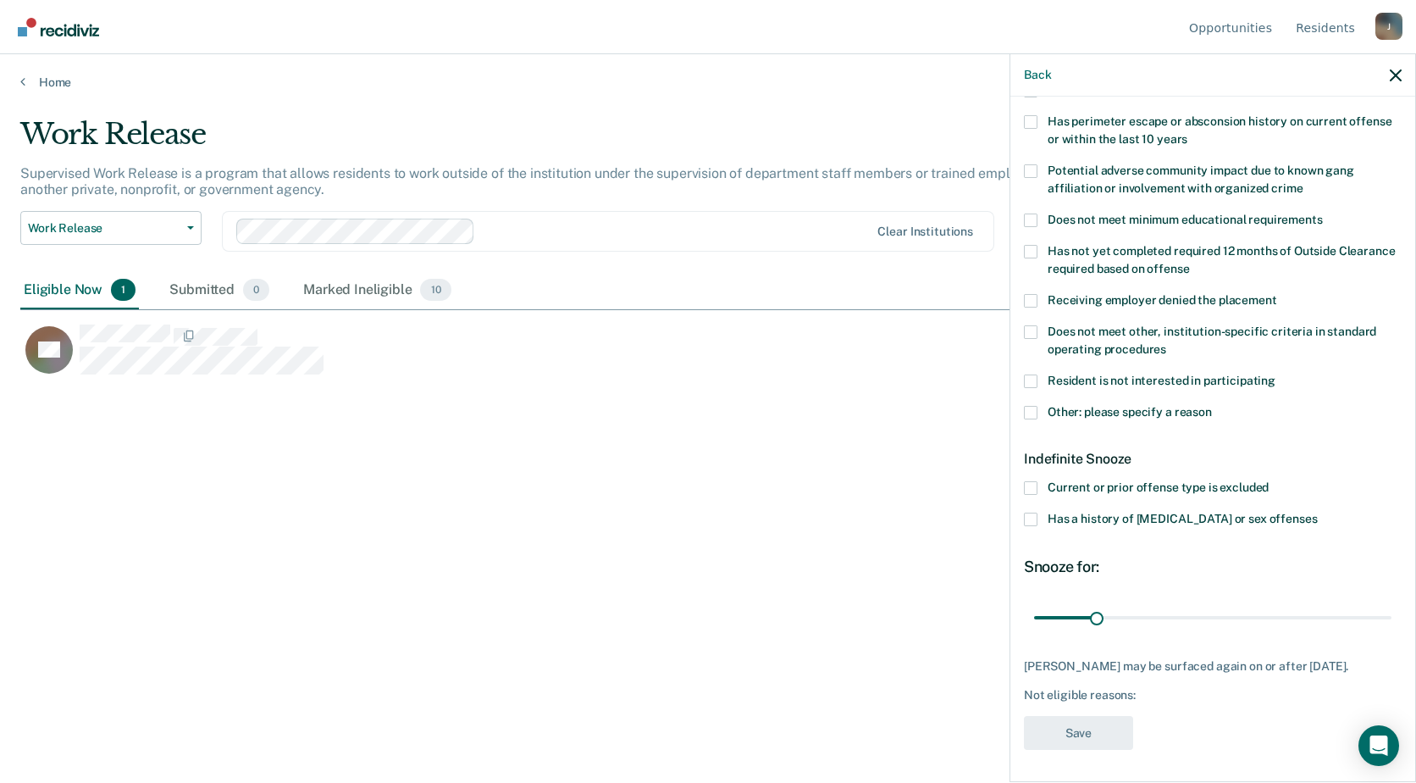
click at [1028, 414] on span at bounding box center [1031, 413] width 14 height 14
click at [1212, 406] on input "Other: please specify a reason" at bounding box center [1212, 406] width 0 height 0
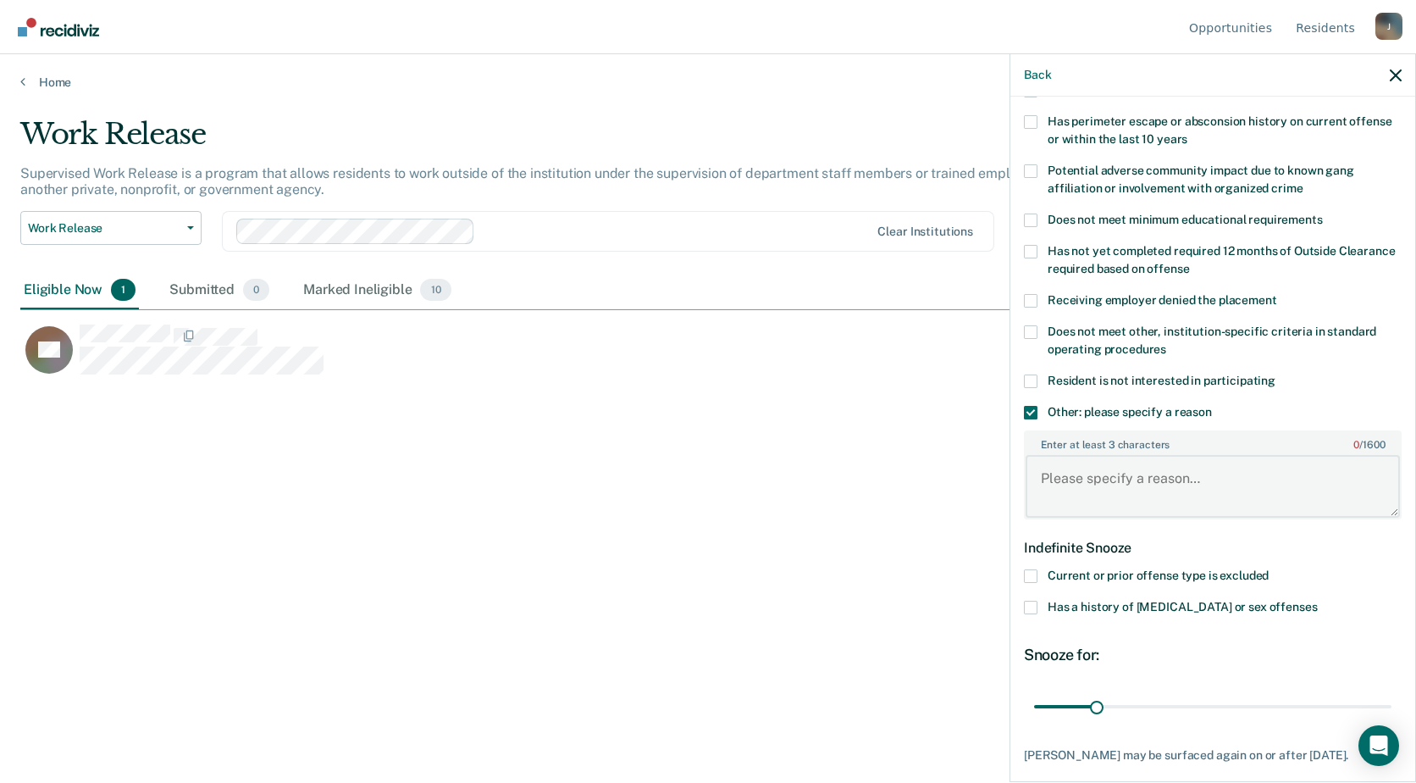
click at [1083, 500] on textarea "Enter at least 3 characters 0 / 1600" at bounding box center [1213, 486] width 374 height 63
type textarea "Adseg assigned. Poor institutional adjustment."
drag, startPoint x: 1095, startPoint y: 703, endPoint x: 1258, endPoint y: 705, distance: 163.5
click at [1258, 705] on input "range" at bounding box center [1212, 706] width 357 height 30
click at [1263, 705] on input "range" at bounding box center [1212, 706] width 357 height 30
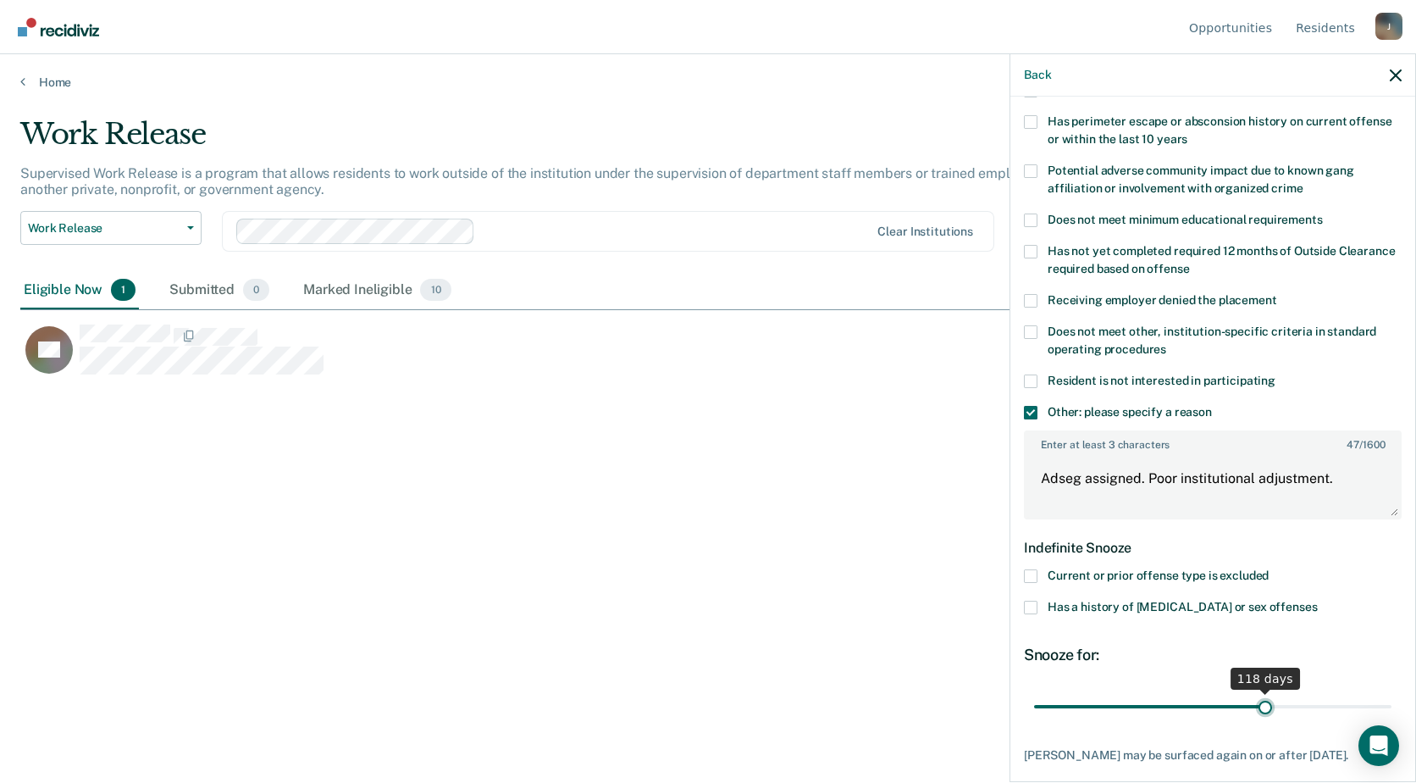
click at [1257, 704] on input "range" at bounding box center [1212, 706] width 357 height 30
type input "120"
click at [1261, 705] on input "range" at bounding box center [1212, 706] width 357 height 30
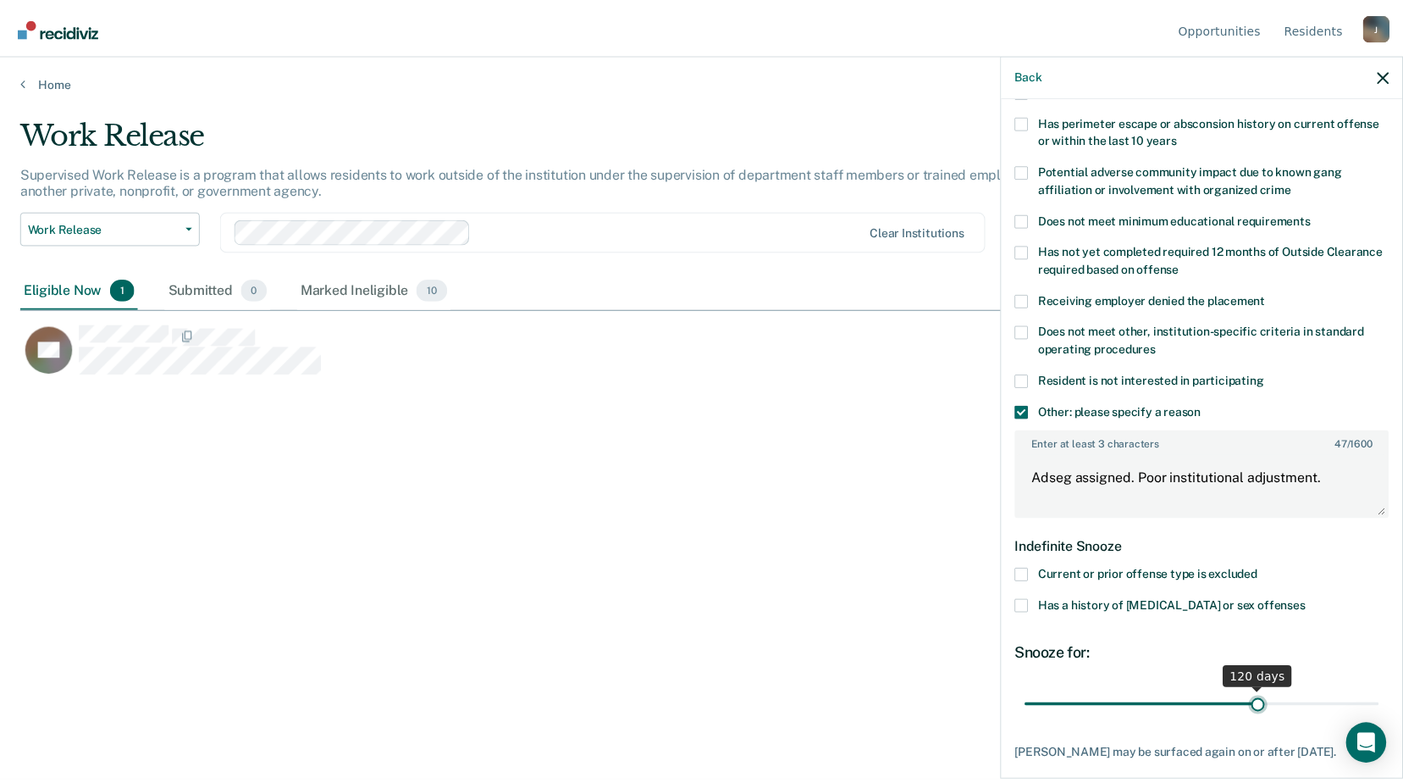
scroll to position [356, 0]
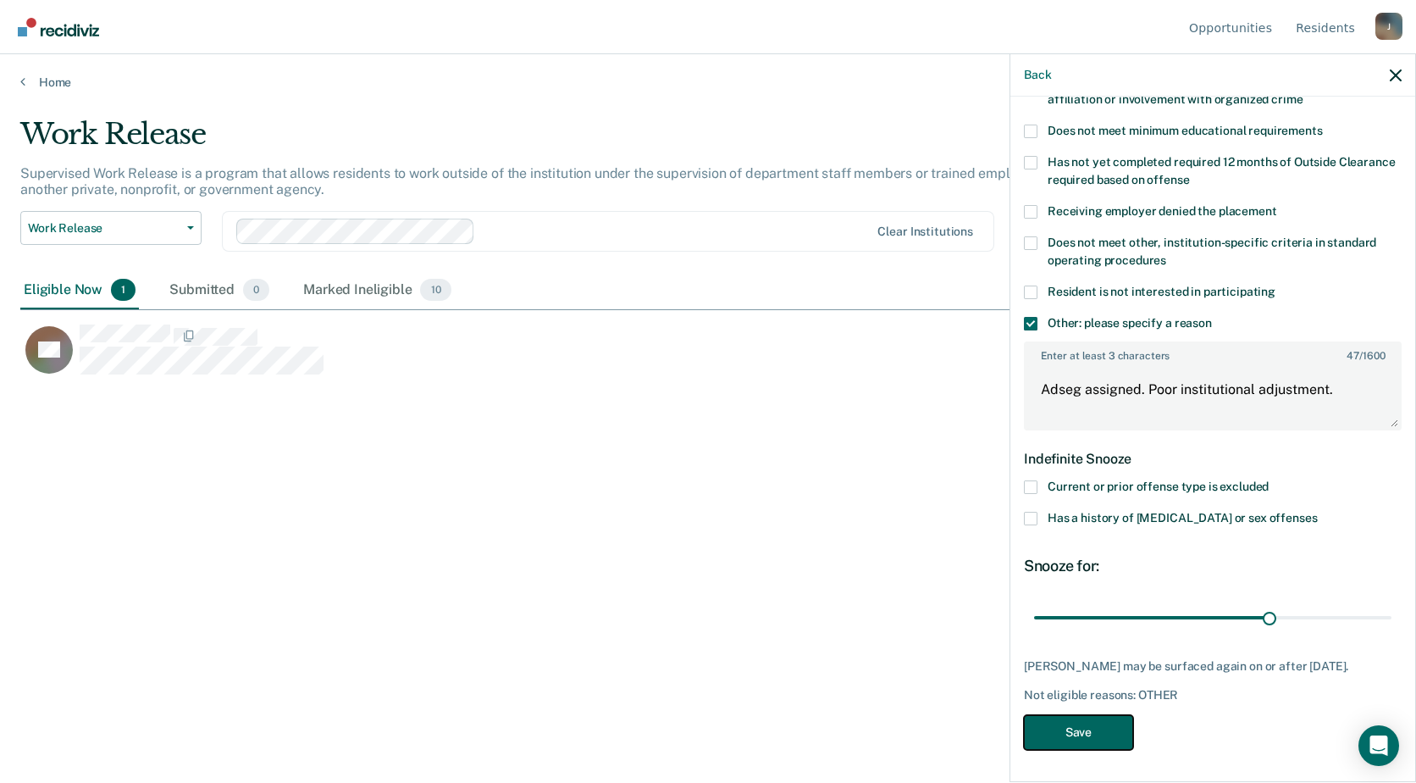
click at [1116, 732] on button "Save" at bounding box center [1078, 732] width 109 height 35
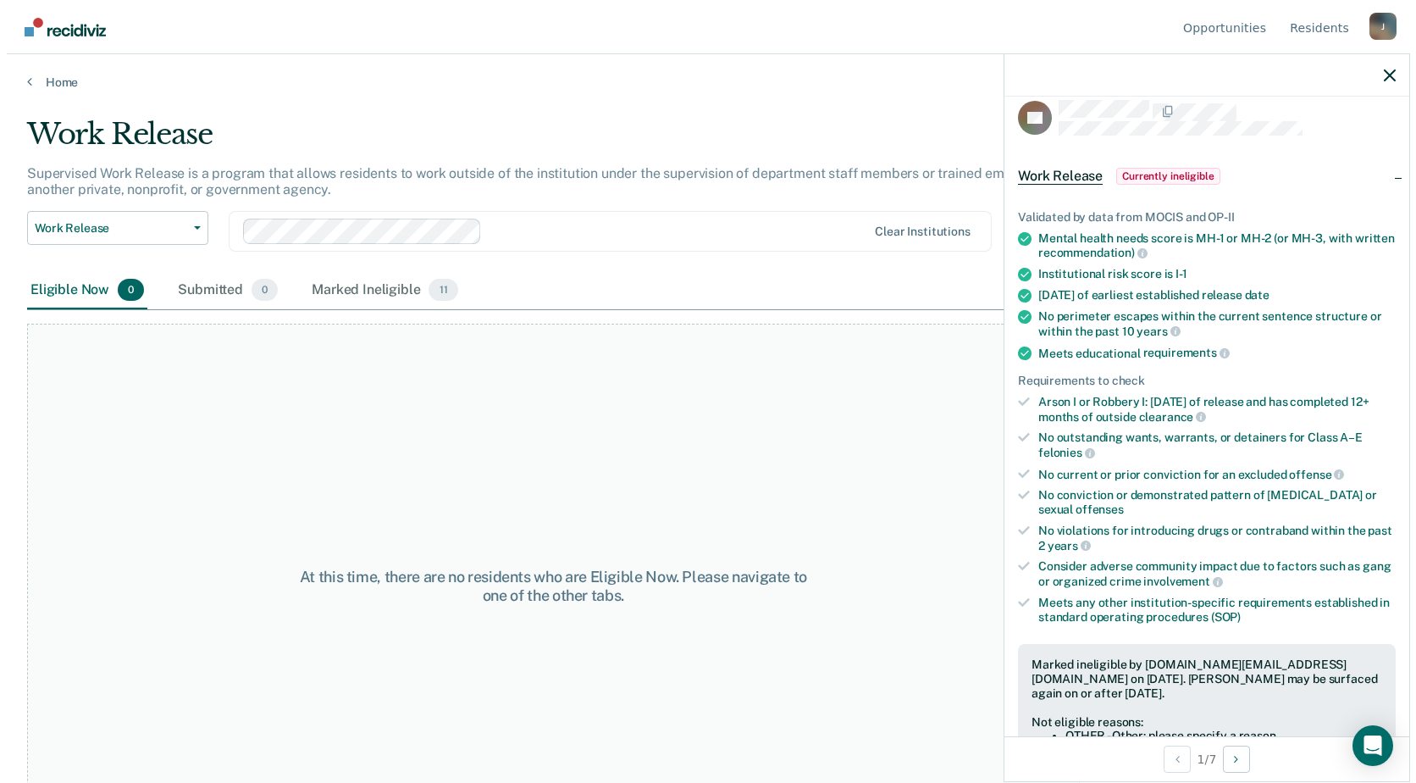
scroll to position [0, 0]
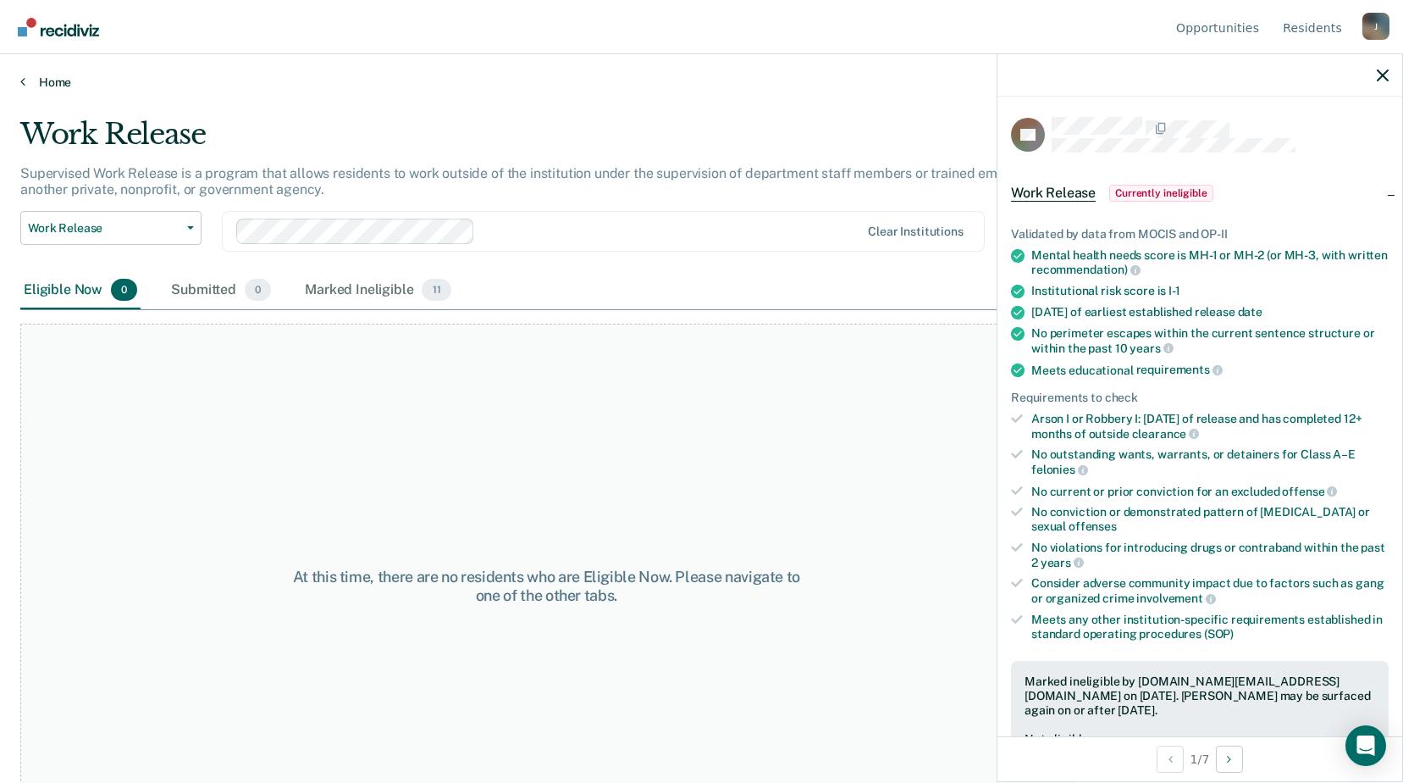
click at [45, 76] on link "Home" at bounding box center [701, 82] width 1363 height 15
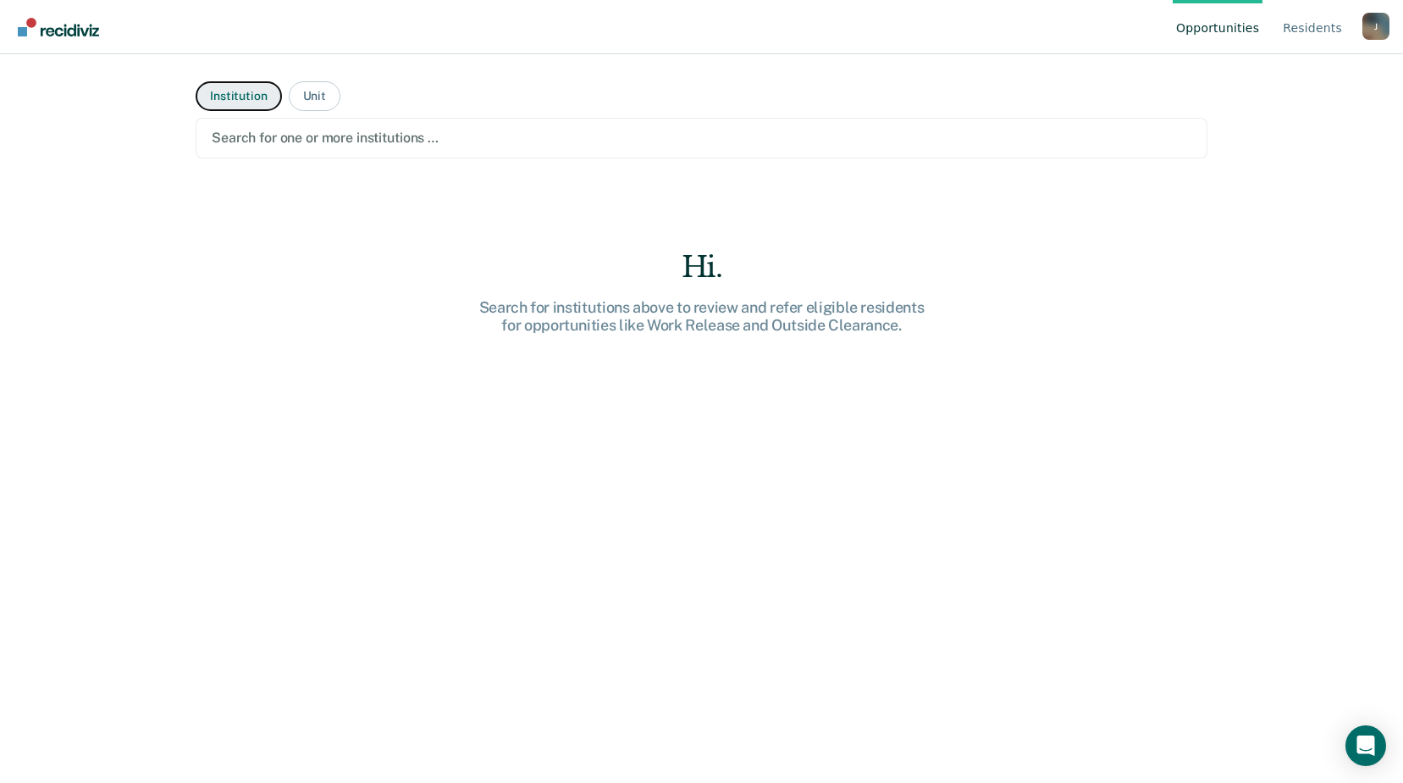
click at [221, 97] on button "Institution" at bounding box center [239, 96] width 86 height 30
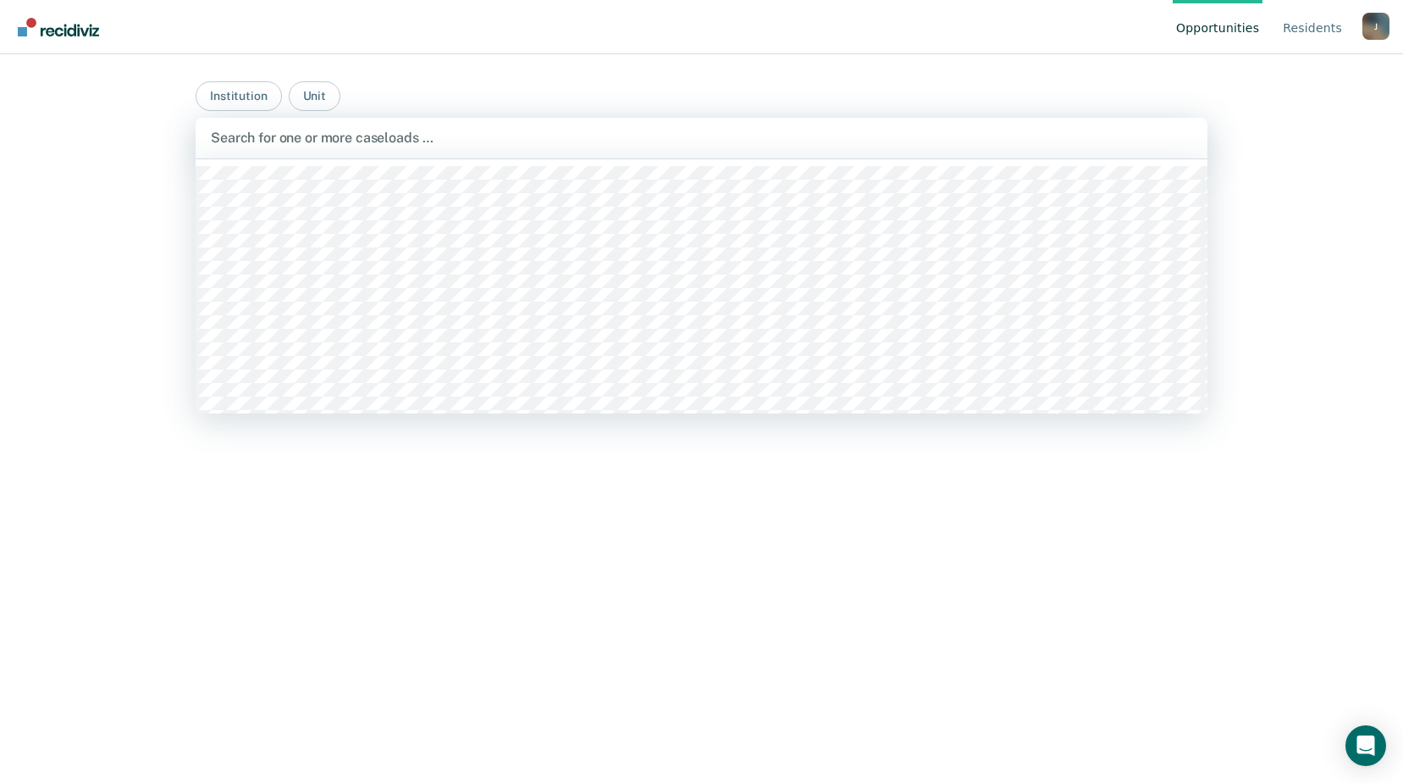
click at [263, 126] on div "Search for one or more caseloads …" at bounding box center [701, 137] width 985 height 23
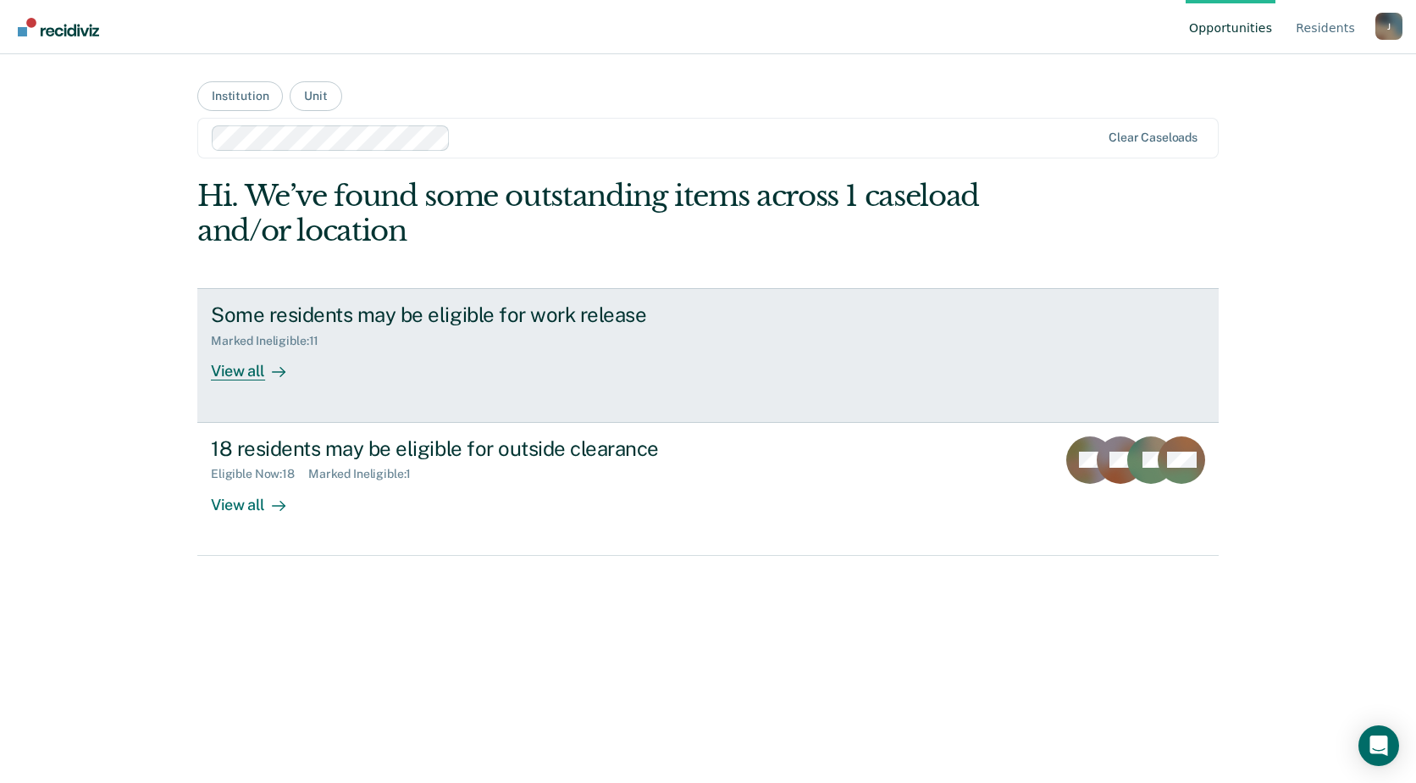
click at [235, 371] on div "View all" at bounding box center [258, 364] width 95 height 33
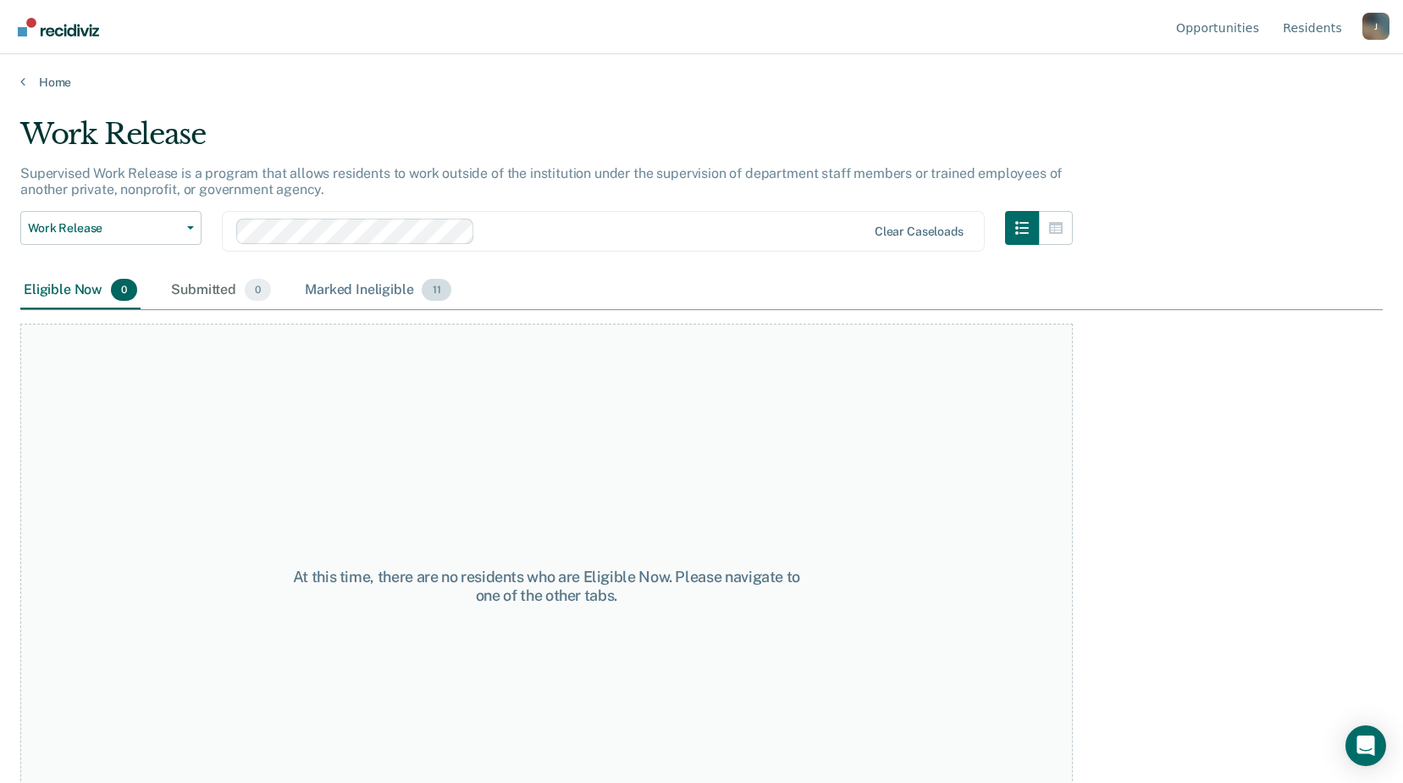
click at [350, 290] on div "Marked Ineligible 11" at bounding box center [377, 290] width 152 height 37
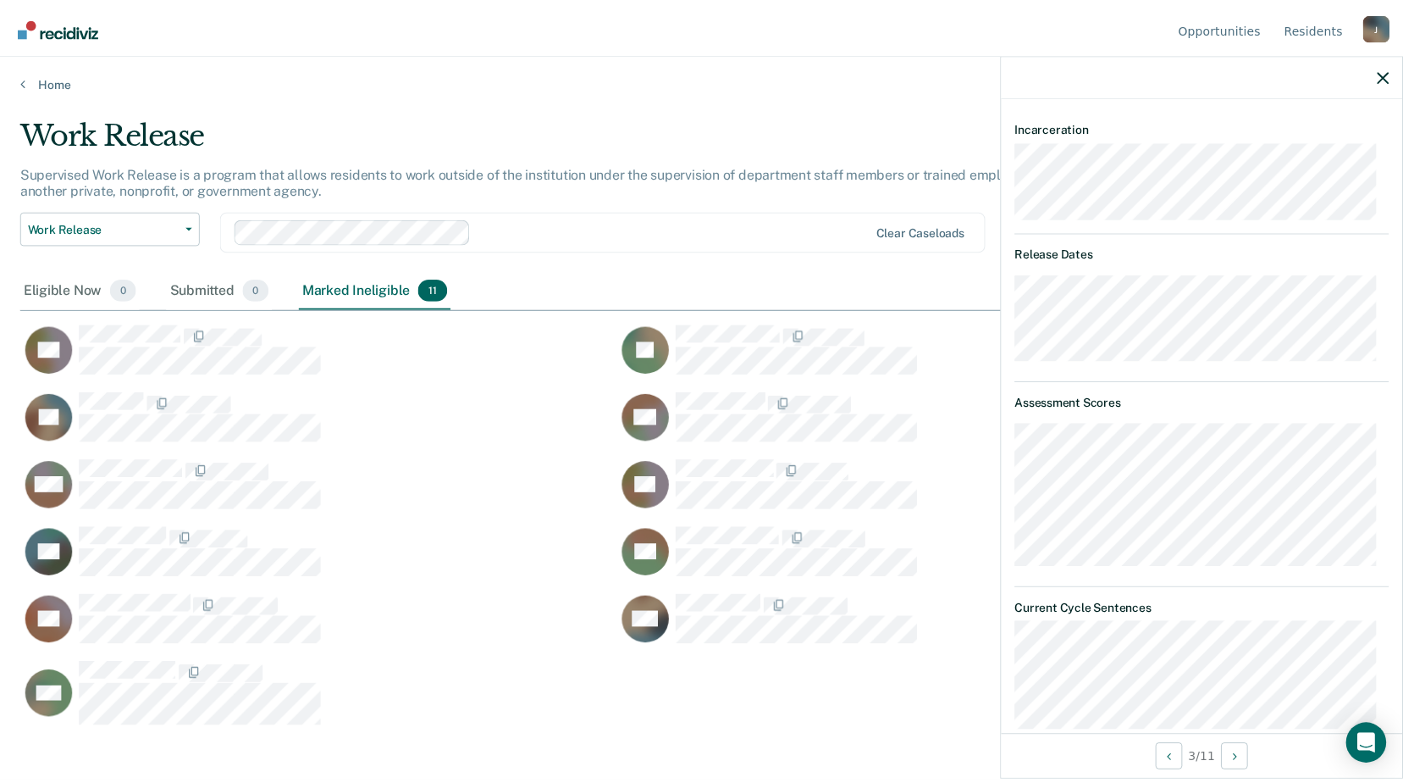
scroll to position [847, 0]
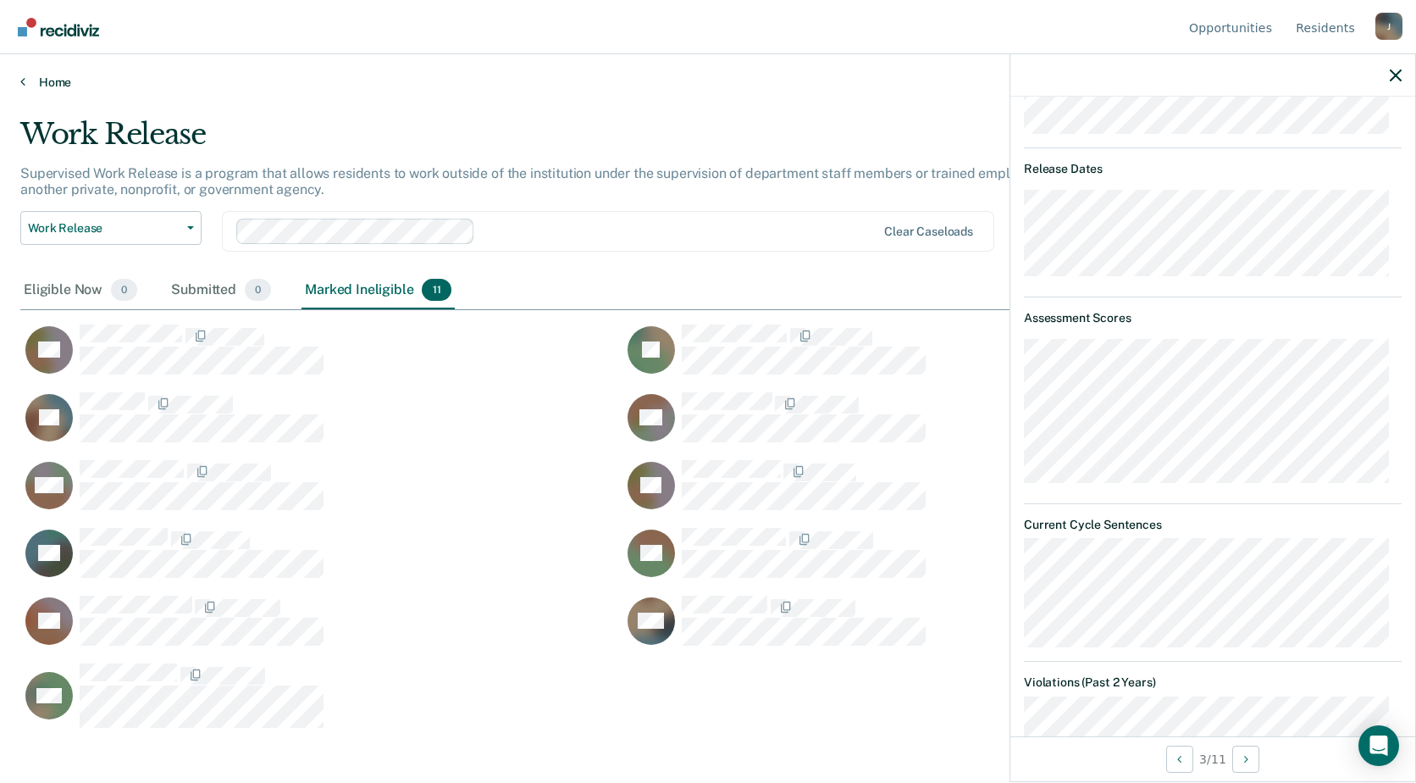
click at [30, 79] on link "Home" at bounding box center [707, 82] width 1375 height 15
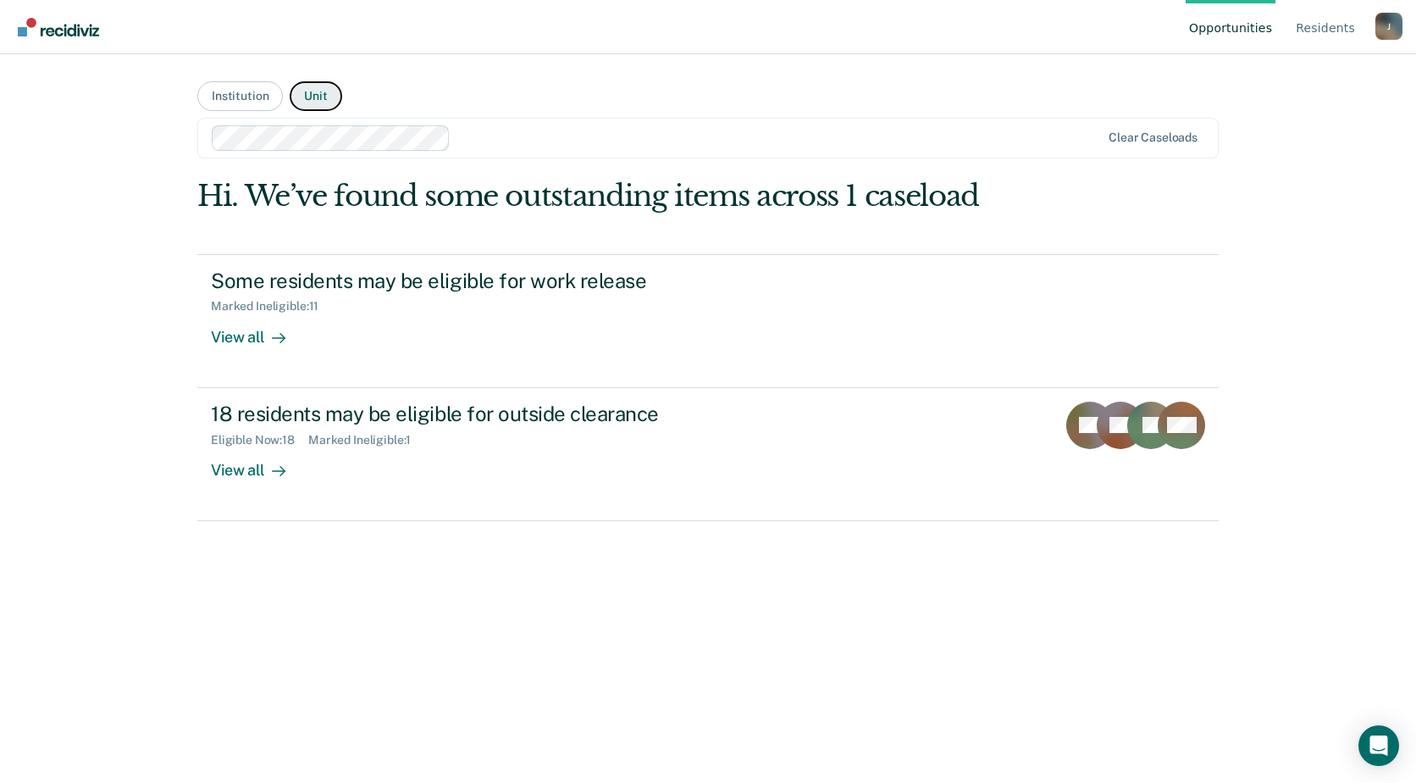
click at [318, 99] on button "Unit" at bounding box center [316, 96] width 52 height 30
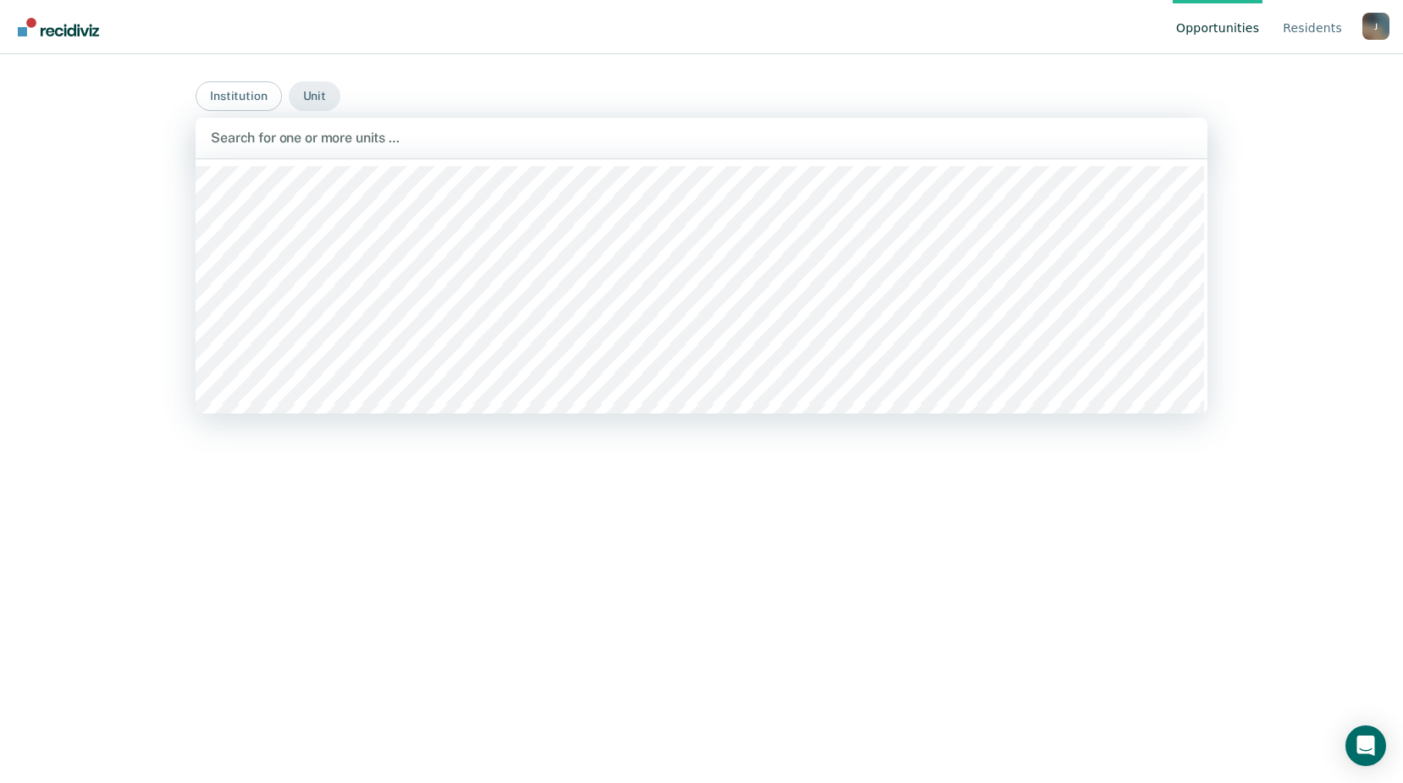
click at [355, 137] on div at bounding box center [702, 137] width 982 height 19
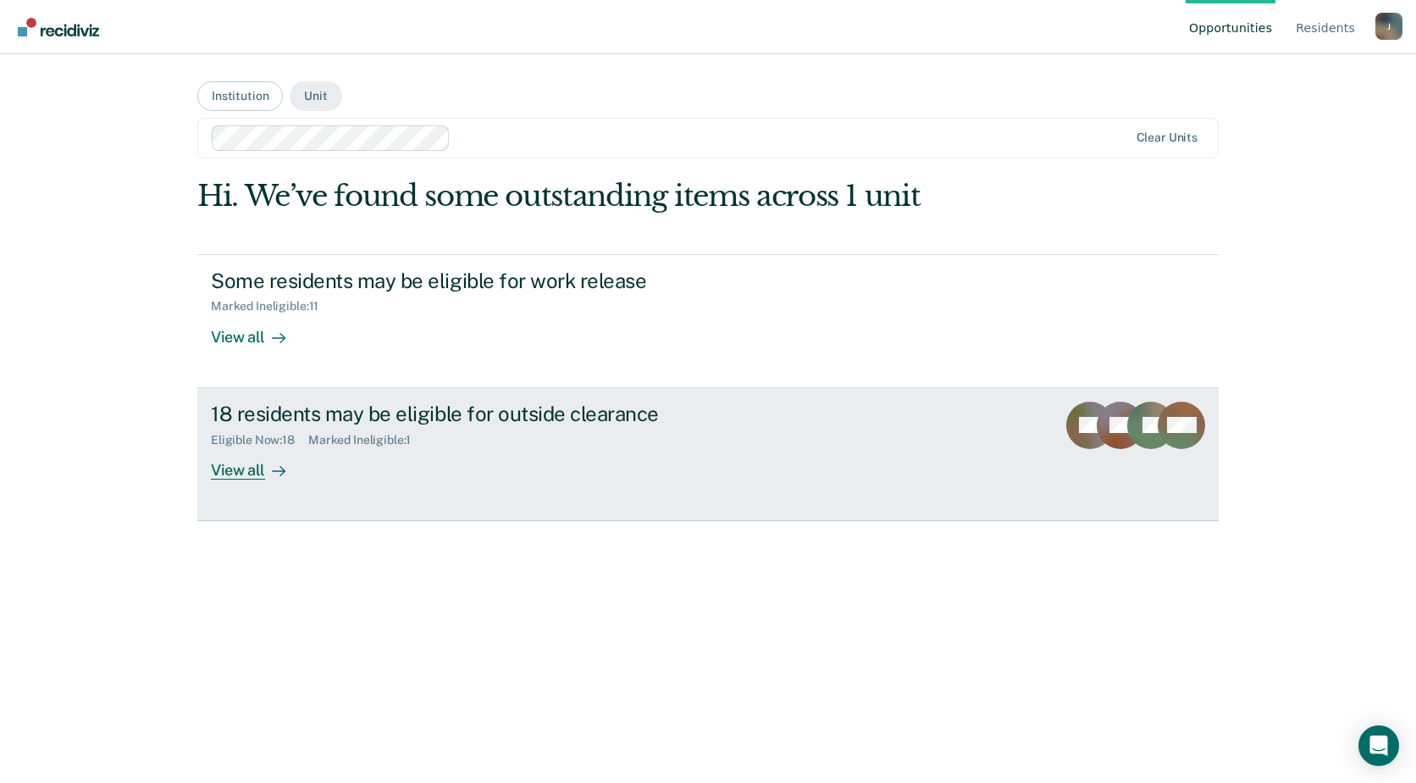
click at [226, 472] on div "View all" at bounding box center [258, 462] width 95 height 33
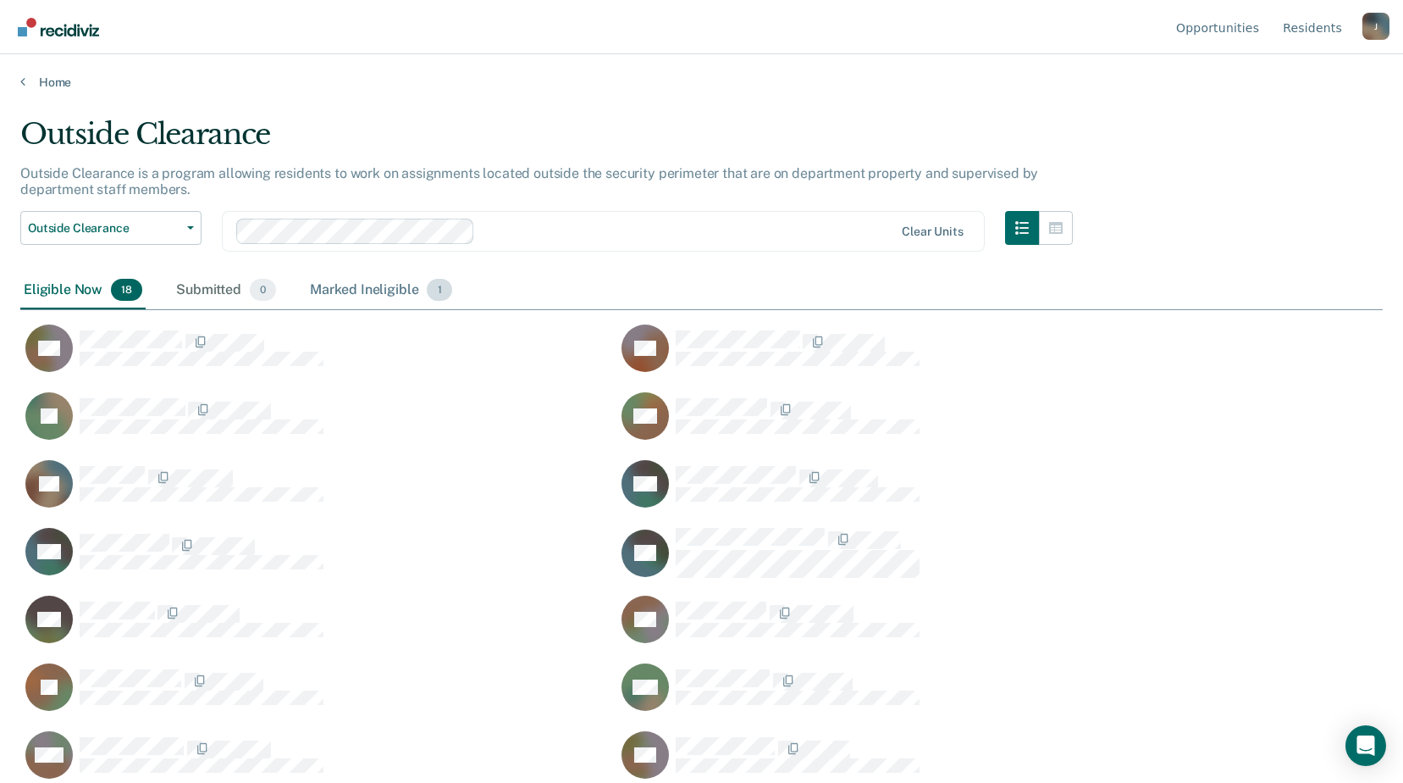
click at [346, 281] on div "Marked Ineligible 1" at bounding box center [381, 290] width 149 height 37
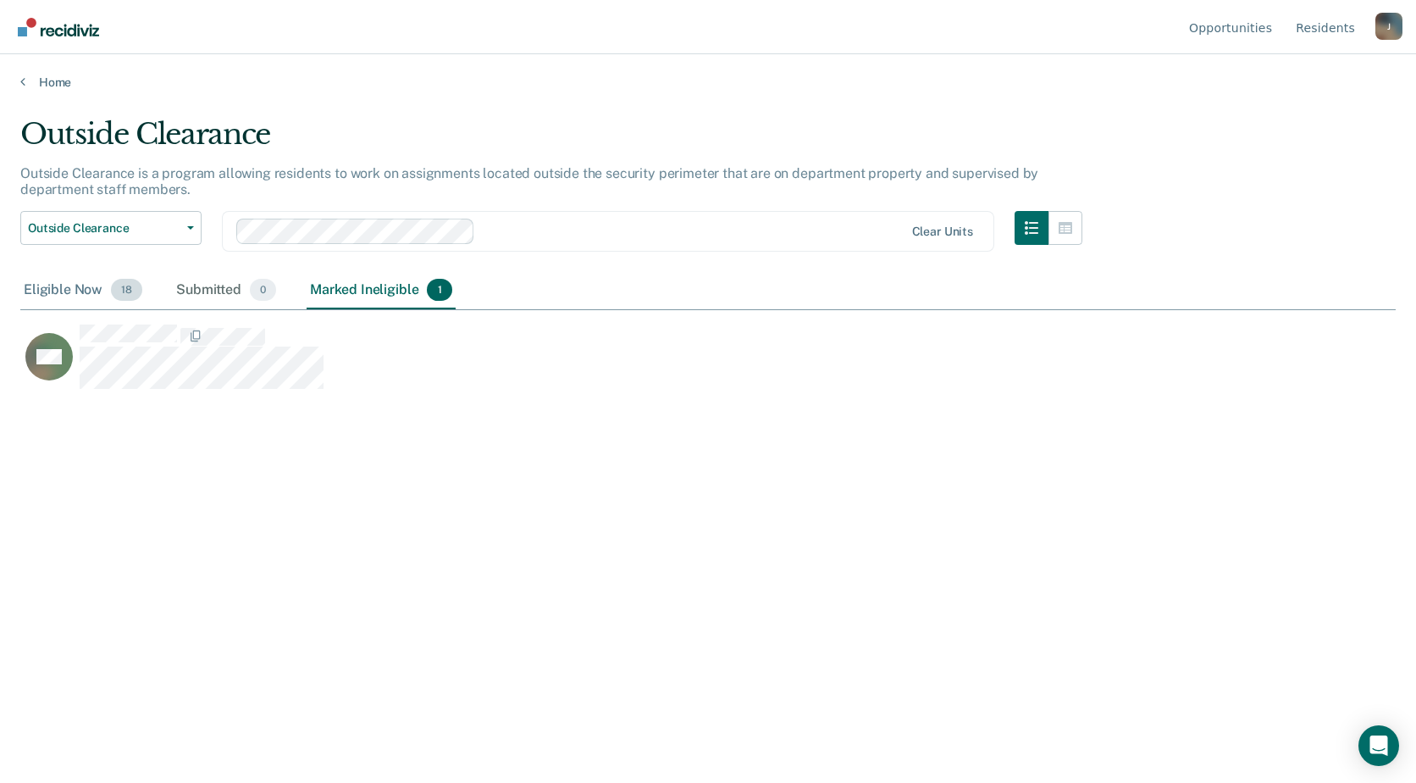
click at [73, 289] on div "Eligible Now 18" at bounding box center [82, 290] width 125 height 37
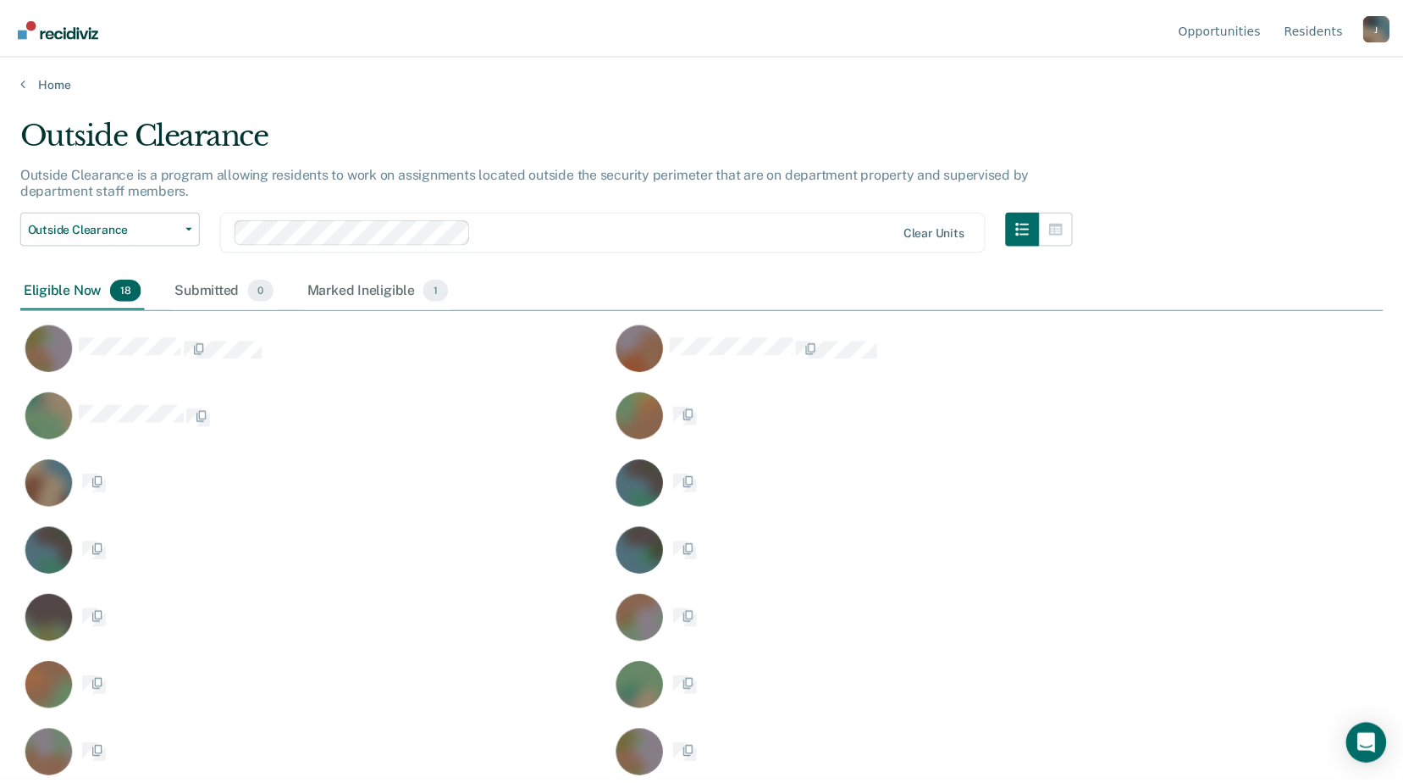
scroll to position [526, 1350]
